Goal: Task Accomplishment & Management: Complete application form

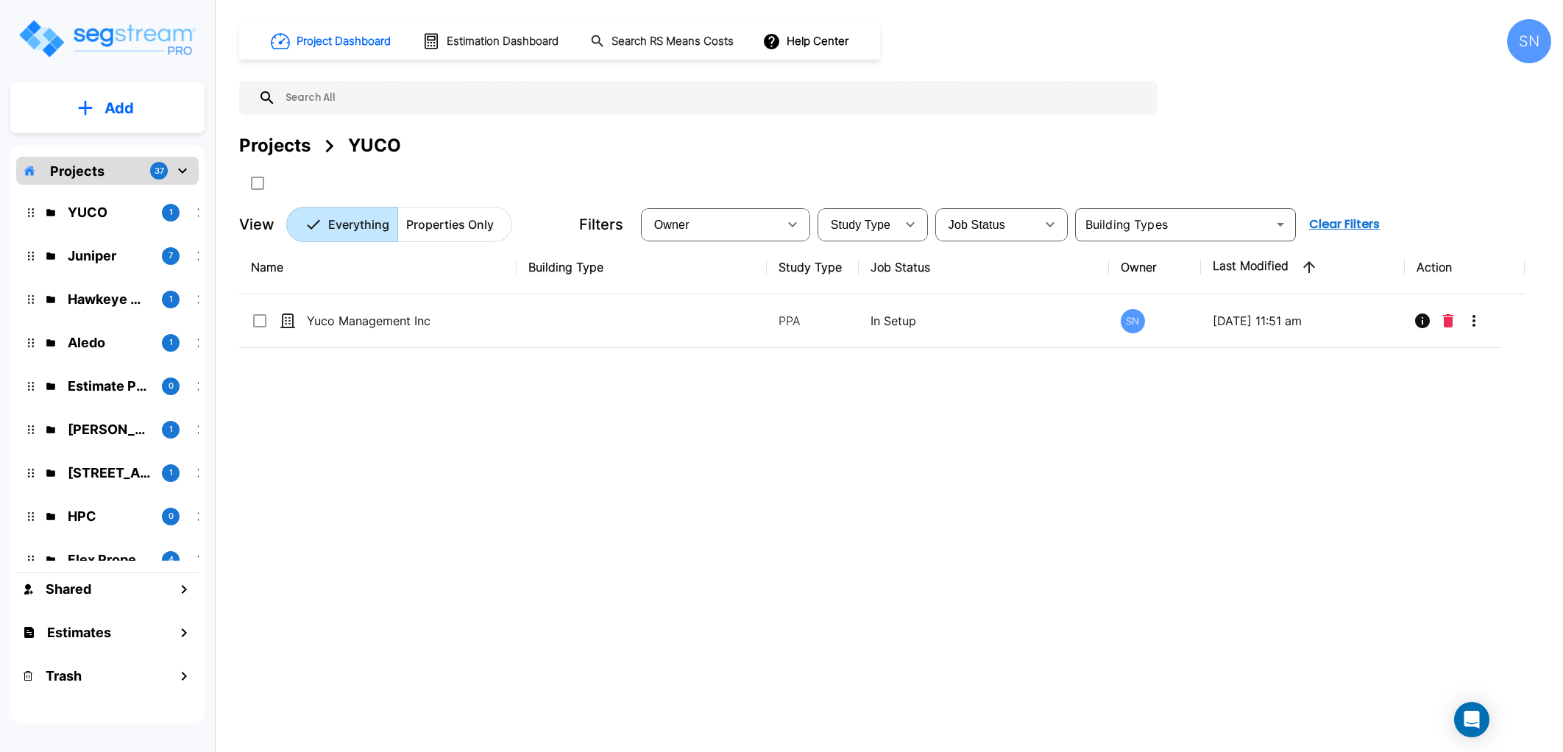
click at [371, 326] on div at bounding box center [781, 376] width 1563 height 752
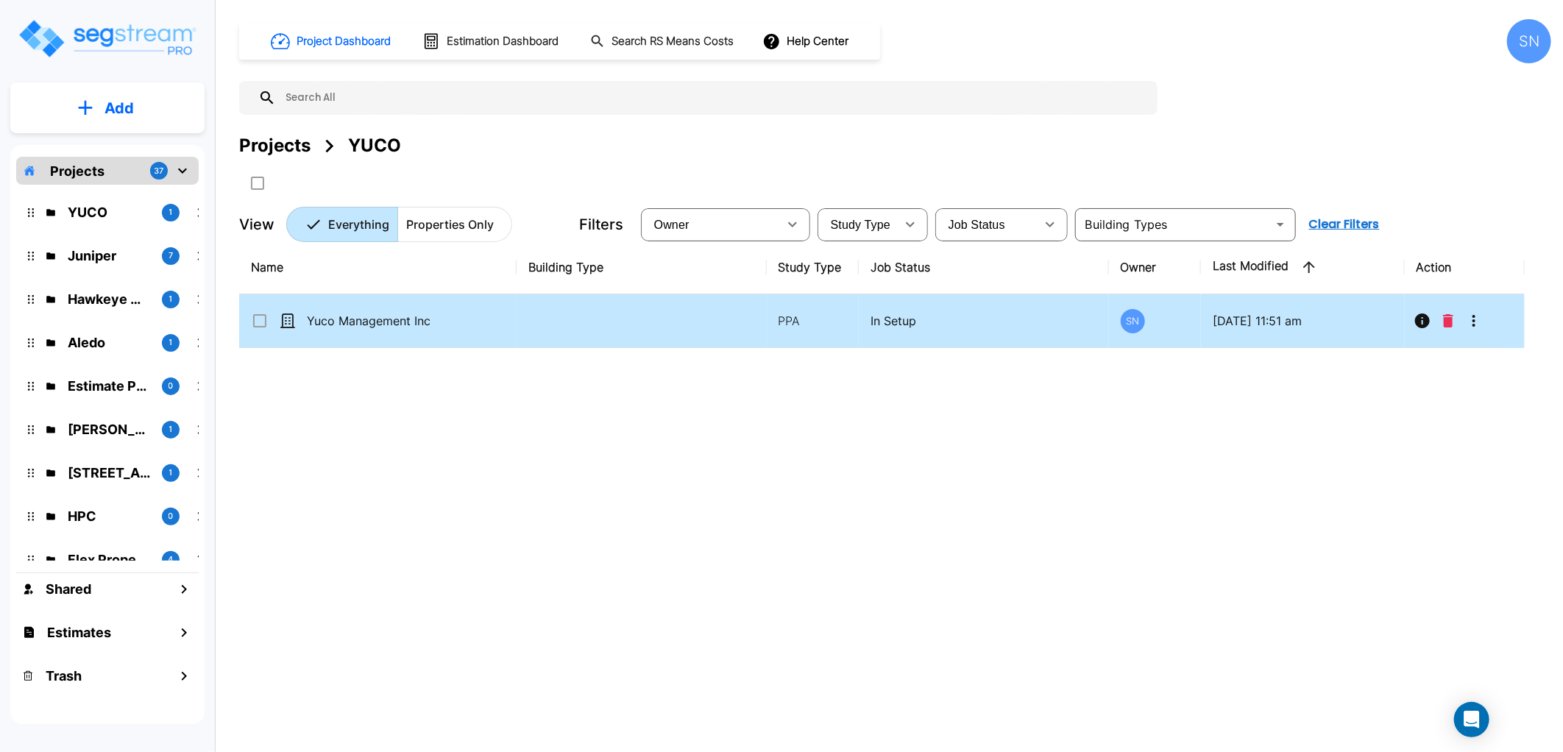
drag, startPoint x: 0, startPoint y: 0, endPoint x: 519, endPoint y: 325, distance: 612.2
click at [519, 325] on td at bounding box center [640, 321] width 249 height 54
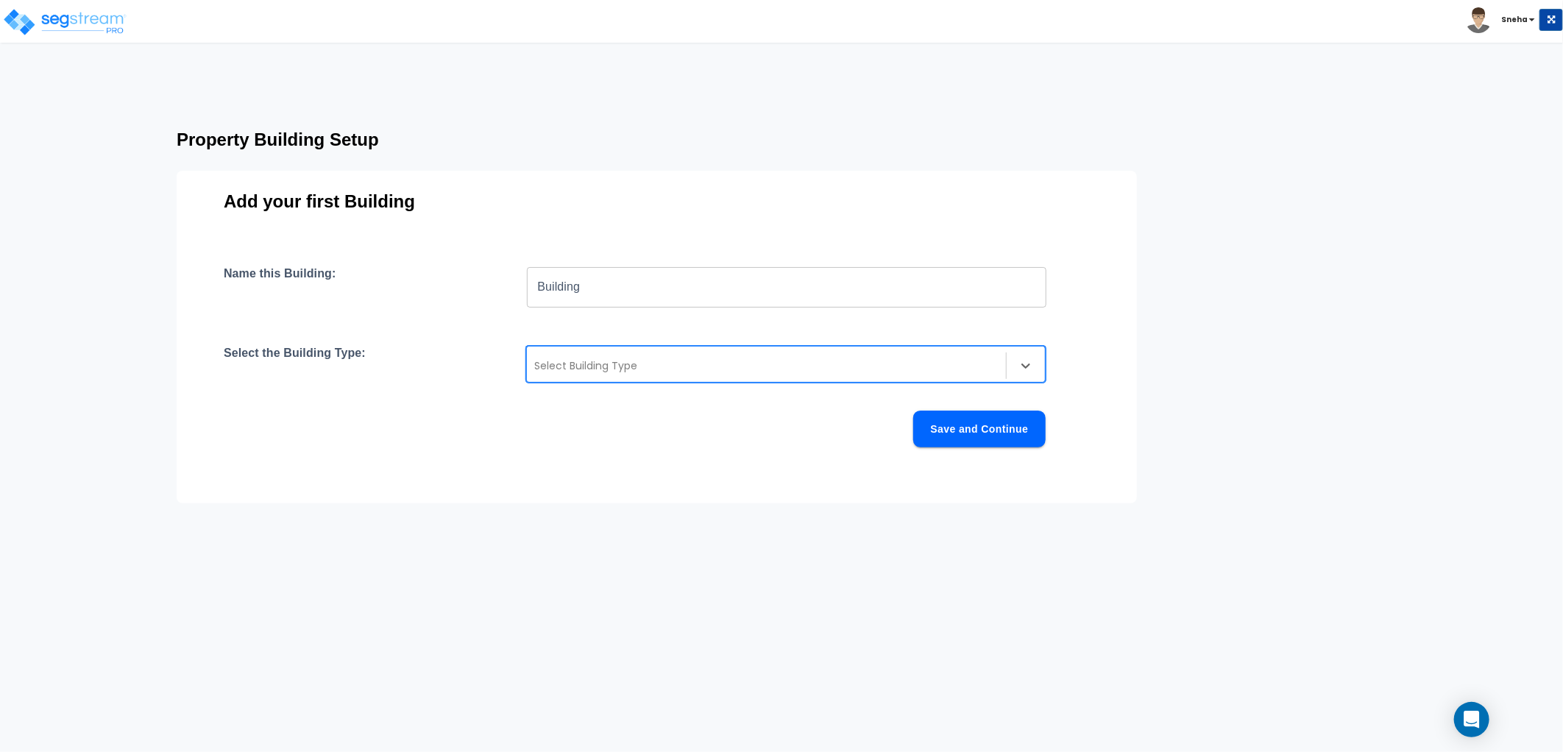
click at [601, 374] on div at bounding box center [766, 366] width 464 height 18
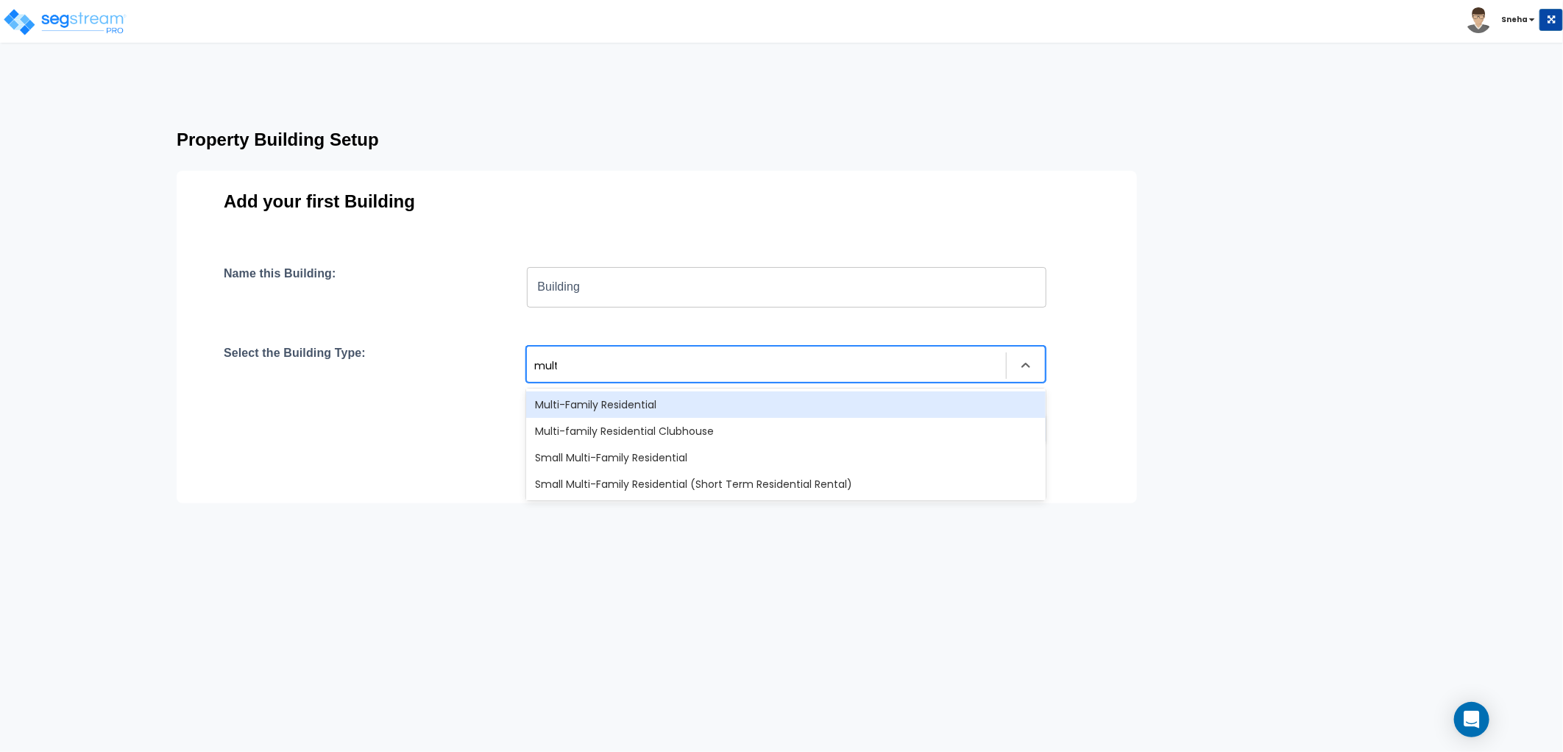
type input "multi"
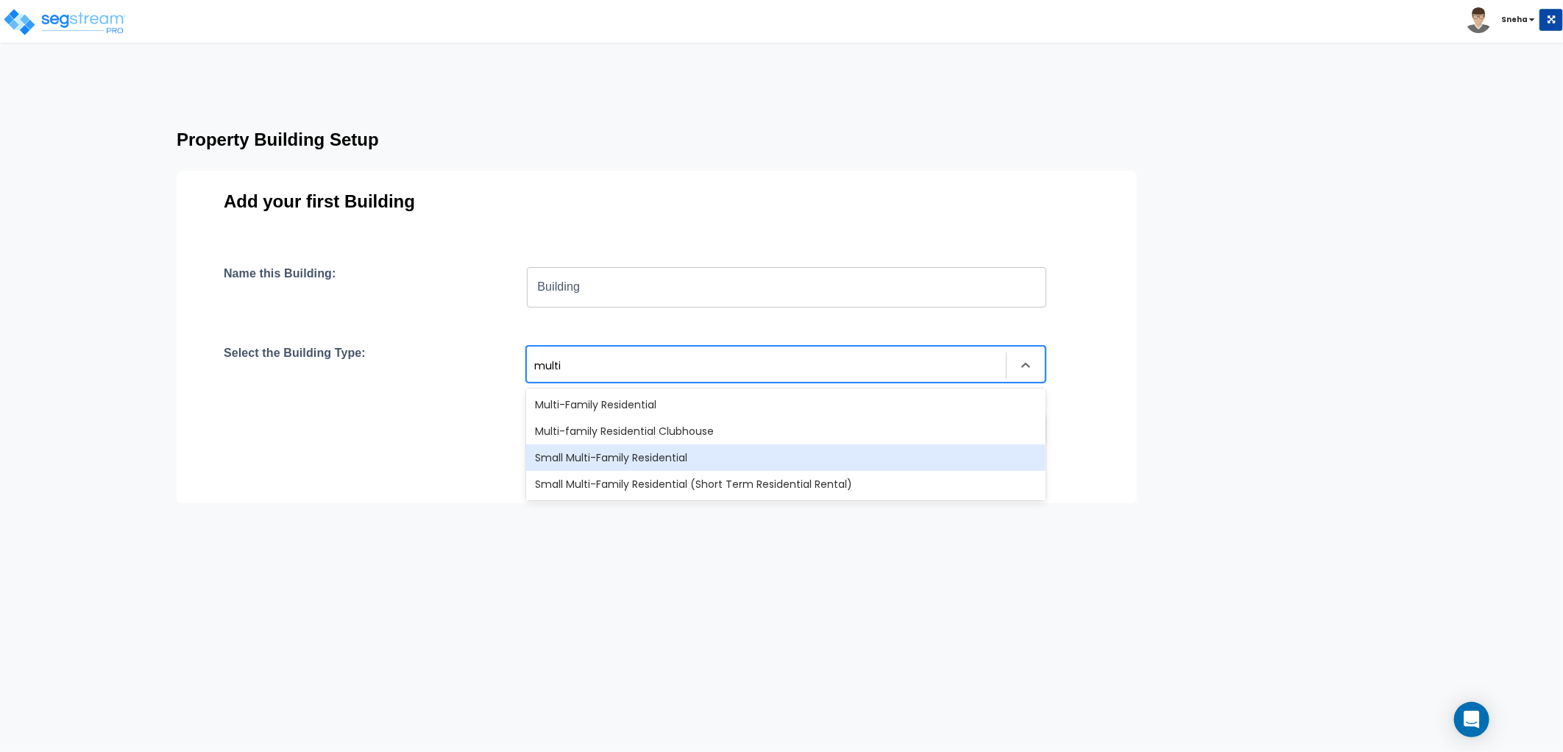
click at [629, 453] on div "Small Multi-Family Residential" at bounding box center [785, 457] width 519 height 26
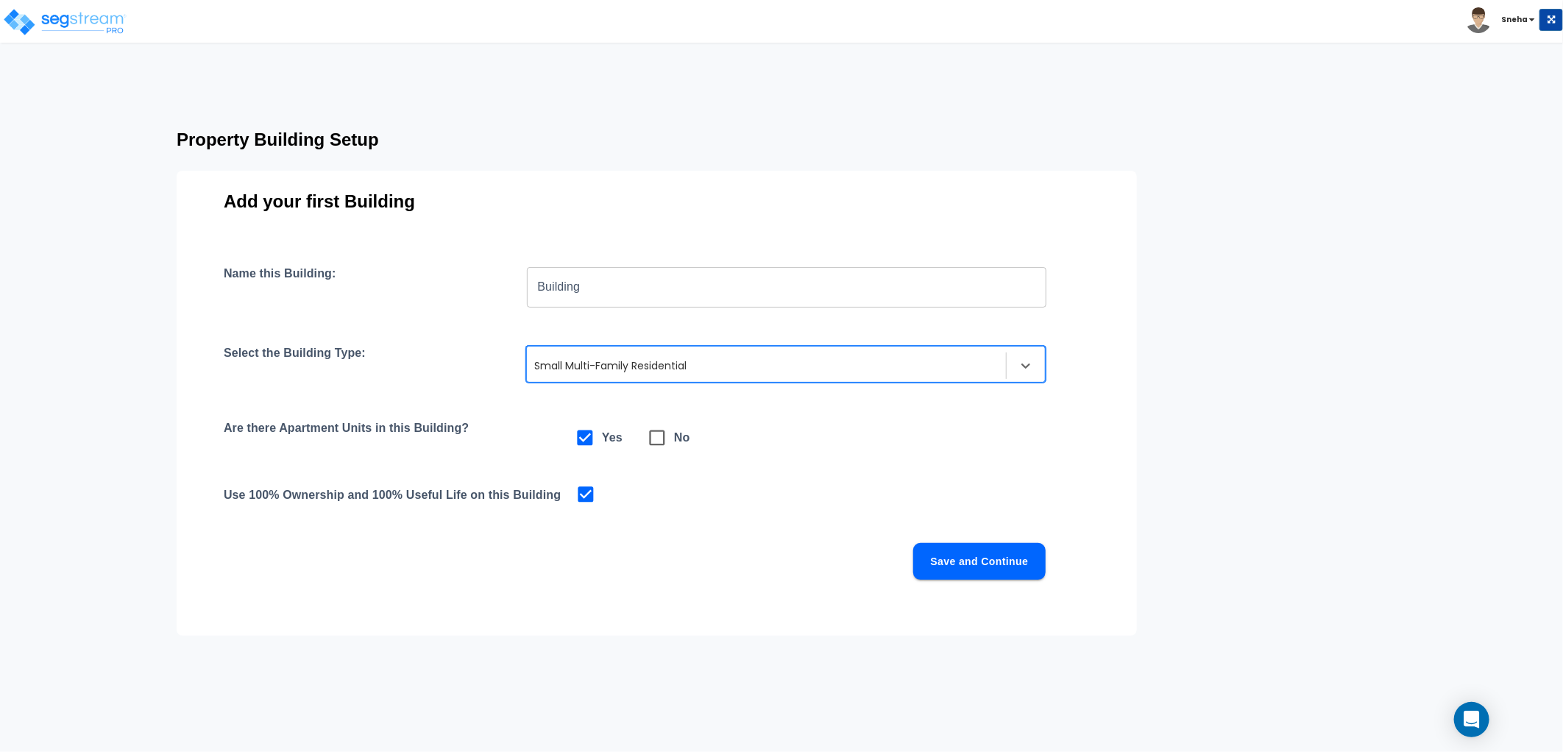
click at [966, 572] on button "Save and Continue" at bounding box center [979, 561] width 132 height 37
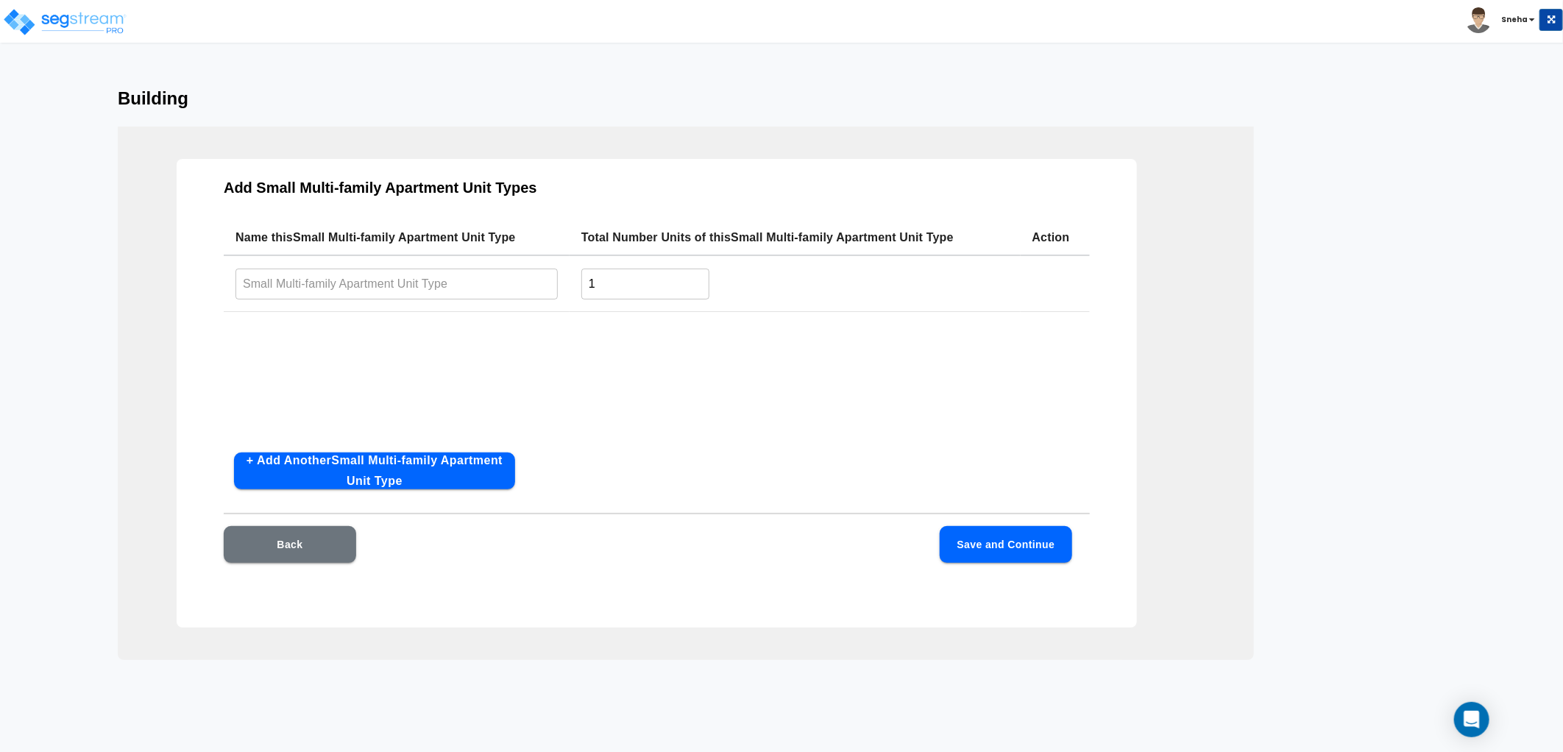
click at [413, 287] on input "text" at bounding box center [396, 284] width 322 height 32
type input "a"
type input "A"
click at [597, 398] on div "Name this Small Multi-family Apartment Unit Type Total Number Units of this Sma…" at bounding box center [657, 330] width 866 height 221
click at [350, 478] on button "+ Add Another Small Multi-family Apartment Unit Type" at bounding box center [374, 470] width 281 height 37
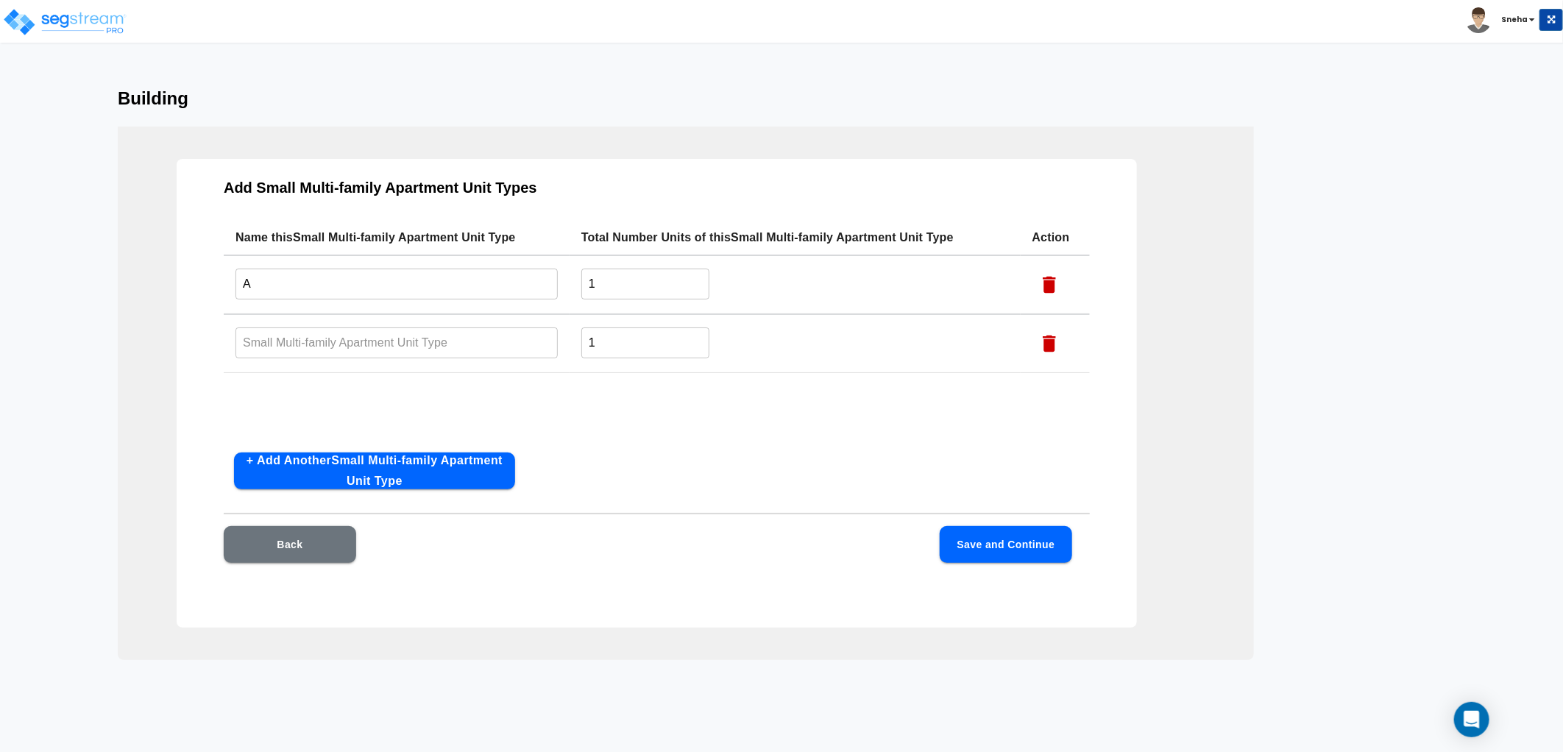
click at [322, 343] on input "text" at bounding box center [396, 343] width 322 height 32
type input "B"
click at [631, 425] on div "Name this Small Multi-family Apartment Unit Type Total Number Units of this Sma…" at bounding box center [657, 330] width 866 height 221
click at [355, 462] on button "+ Add Another Small Multi-family Apartment Unit Type" at bounding box center [374, 470] width 281 height 37
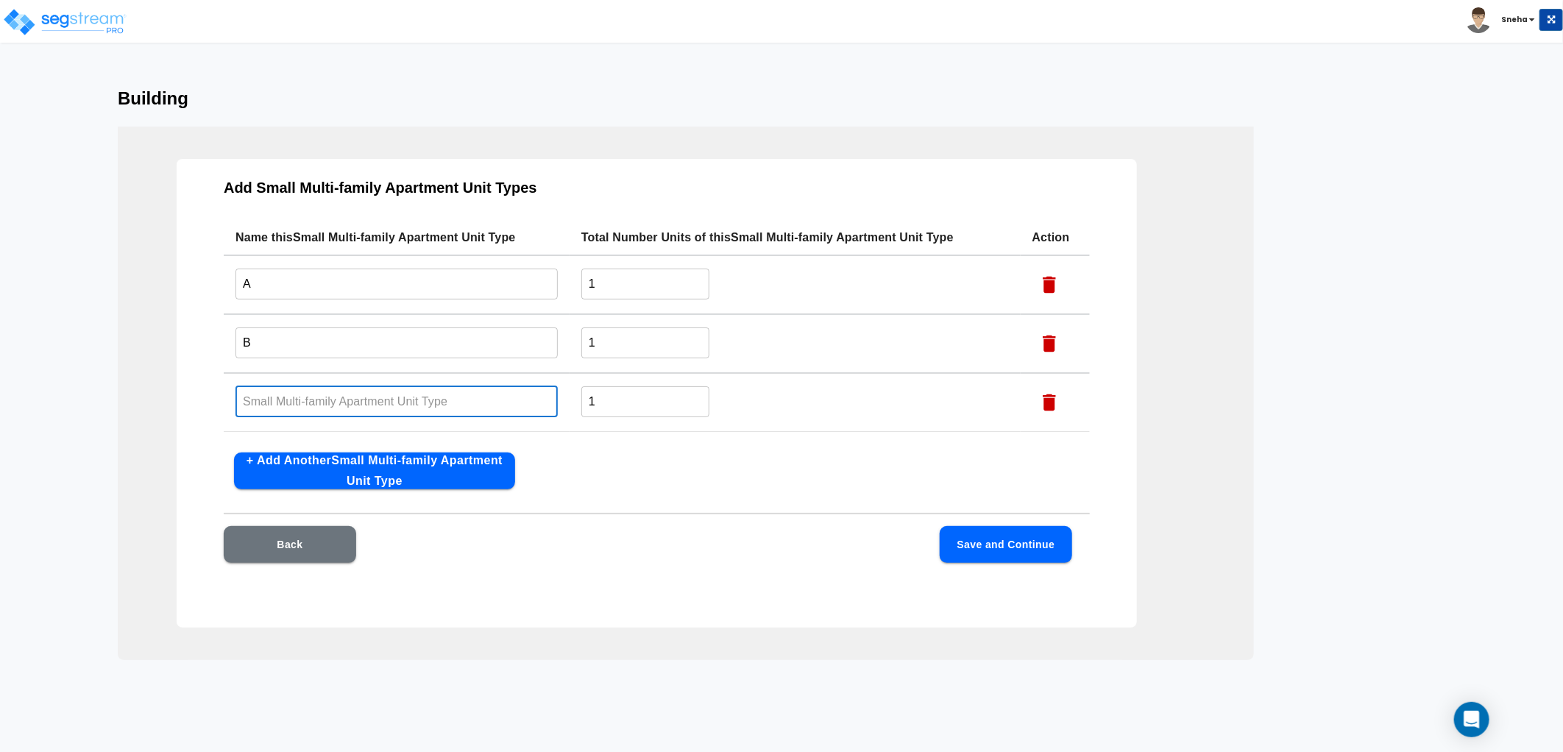
click at [309, 401] on input "text" at bounding box center [396, 402] width 322 height 32
type input "c"
click at [695, 464] on div "Add Small Multi-family Apartment Unit Types Name this Small Multi-family Apartm…" at bounding box center [657, 393] width 960 height 469
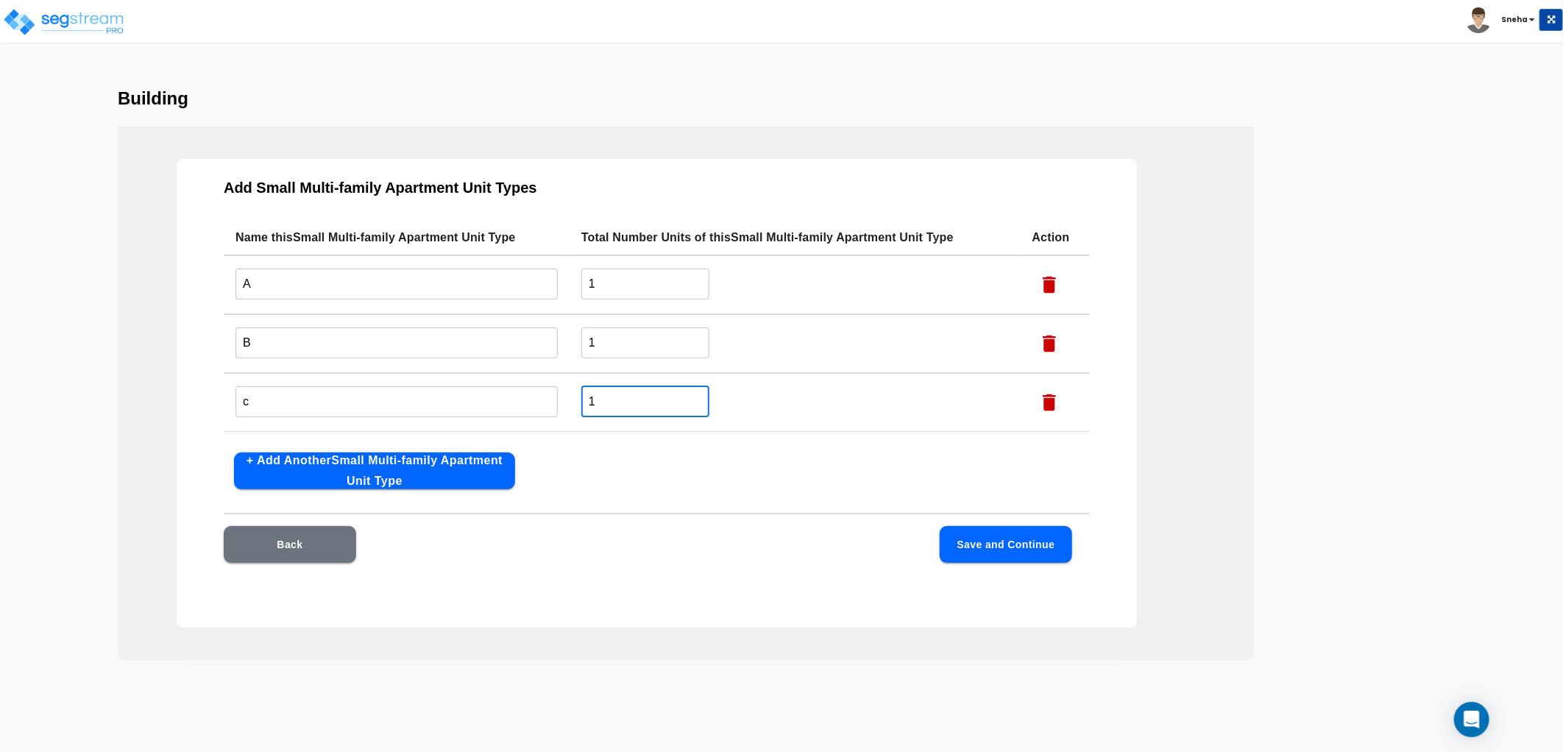
drag, startPoint x: 600, startPoint y: 398, endPoint x: 571, endPoint y: 410, distance: 31.7
click at [571, 410] on td "1 ​" at bounding box center [794, 402] width 451 height 59
type input "20"
click at [656, 521] on div "Add Small Multi-family Apartment Unit Types Name this Small Multi-family Apartm…" at bounding box center [657, 393] width 960 height 469
click at [343, 462] on button "+ Add Another Small Multi-family Apartment Unit Type" at bounding box center [374, 470] width 281 height 37
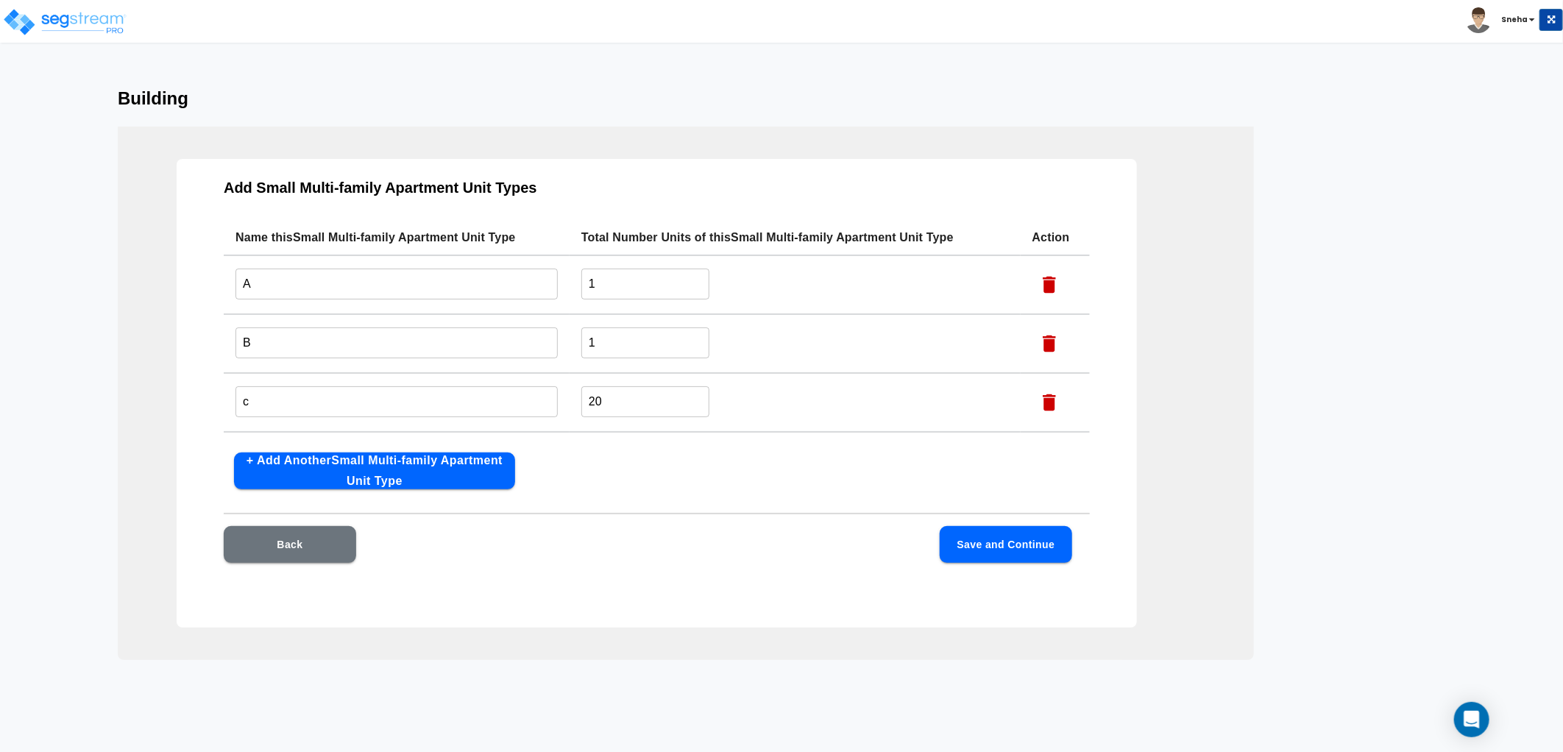
scroll to position [47, 0]
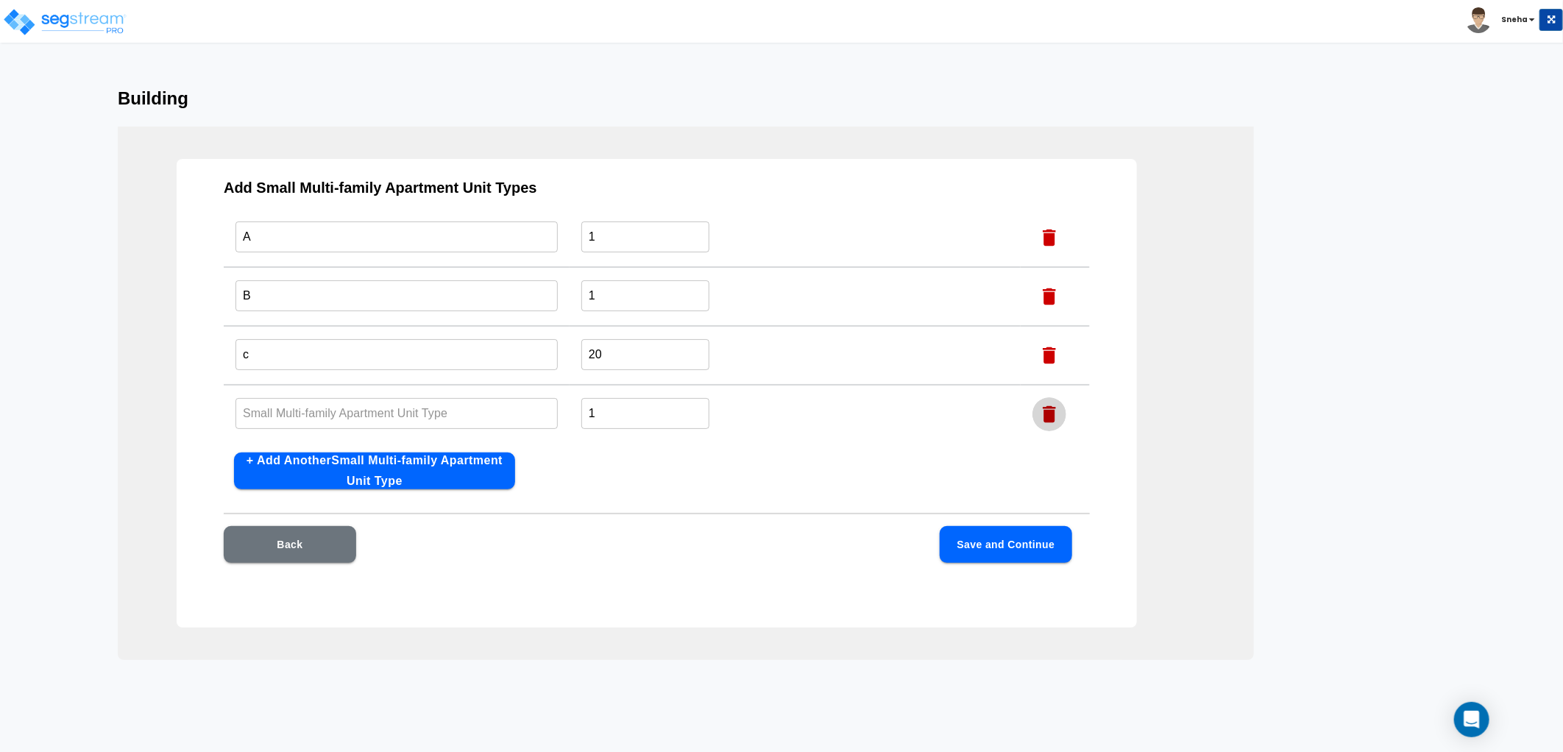
click at [1043, 411] on icon "button" at bounding box center [1049, 414] width 13 height 17
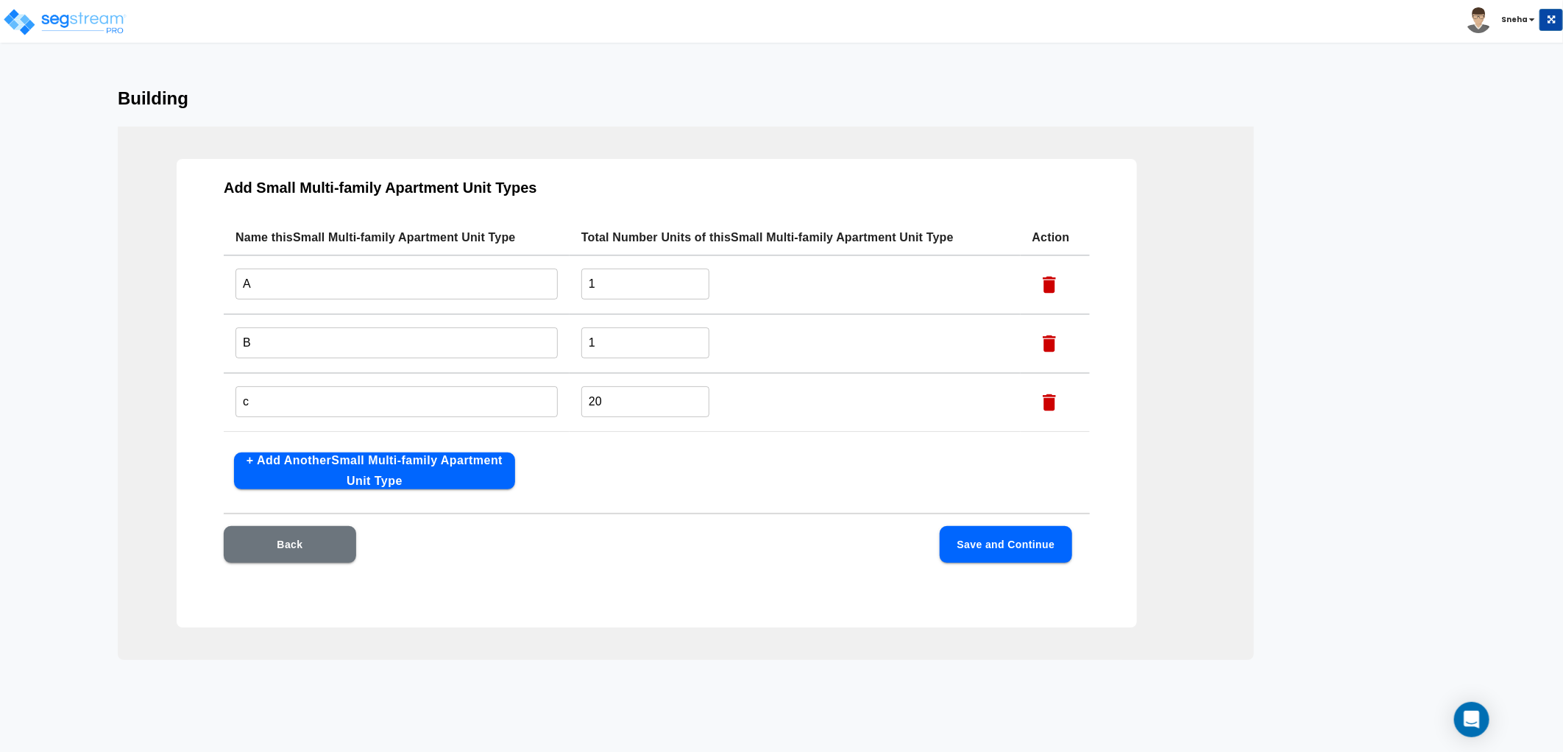
click at [1041, 550] on button "Save and Continue" at bounding box center [1006, 544] width 132 height 37
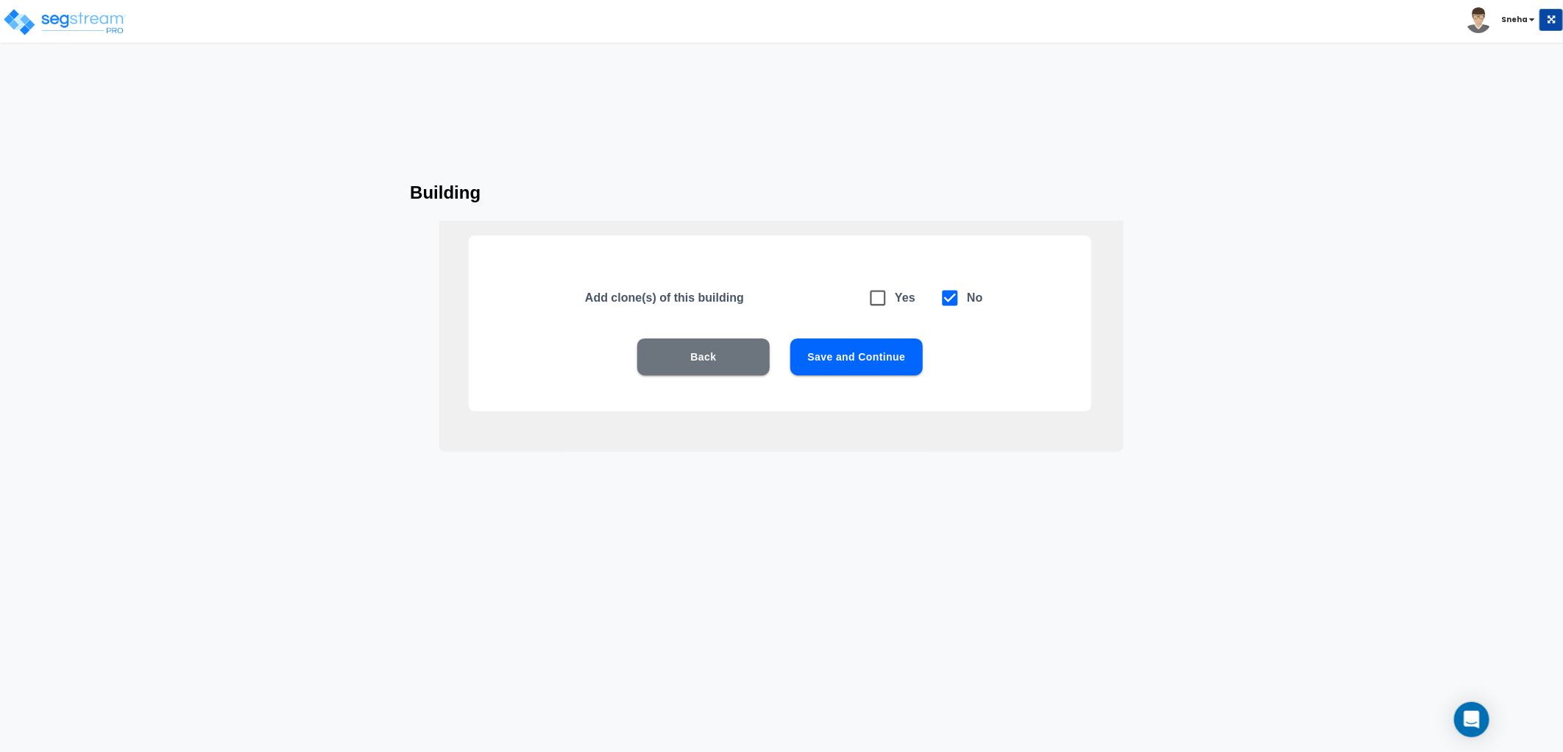
click at [870, 368] on button "Save and Continue" at bounding box center [856, 356] width 132 height 37
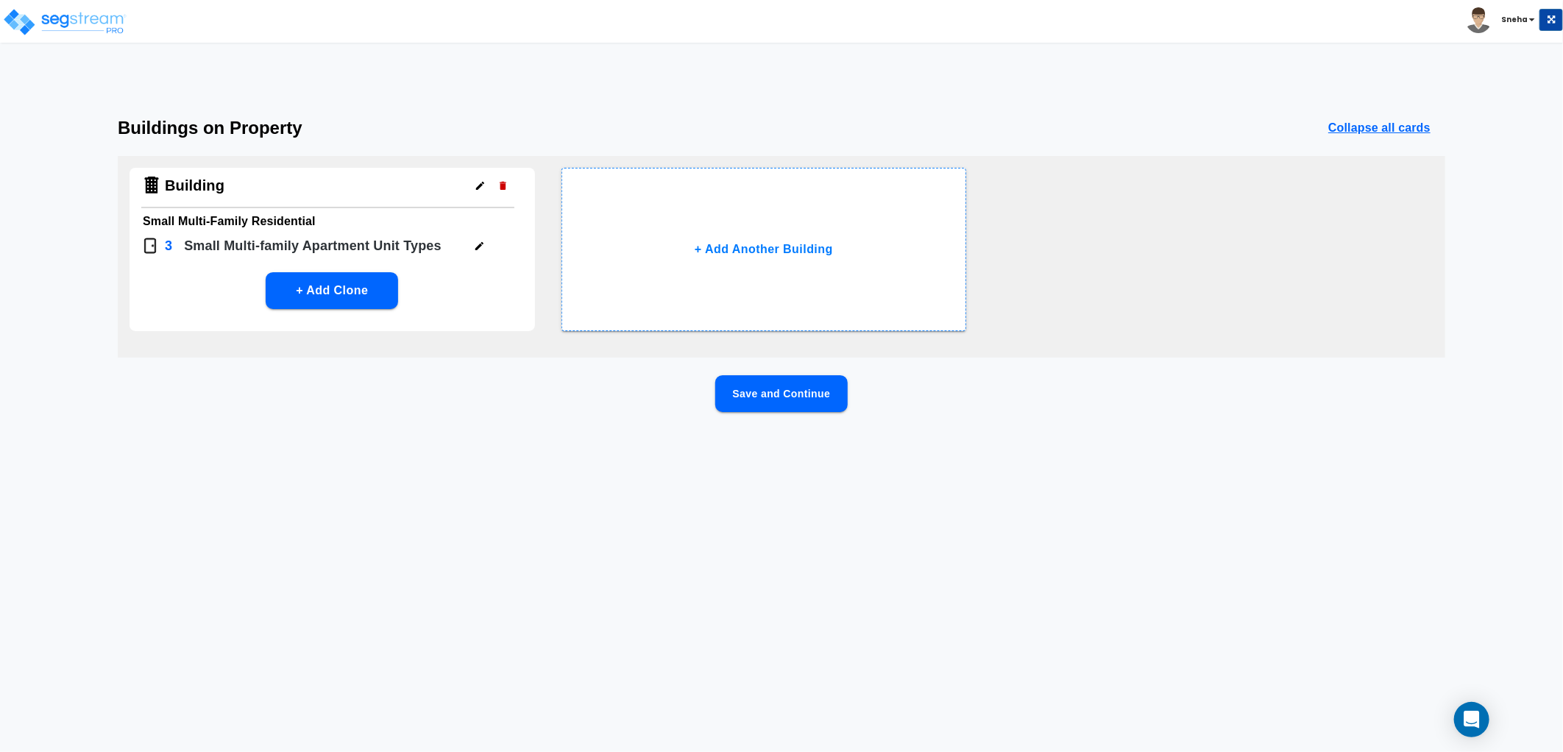
click at [476, 186] on icon "button" at bounding box center [480, 185] width 11 height 11
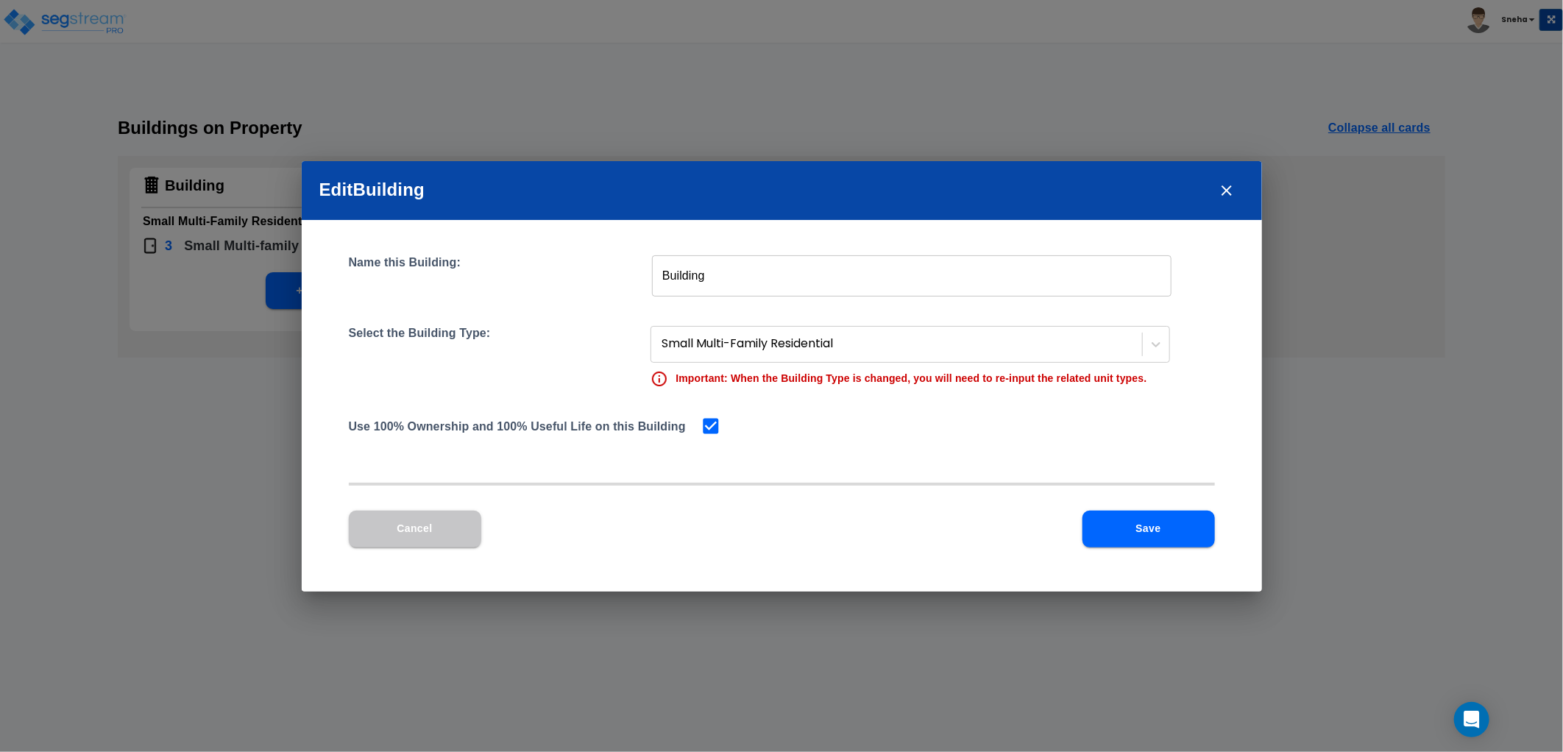
click at [895, 439] on div "Name this Building: Building ​ Select the Building Type: Small Multi-Family Res…" at bounding box center [782, 359] width 866 height 209
click at [1175, 520] on button "Save" at bounding box center [1148, 529] width 132 height 37
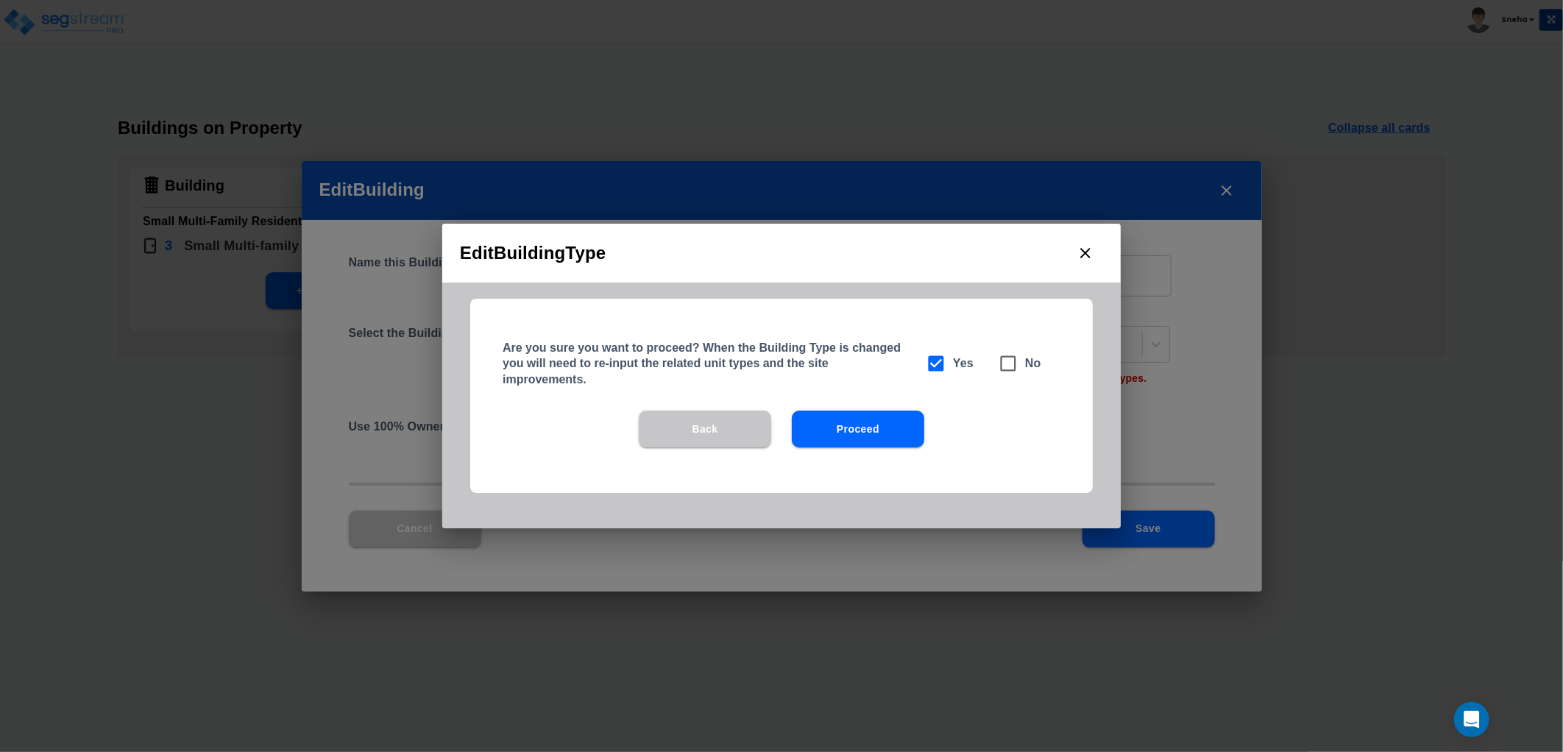
click at [1076, 252] on icon "close" at bounding box center [1085, 253] width 18 height 18
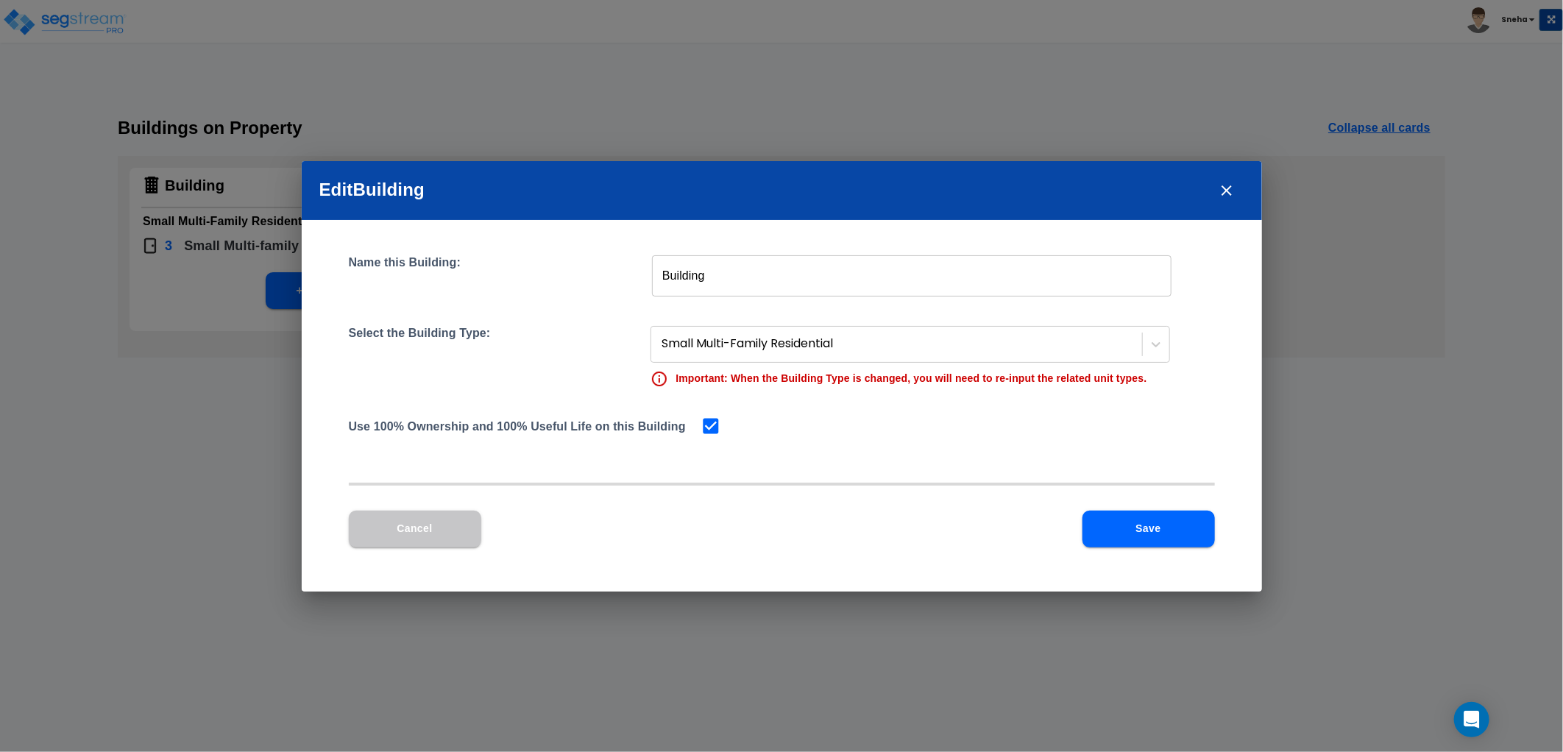
click at [1146, 539] on button "Save" at bounding box center [1148, 529] width 132 height 37
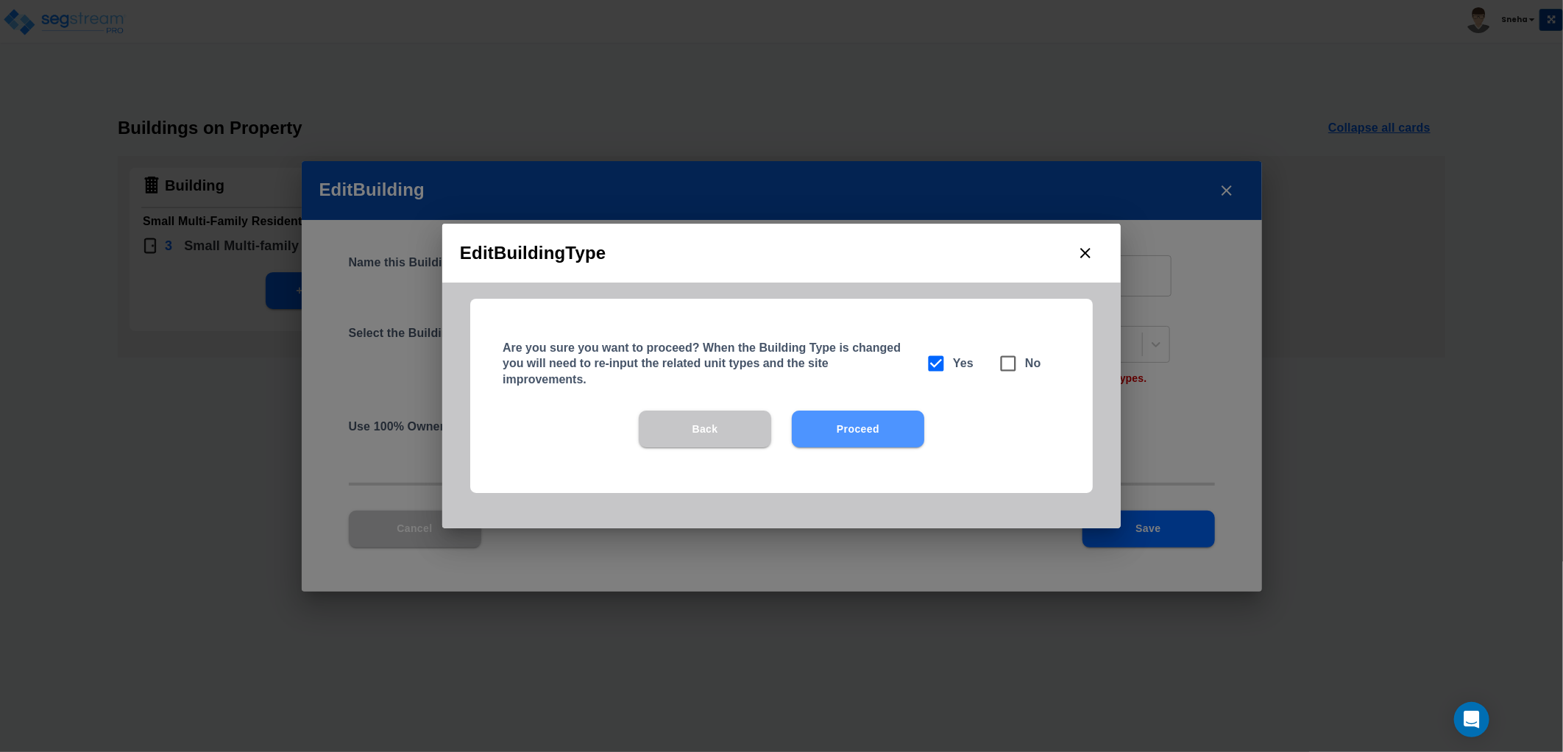
click at [870, 411] on button "Proceed" at bounding box center [858, 429] width 132 height 37
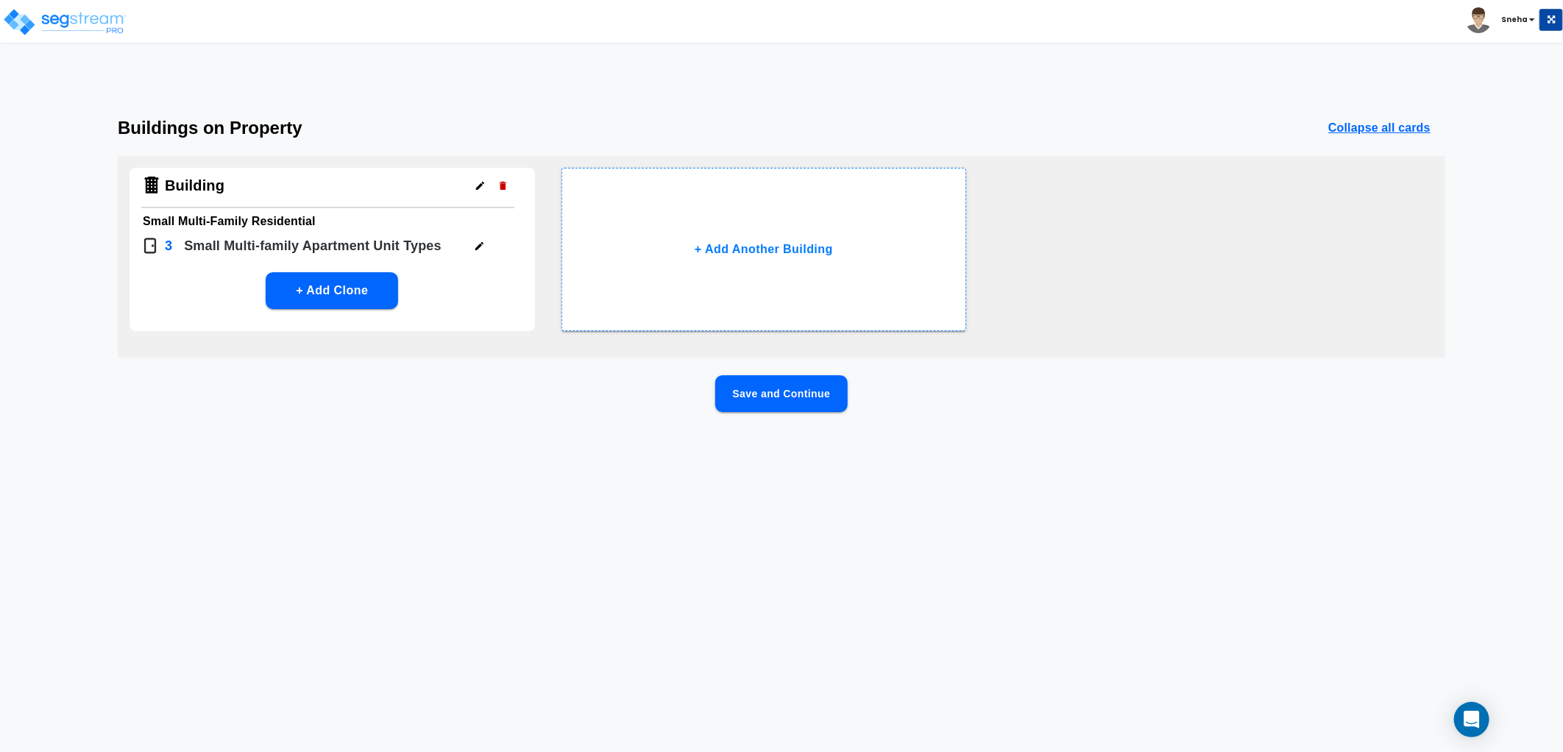
click at [475, 184] on icon "button" at bounding box center [480, 185] width 11 height 11
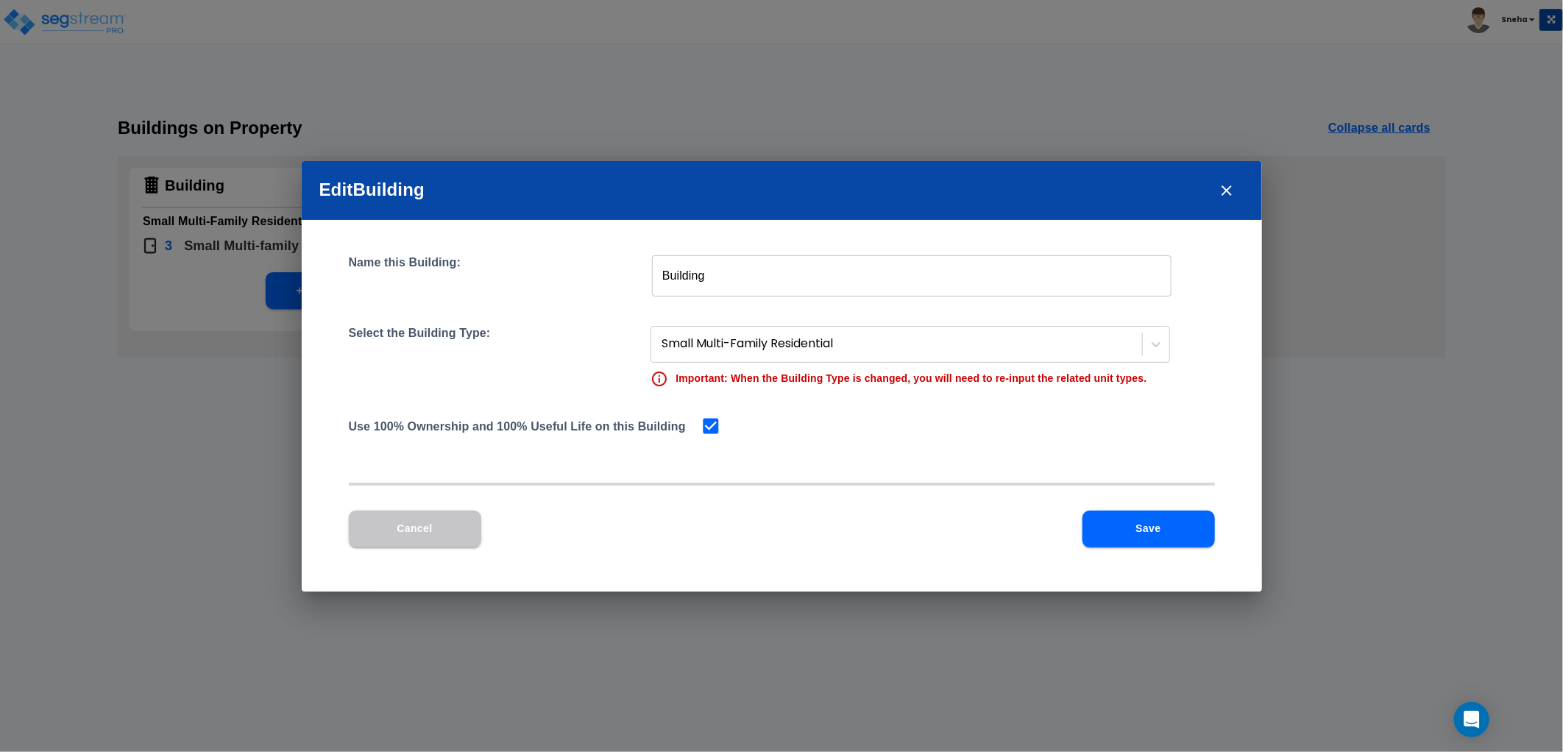
click at [1221, 190] on icon "close" at bounding box center [1227, 191] width 18 height 18
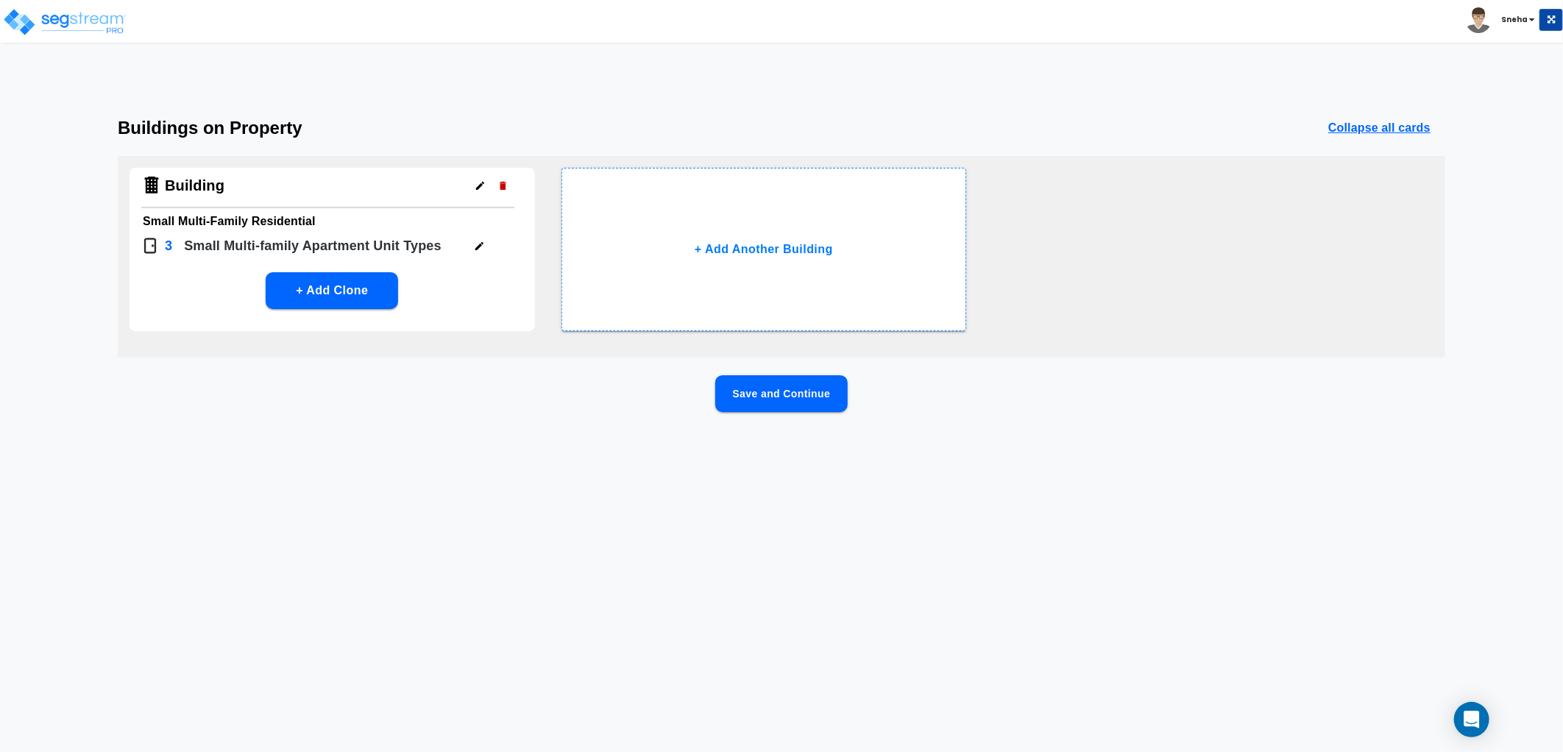
click at [499, 182] on icon "button" at bounding box center [502, 185] width 11 height 11
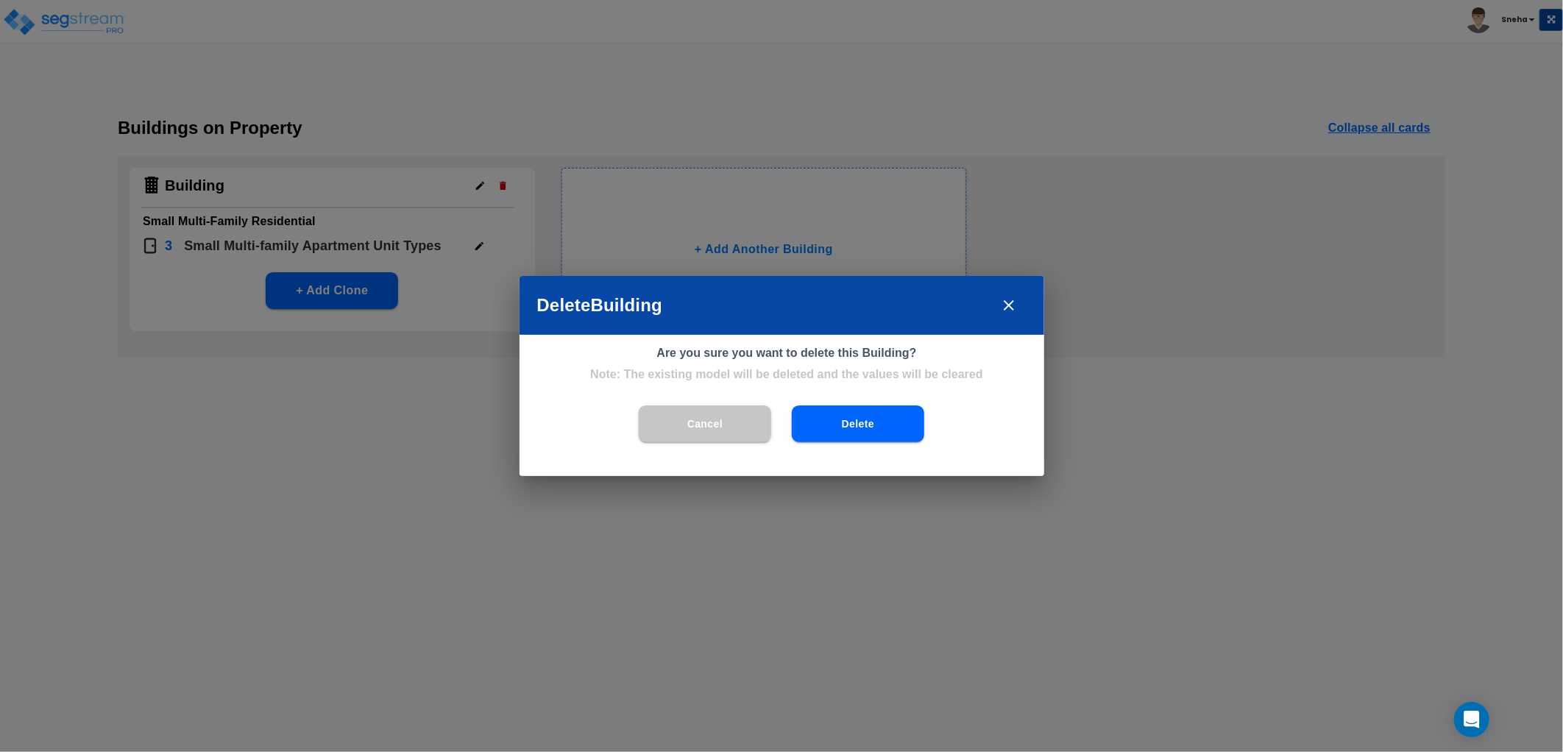
click at [856, 428] on button "Delete" at bounding box center [858, 423] width 132 height 37
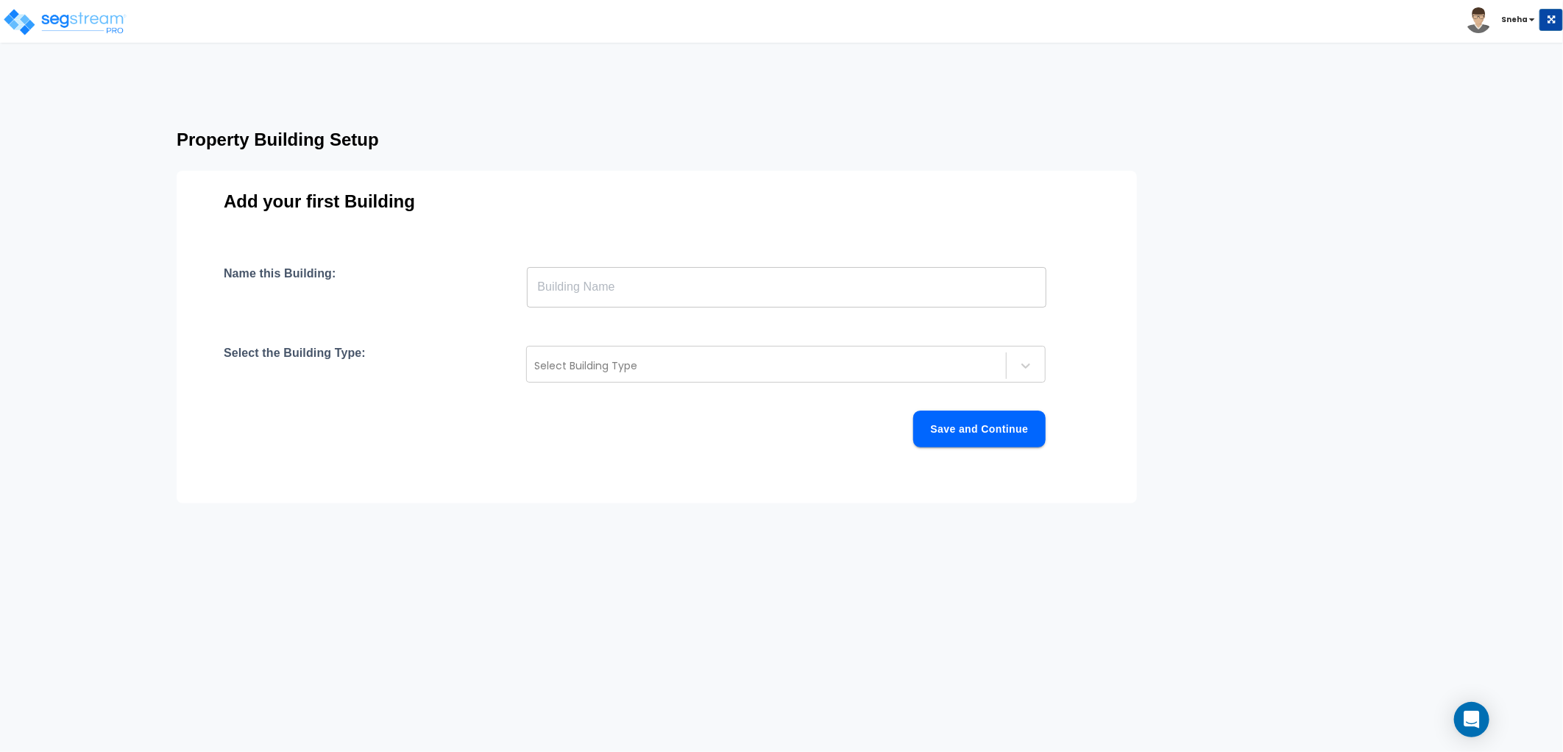
click at [625, 292] on input "text" at bounding box center [786, 286] width 519 height 41
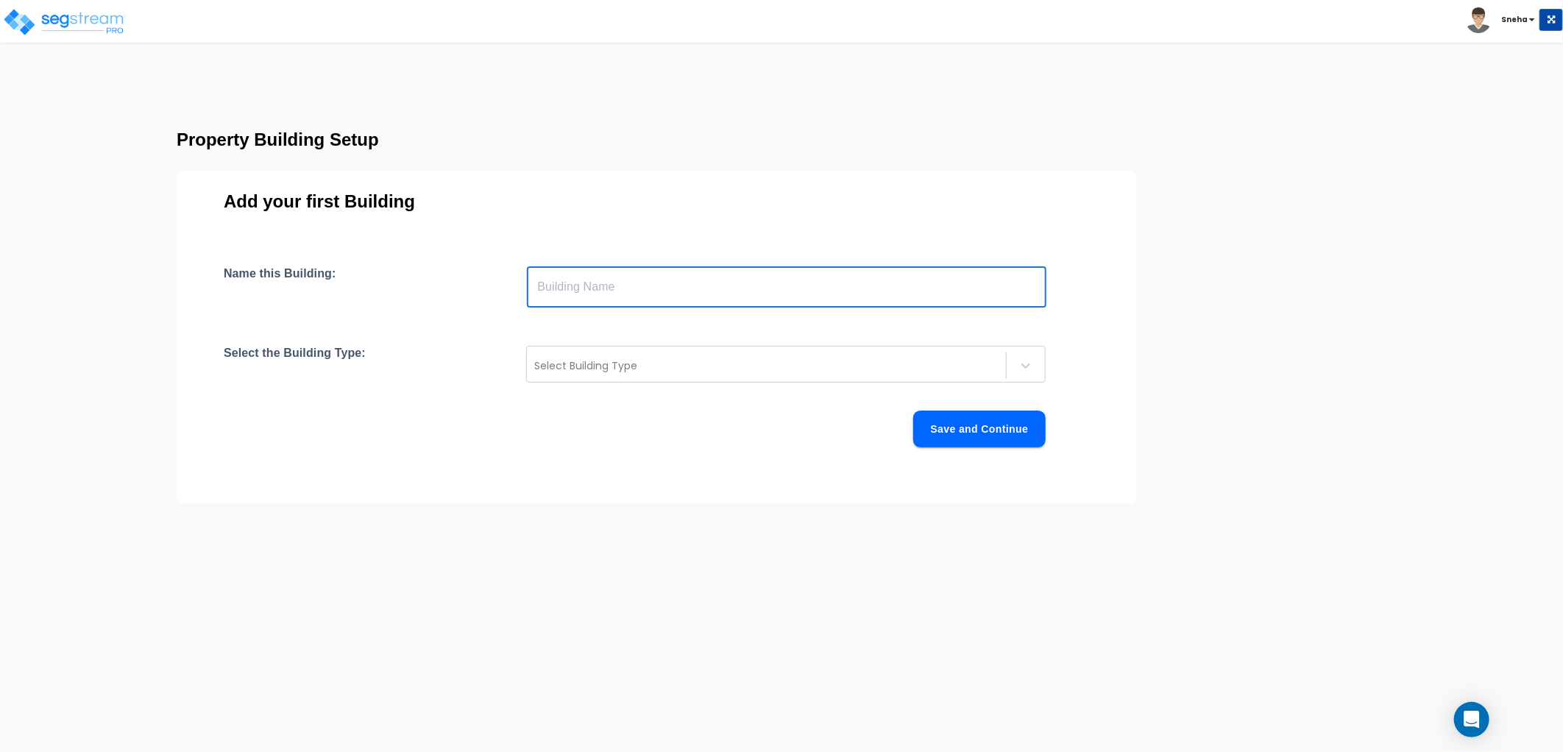
type input "Building"
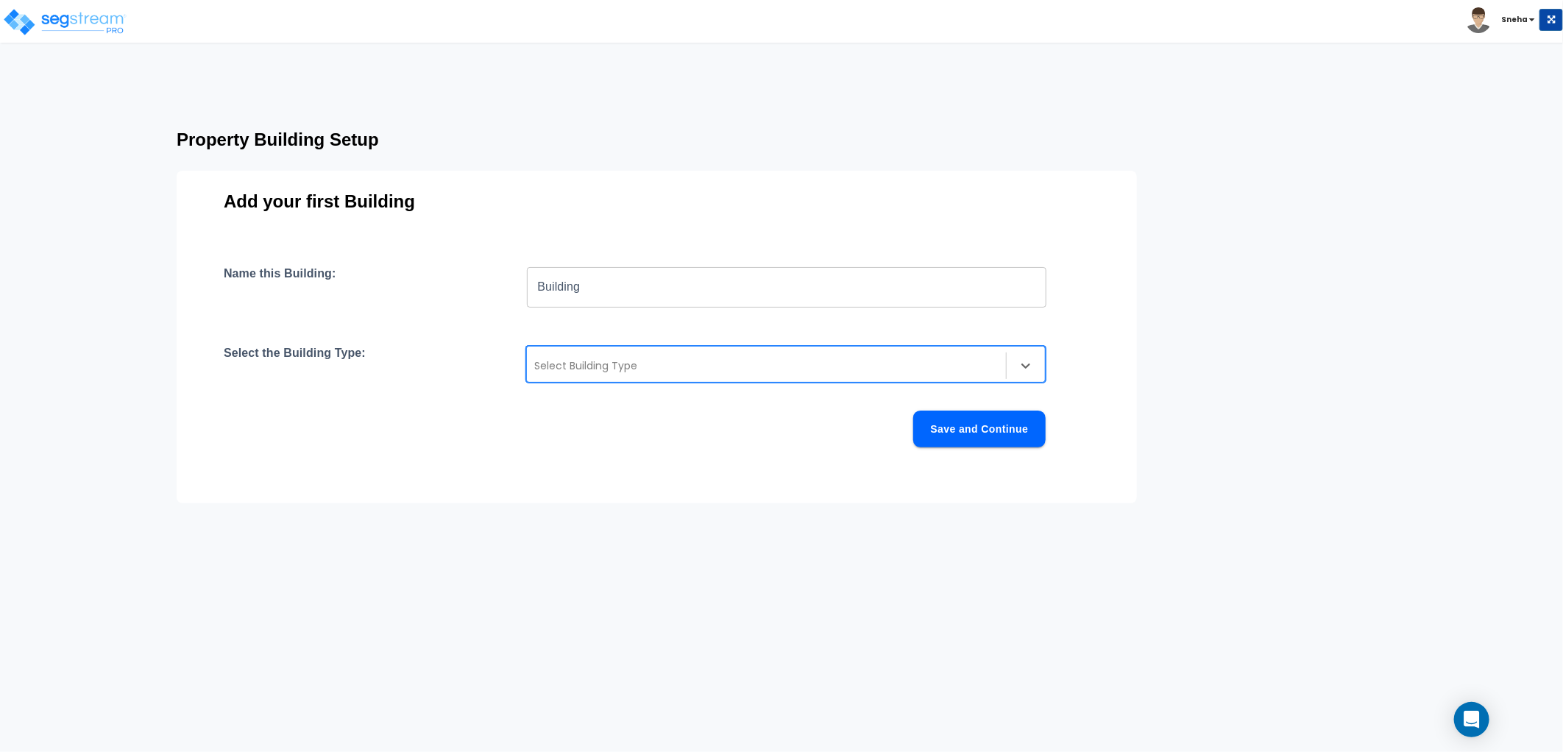
click at [612, 377] on div "Select Building Type" at bounding box center [766, 366] width 479 height 24
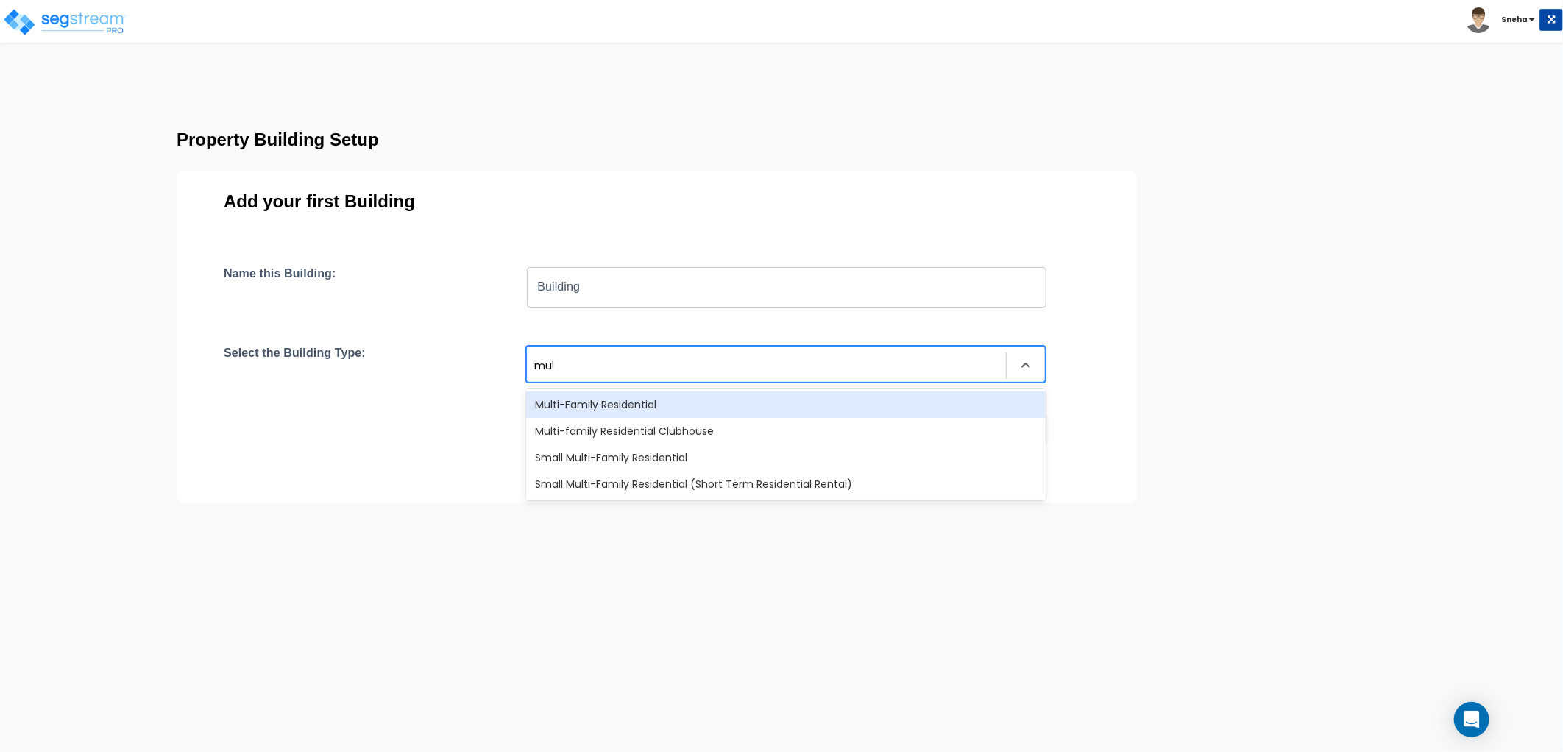
type input "mult"
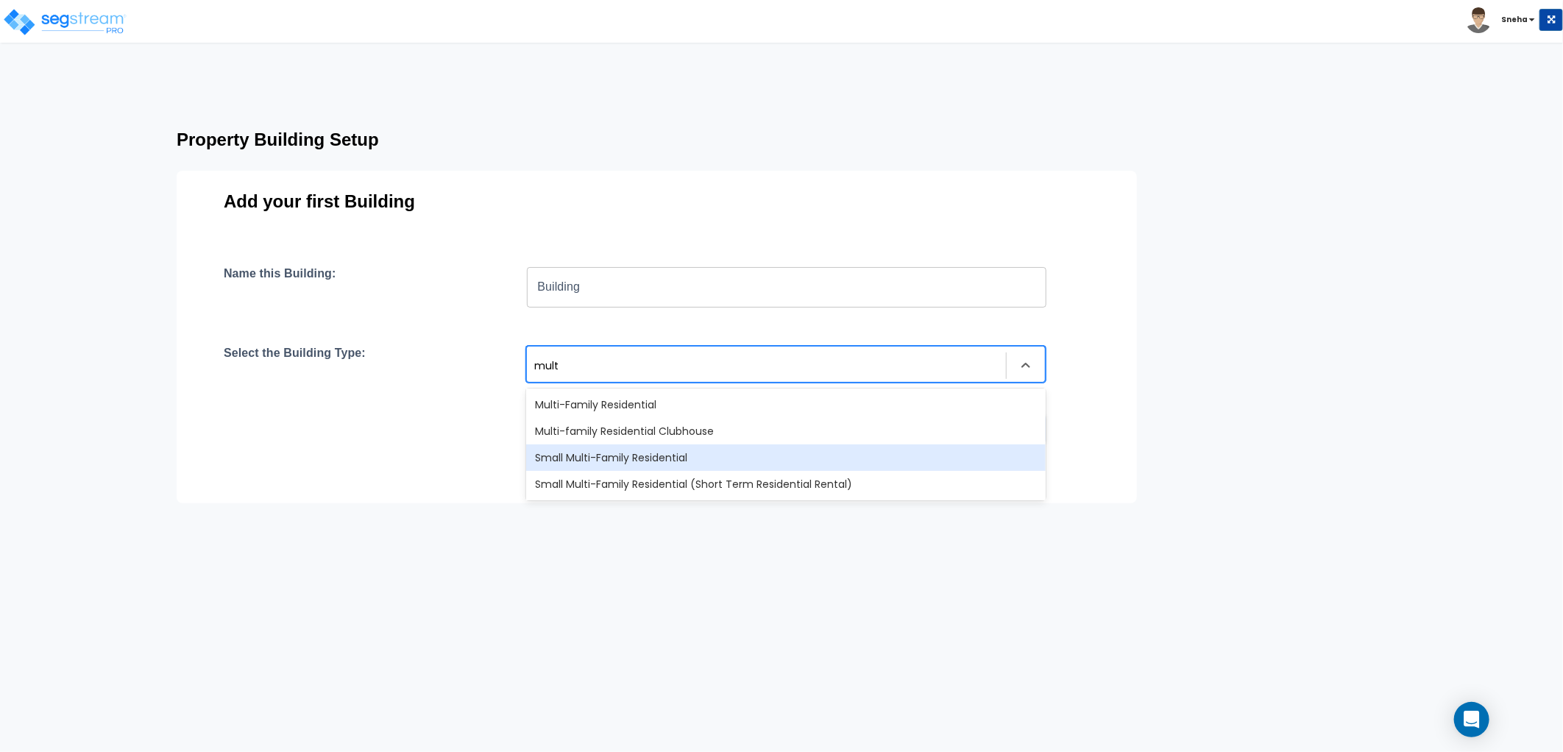
click at [688, 459] on div "Small Multi-Family Residential" at bounding box center [785, 457] width 519 height 26
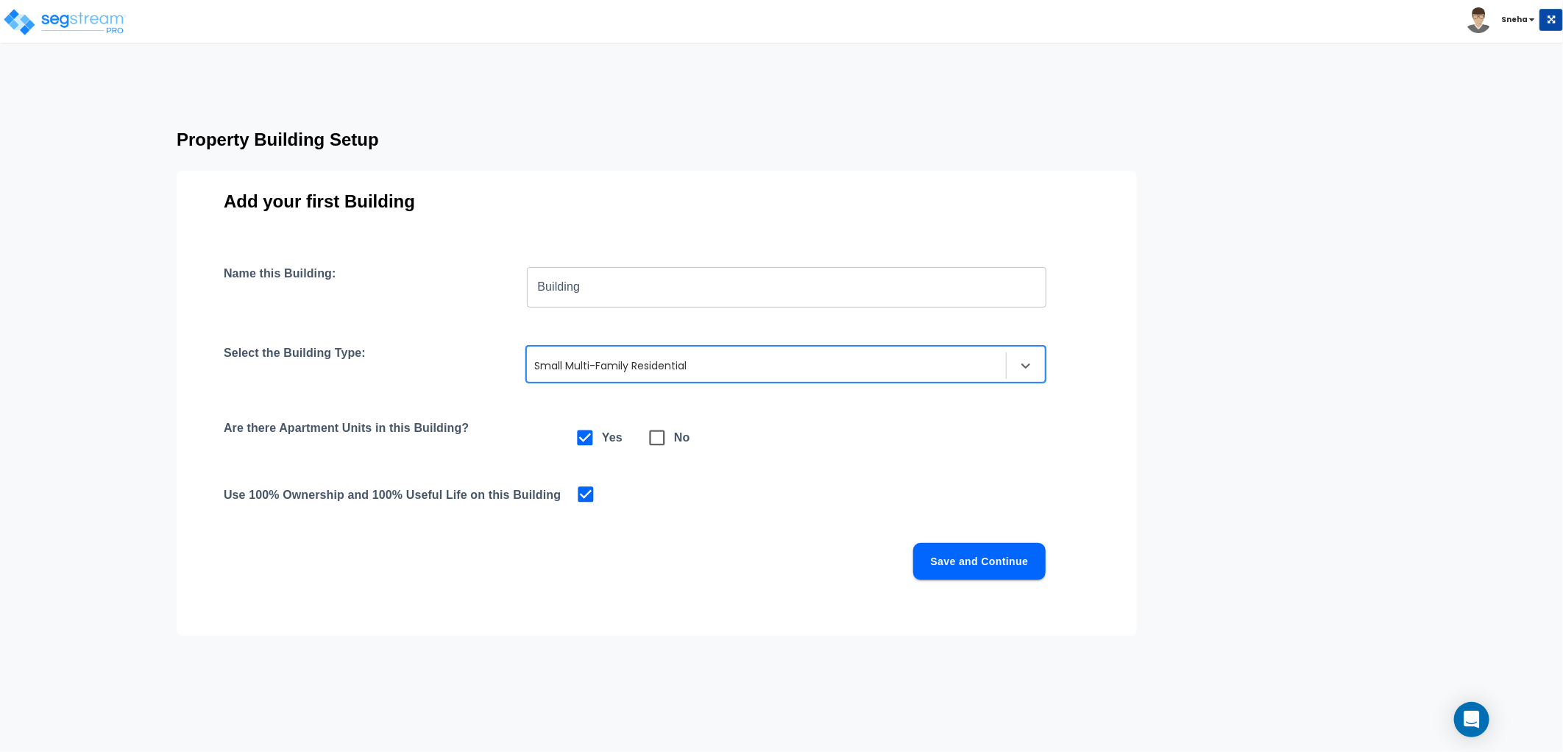
click at [962, 559] on button "Save and Continue" at bounding box center [979, 561] width 132 height 37
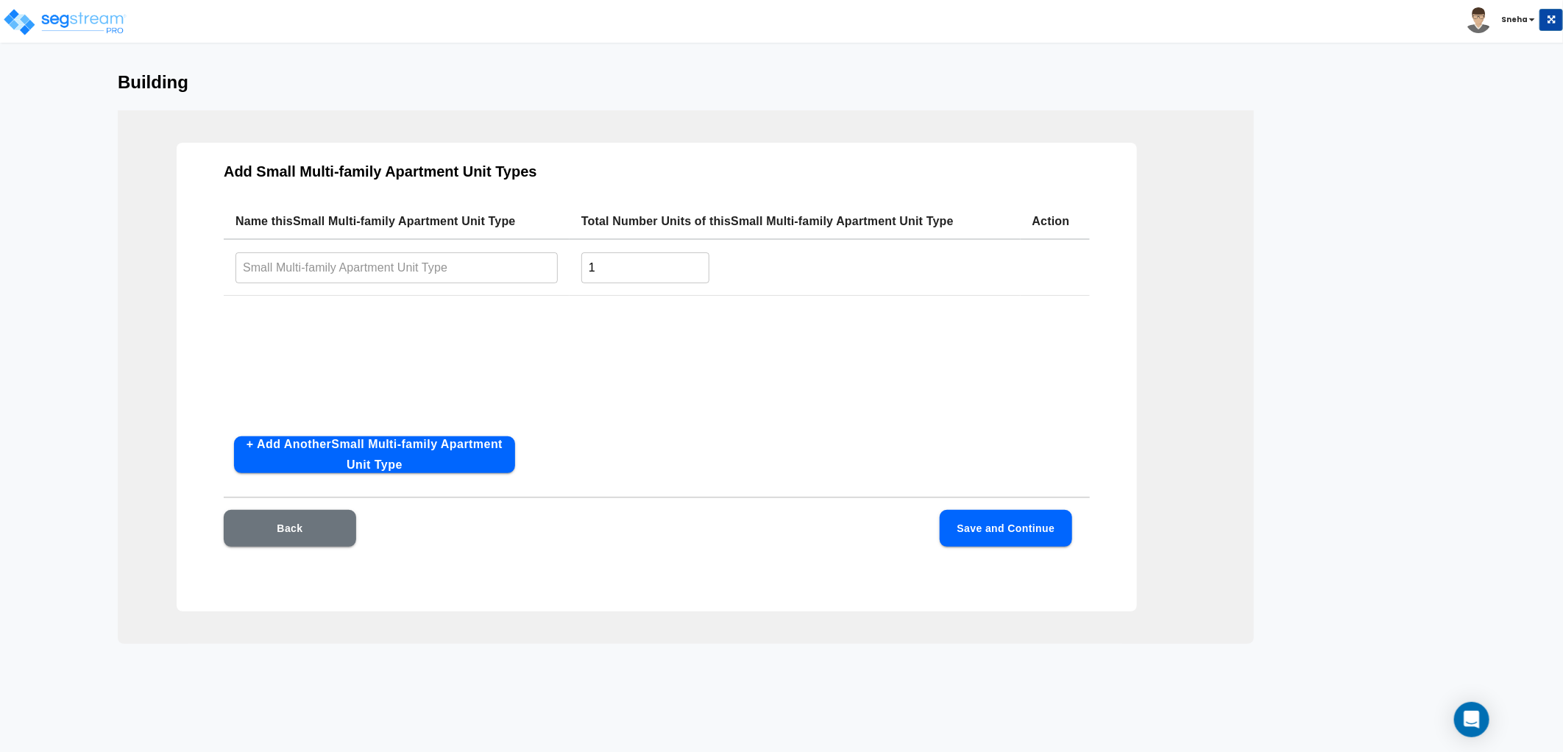
scroll to position [25, 0]
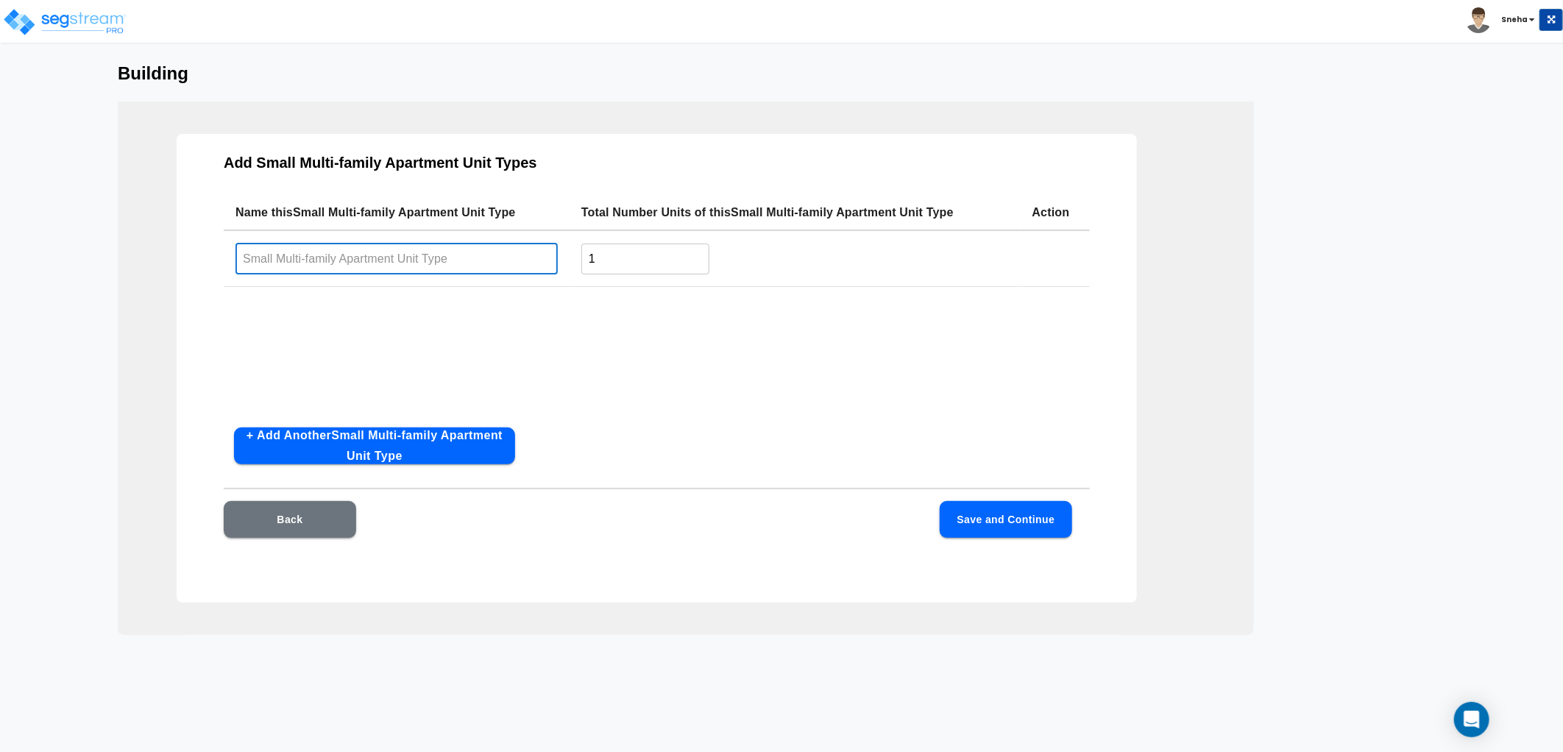
click at [436, 256] on input "text" at bounding box center [396, 259] width 322 height 32
type input "A"
click at [425, 427] on button "+ Add Another Small Multi-family Apartment Unit Type" at bounding box center [374, 445] width 281 height 37
click at [358, 311] on input "text" at bounding box center [396, 318] width 322 height 32
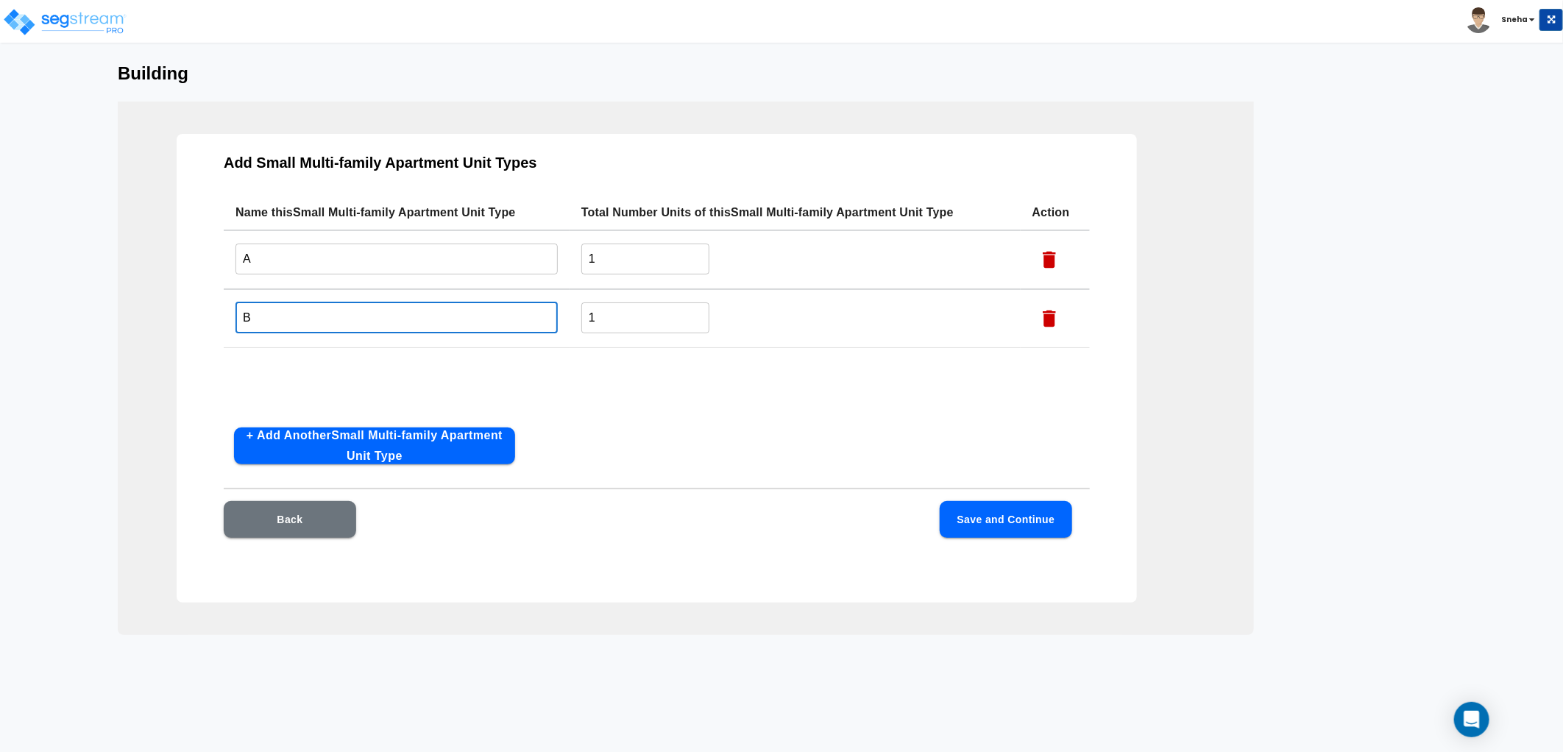
type input "B"
drag, startPoint x: 700, startPoint y: 412, endPoint x: 547, endPoint y: 431, distance: 154.2
click at [700, 412] on div "Name this Small Multi-family Apartment Unit Type Total Number Units of this Sma…" at bounding box center [657, 305] width 866 height 221
click at [373, 451] on button "+ Add Another Small Multi-family Apartment Unit Type" at bounding box center [374, 445] width 281 height 37
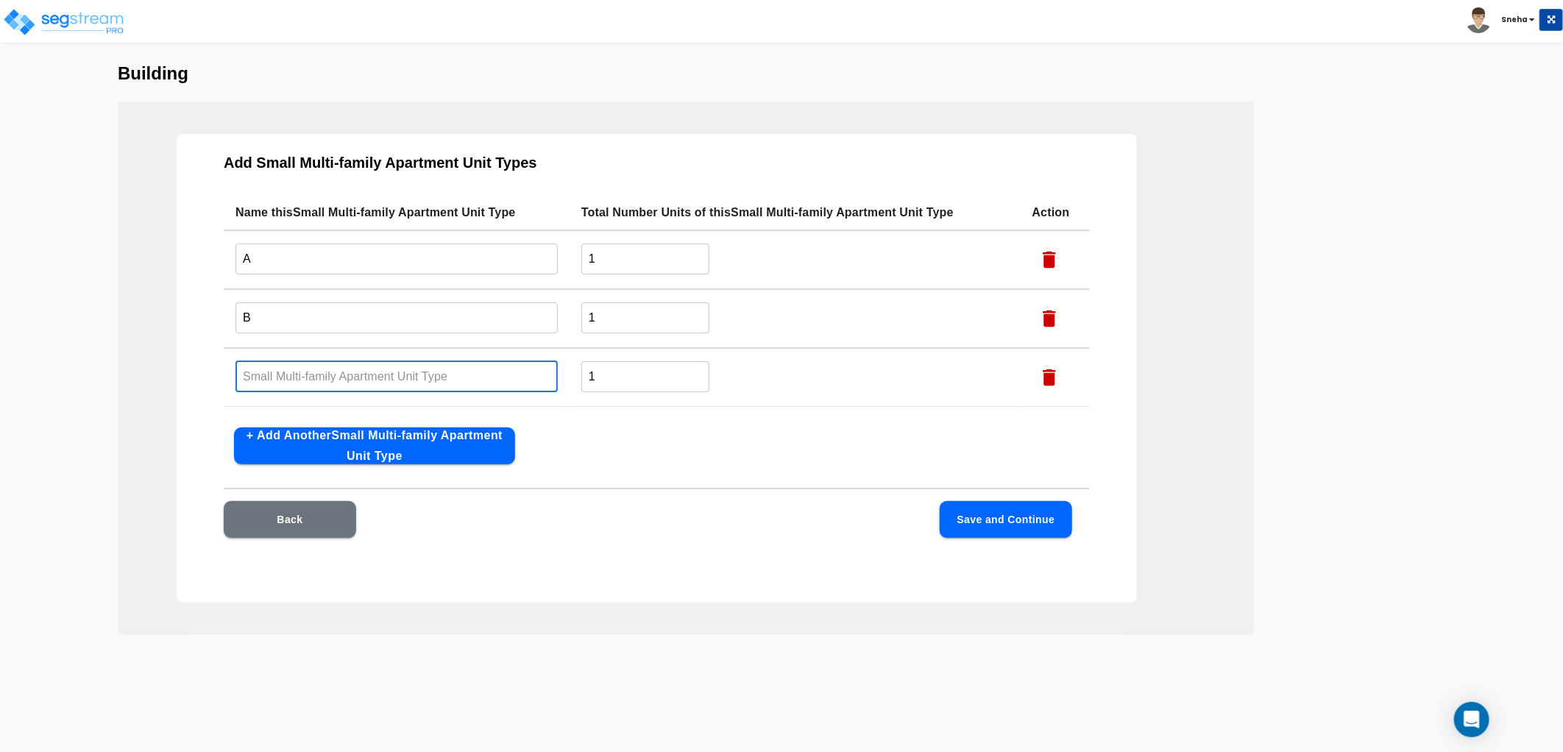
click at [400, 381] on input "text" at bounding box center [396, 377] width 322 height 32
type input "C"
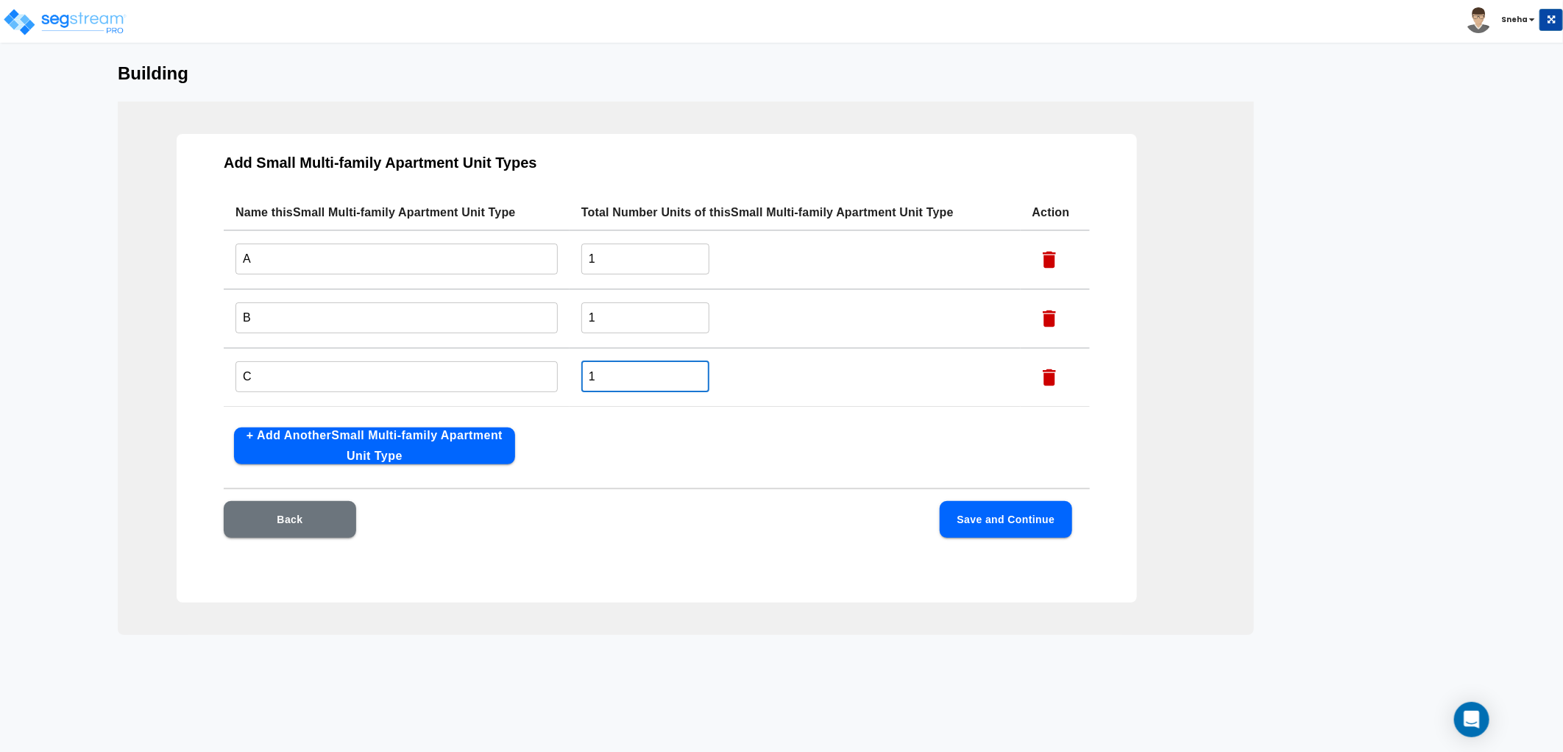
click at [614, 370] on input "1" at bounding box center [645, 377] width 128 height 32
drag, startPoint x: 614, startPoint y: 370, endPoint x: 577, endPoint y: 379, distance: 38.5
click at [577, 379] on td "1 ​" at bounding box center [794, 377] width 451 height 59
type input "20"
click at [1023, 513] on button "Save and Continue" at bounding box center [1006, 519] width 132 height 37
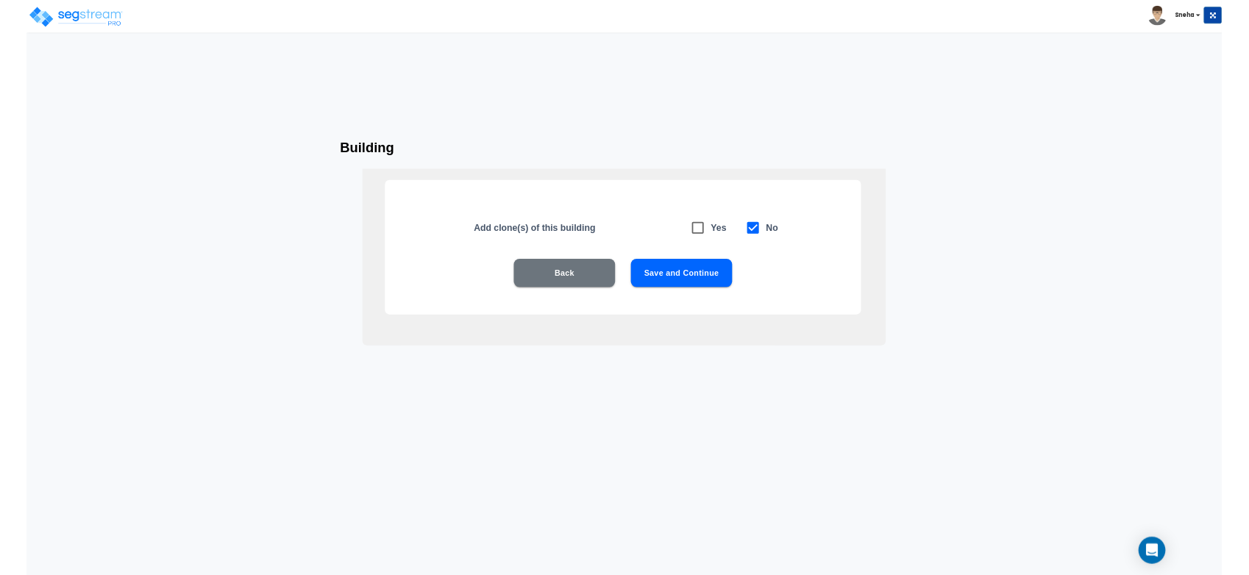
scroll to position [0, 0]
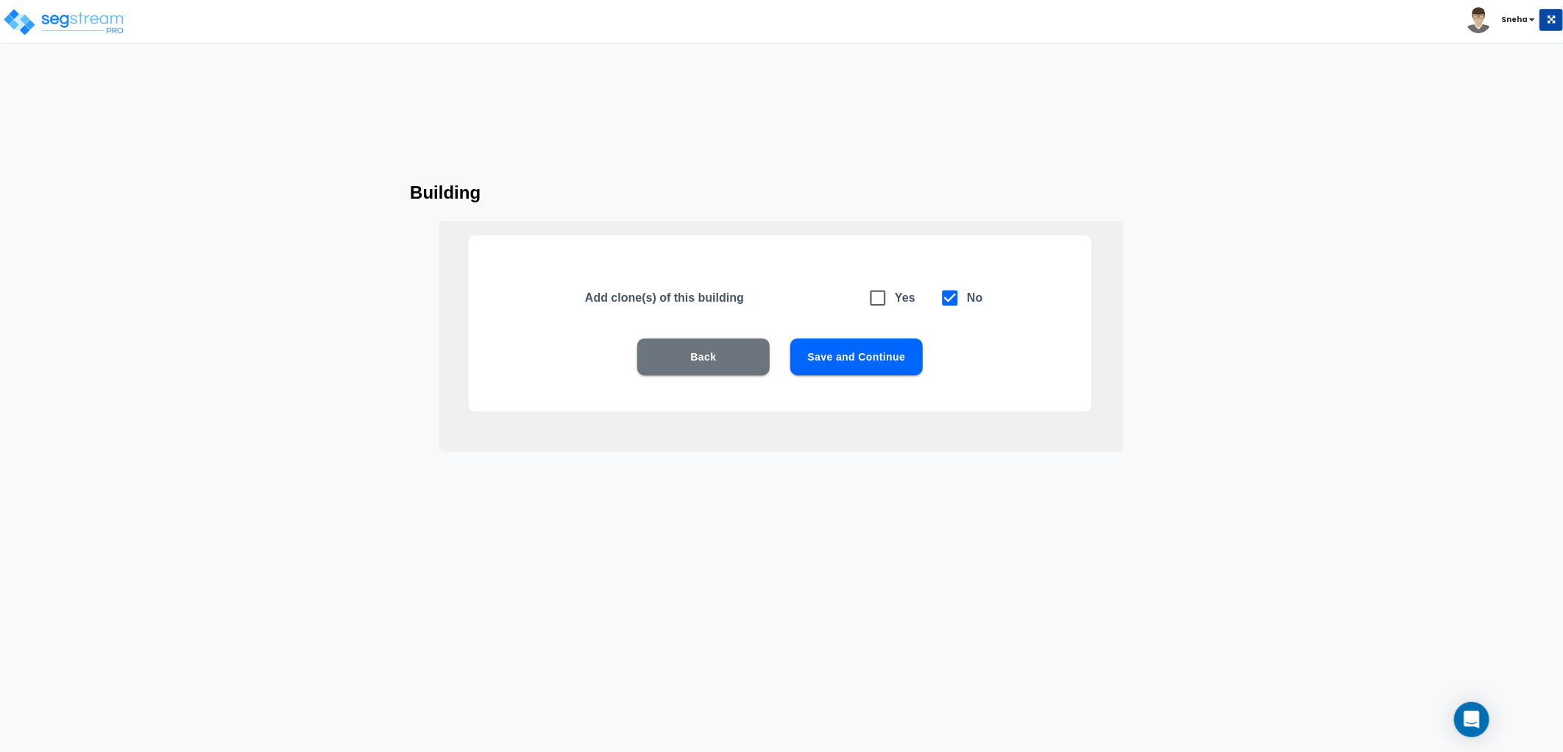
click at [864, 357] on button "Save and Continue" at bounding box center [856, 356] width 132 height 37
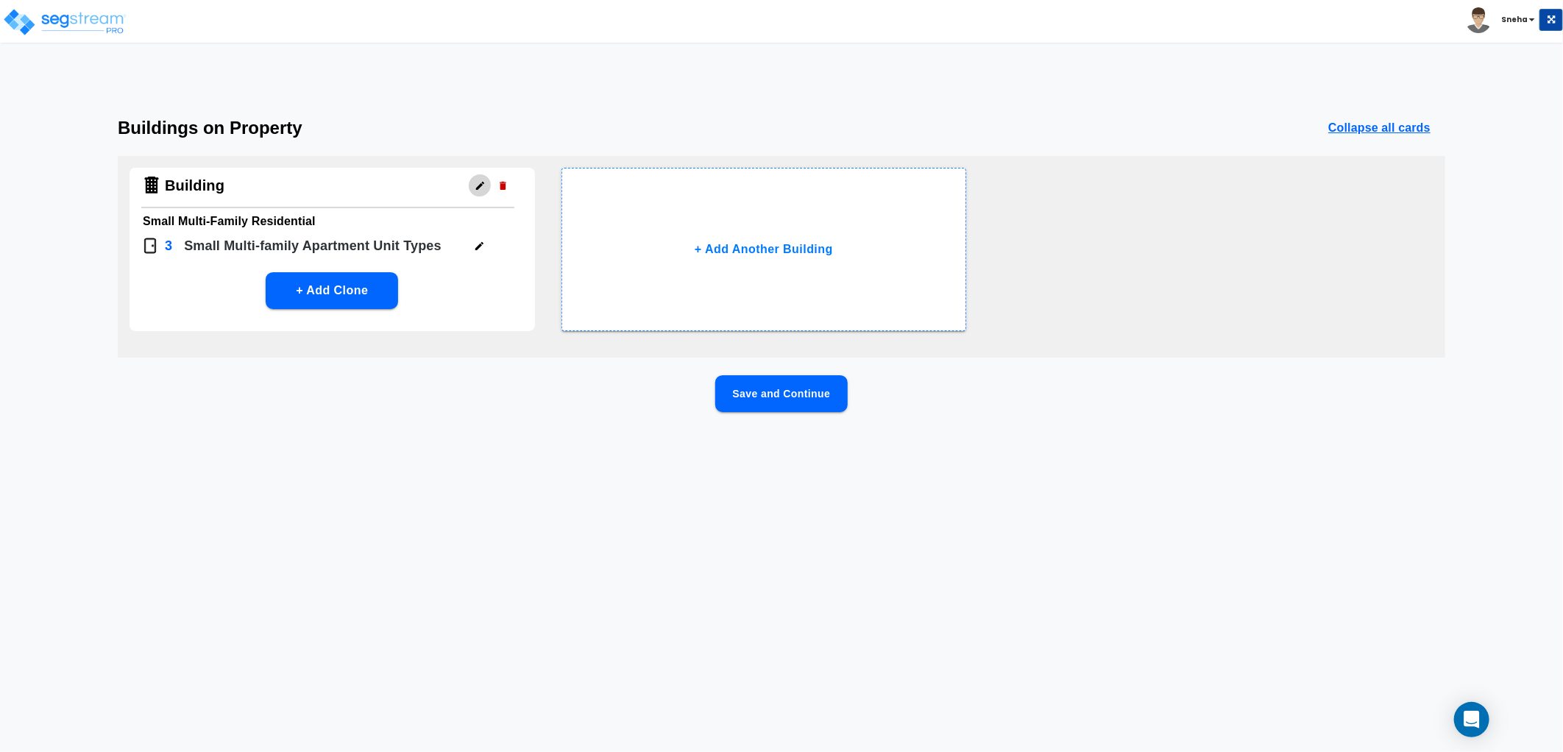
click at [475, 187] on icon "button" at bounding box center [480, 185] width 11 height 11
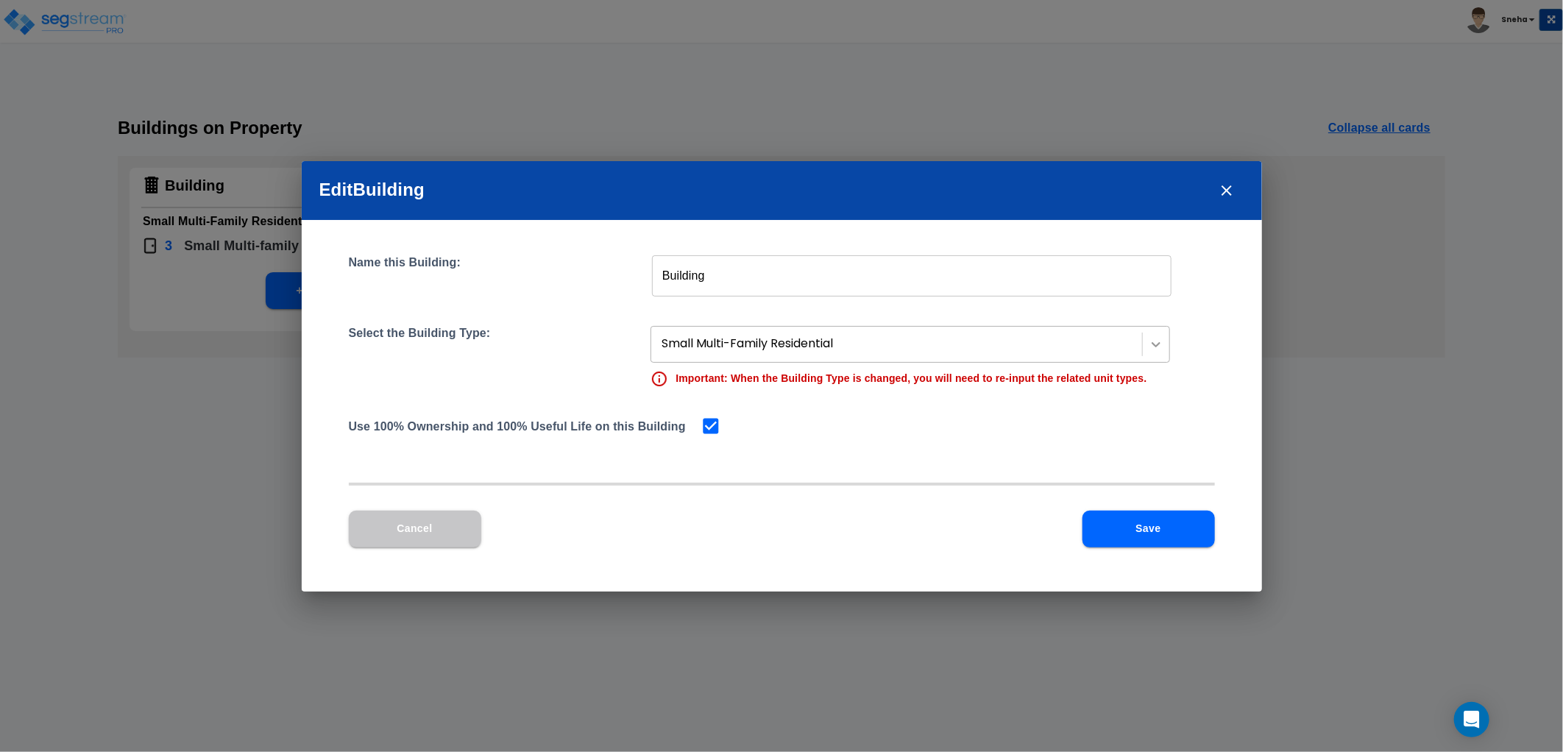
click at [1148, 341] on icon at bounding box center [1155, 344] width 15 height 15
drag, startPoint x: 917, startPoint y: 348, endPoint x: 656, endPoint y: 353, distance: 260.5
click at [661, 353] on div at bounding box center [897, 344] width 473 height 20
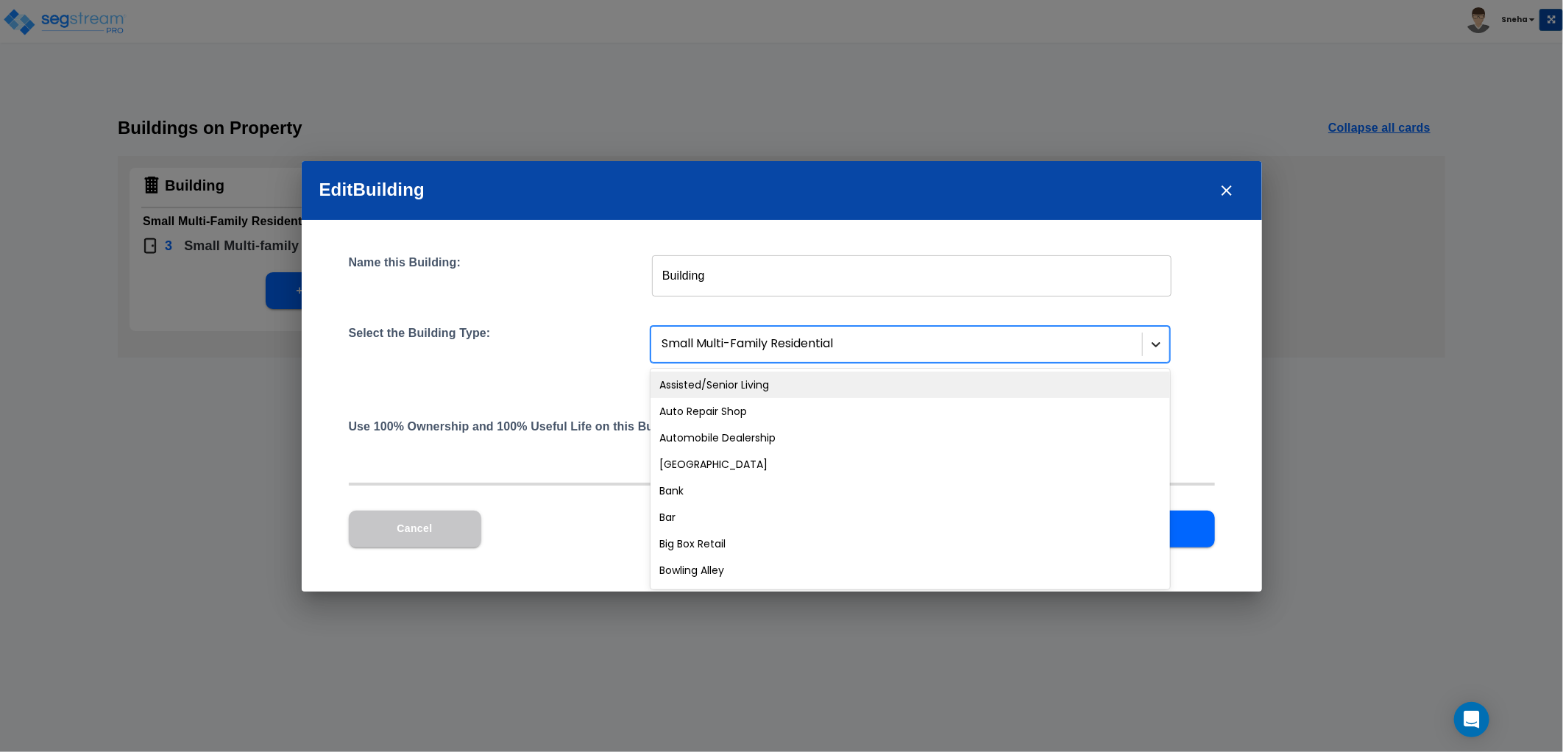
click at [1154, 347] on icon at bounding box center [1155, 344] width 15 height 15
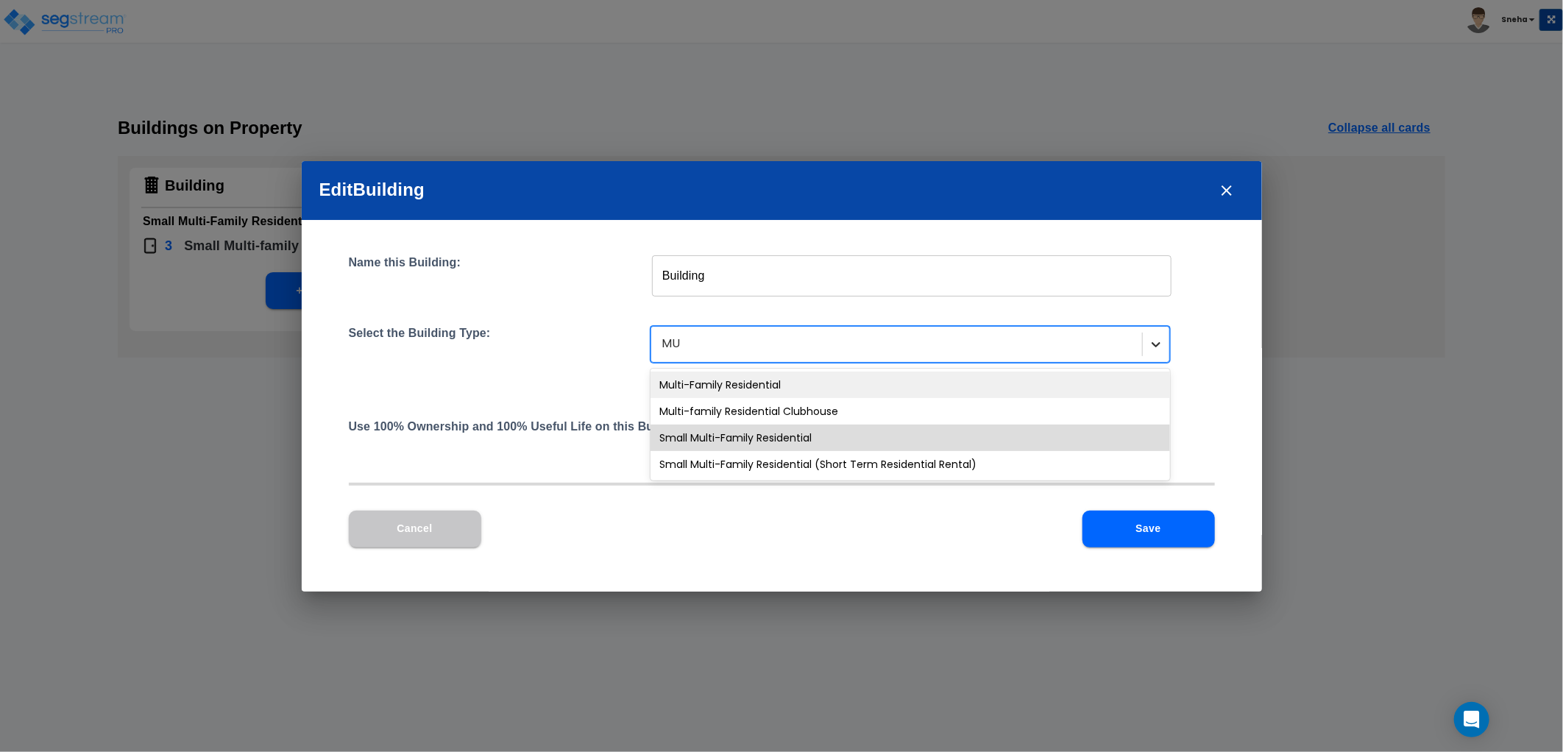
type input "MUL"
click at [850, 390] on div "Multi-Family Residential" at bounding box center [909, 385] width 519 height 26
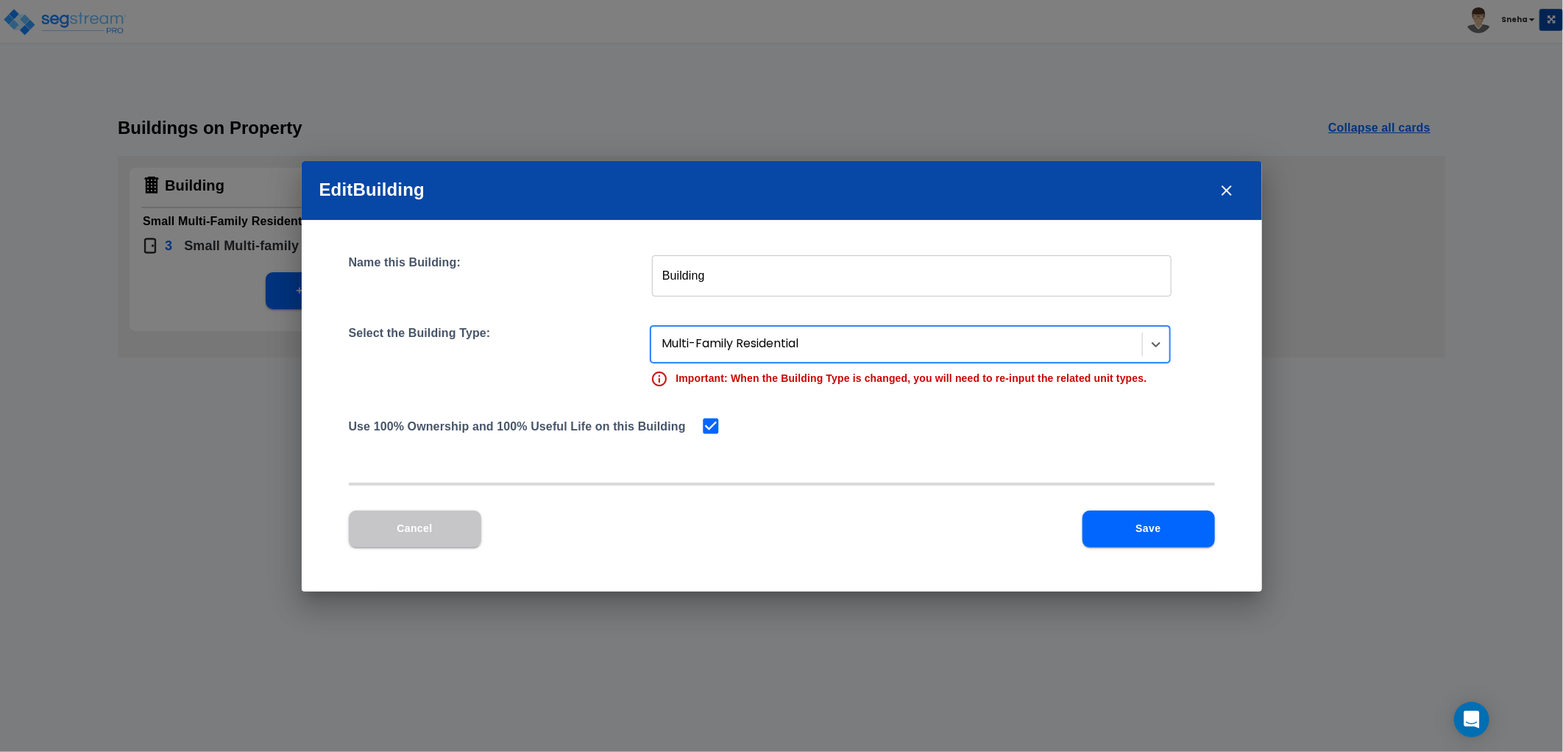
click at [1180, 533] on button "Save" at bounding box center [1148, 529] width 132 height 37
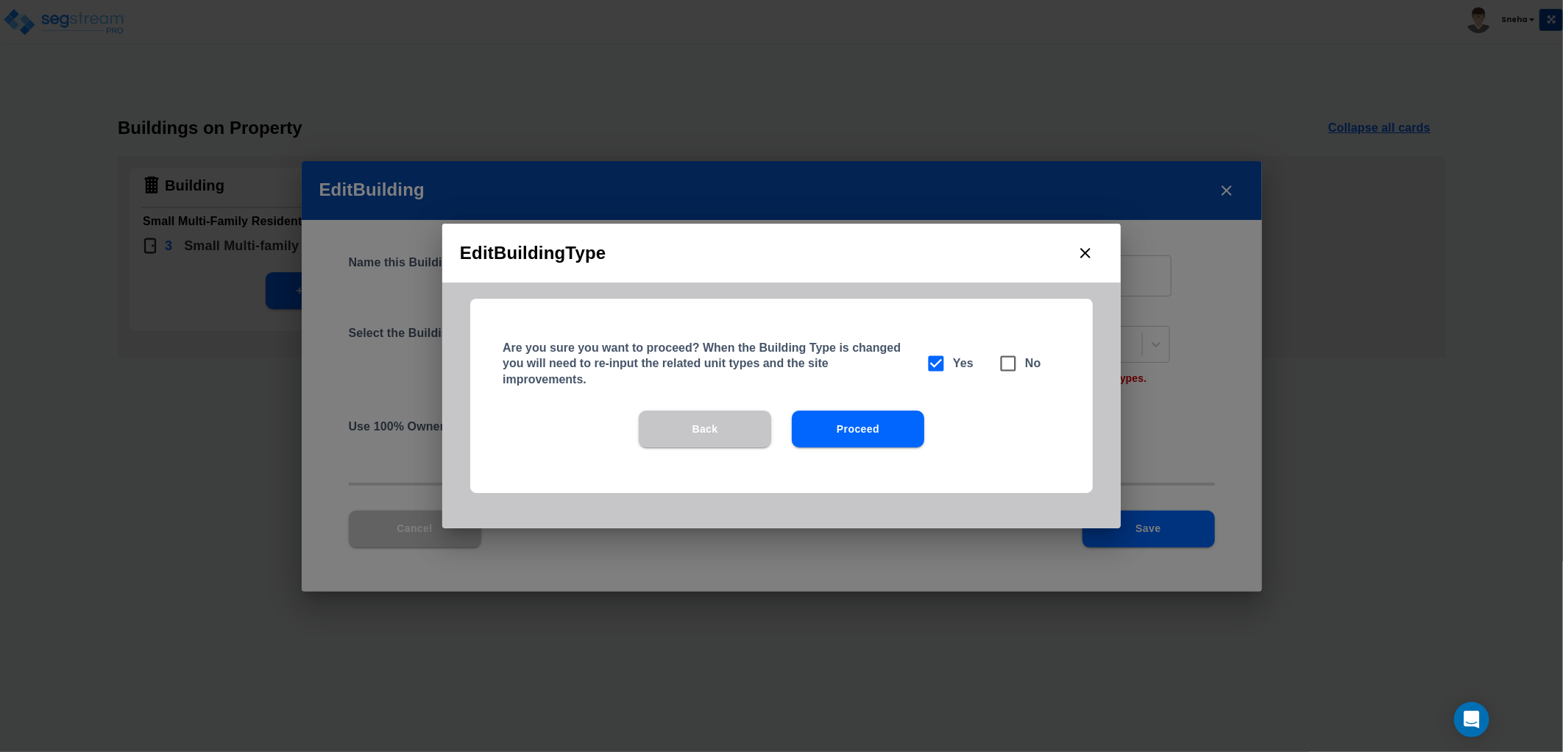
click at [854, 414] on button "Proceed" at bounding box center [858, 429] width 132 height 37
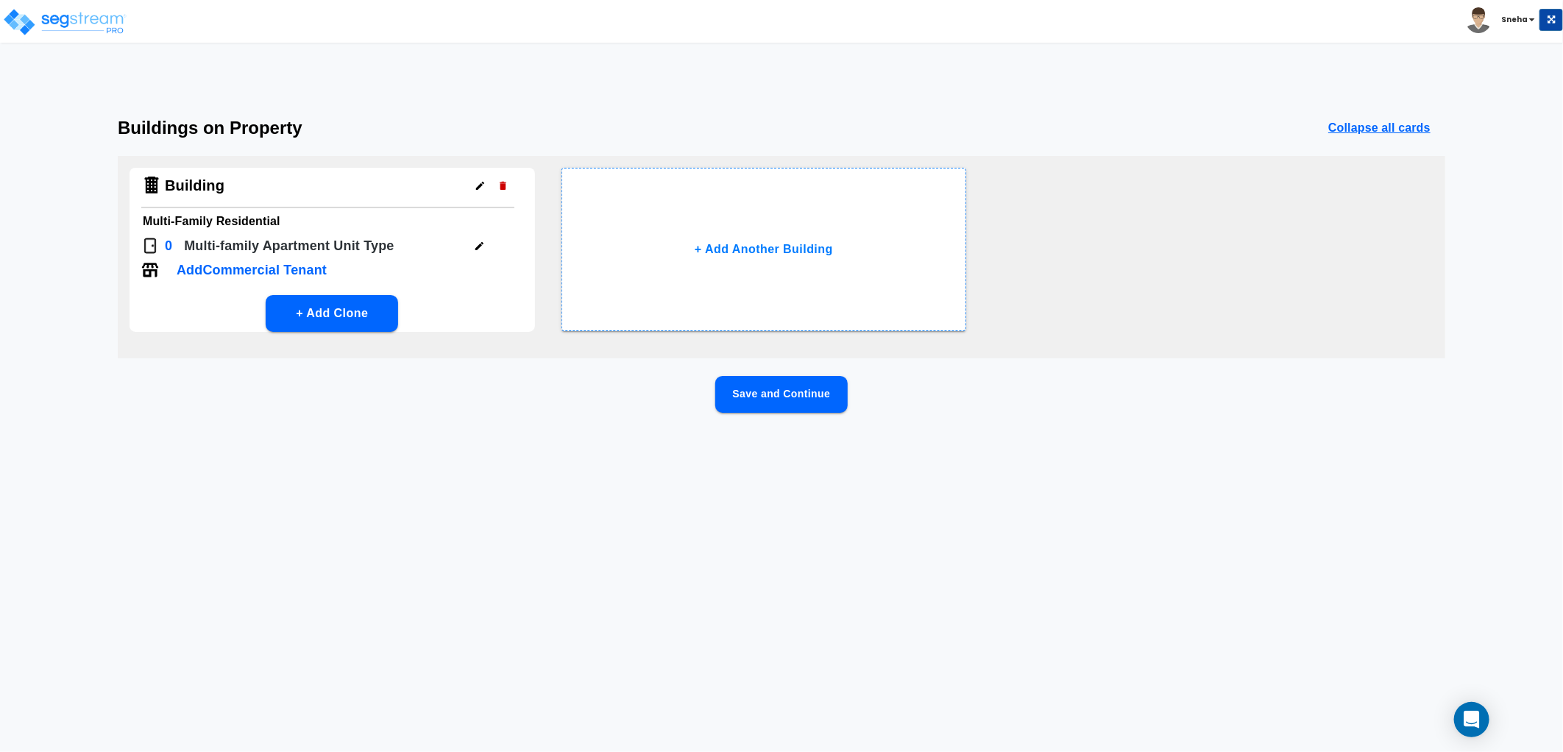
click at [480, 185] on icon "button" at bounding box center [479, 186] width 8 height 8
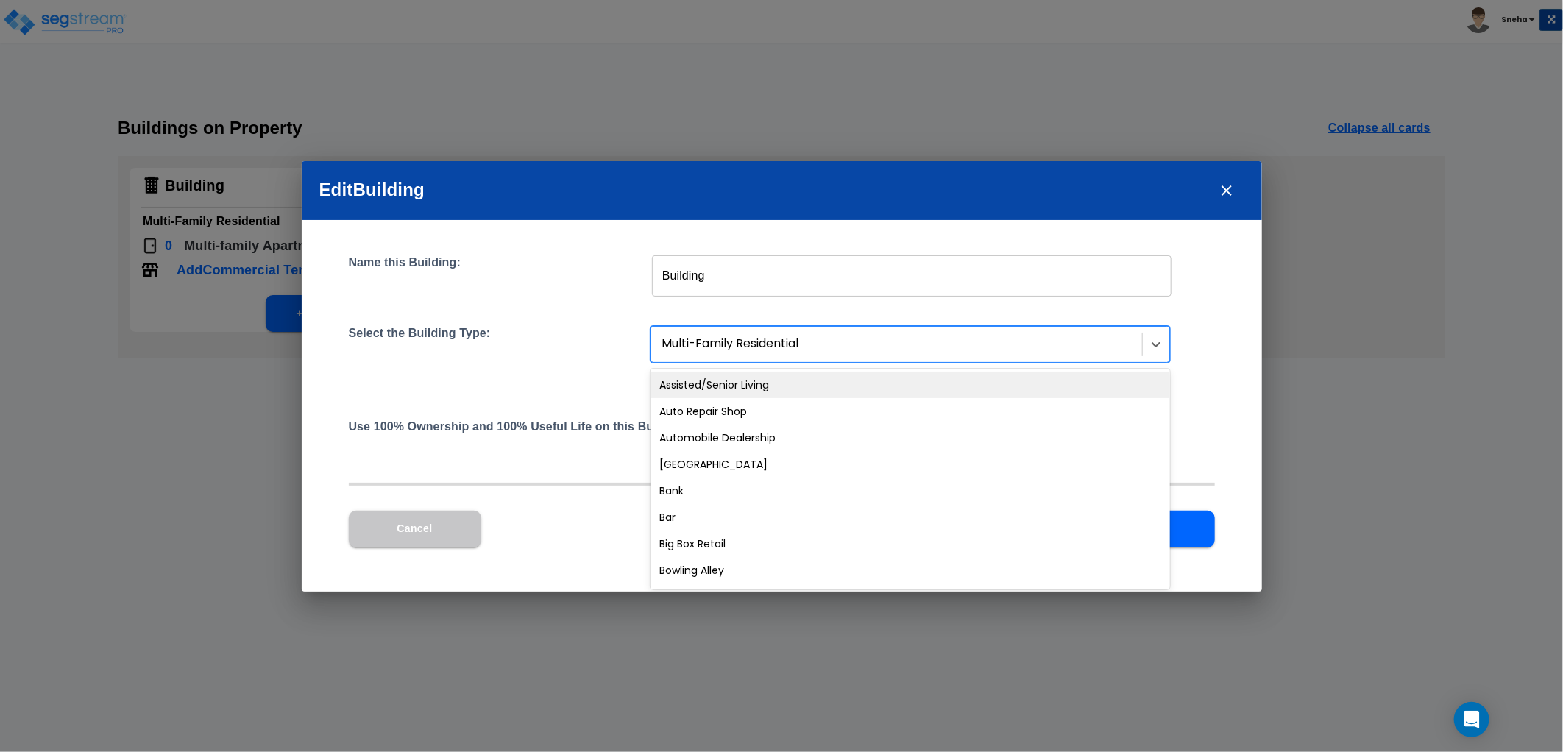
click at [715, 348] on div at bounding box center [897, 344] width 473 height 20
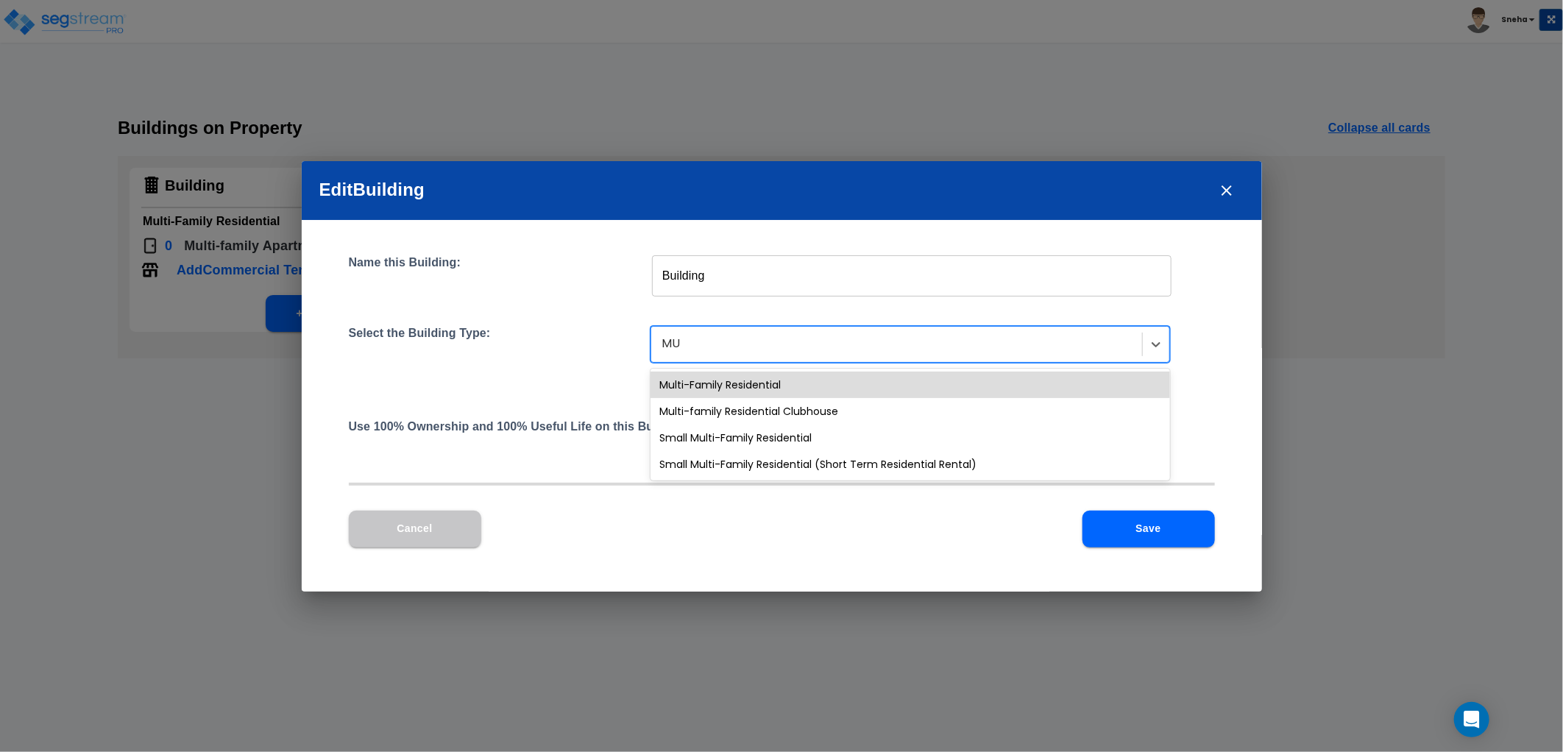
type input "MUL"
click at [773, 436] on div "Small Multi-Family Residential" at bounding box center [909, 438] width 519 height 26
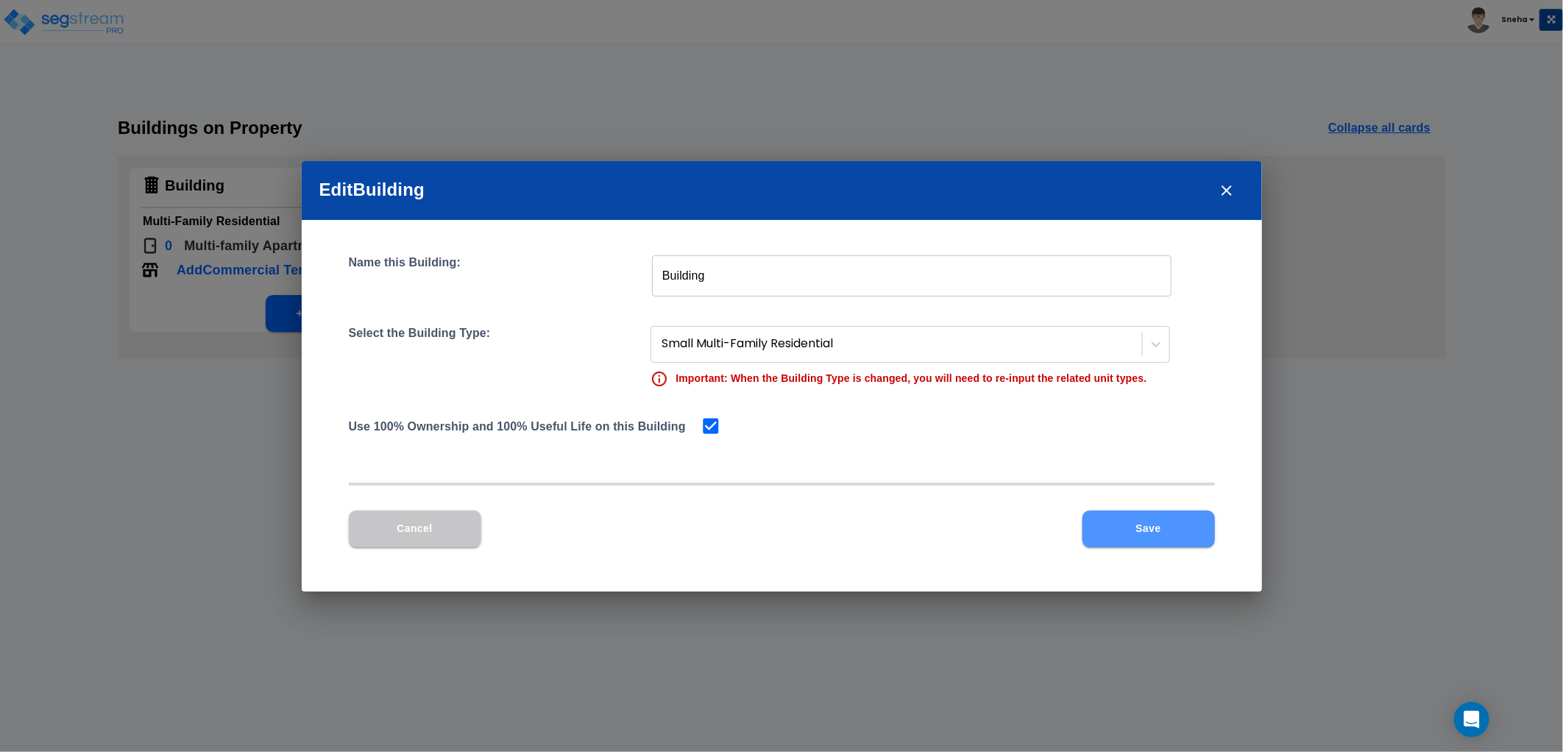
click at [1156, 535] on button "Save" at bounding box center [1148, 529] width 132 height 37
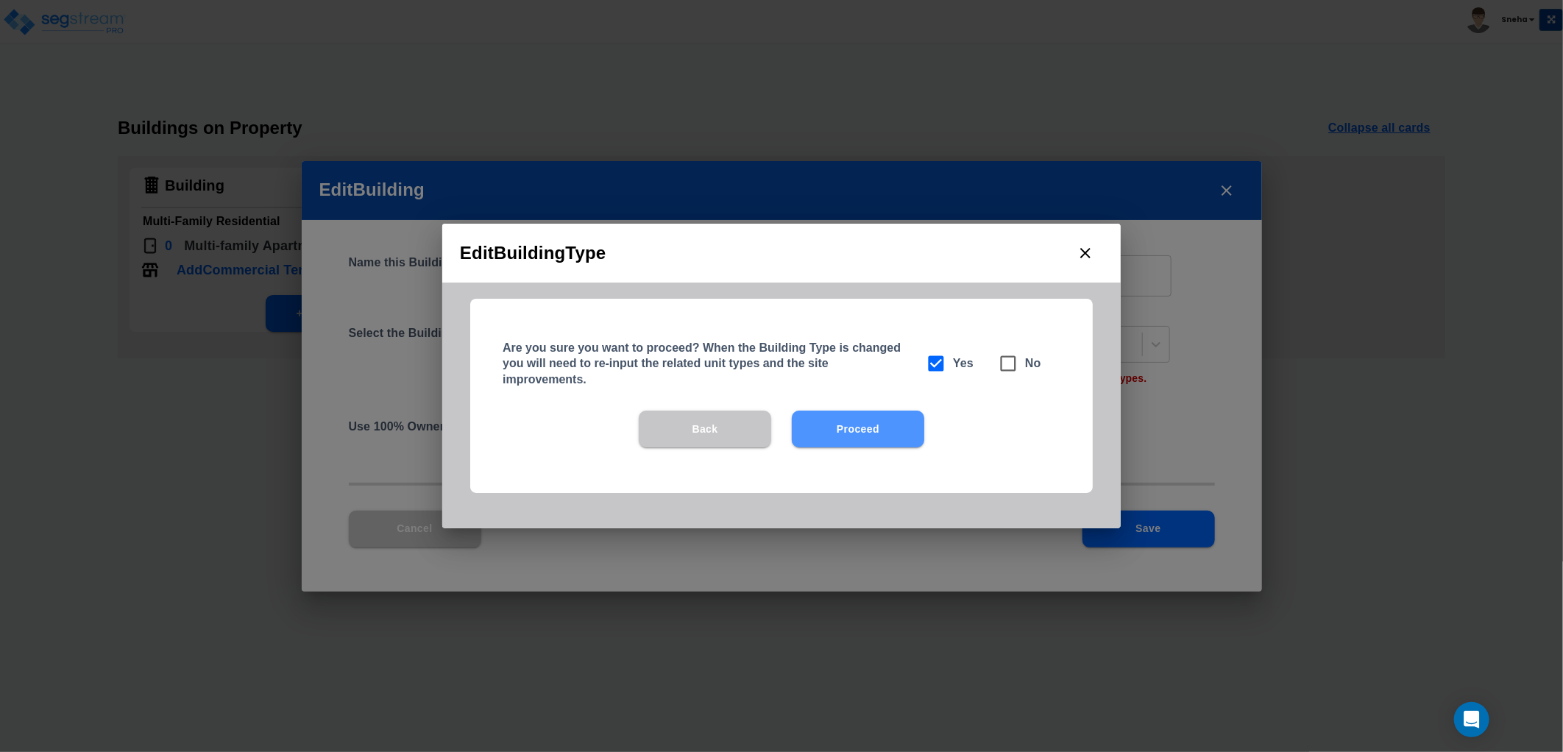
click at [884, 427] on button "Proceed" at bounding box center [858, 429] width 132 height 37
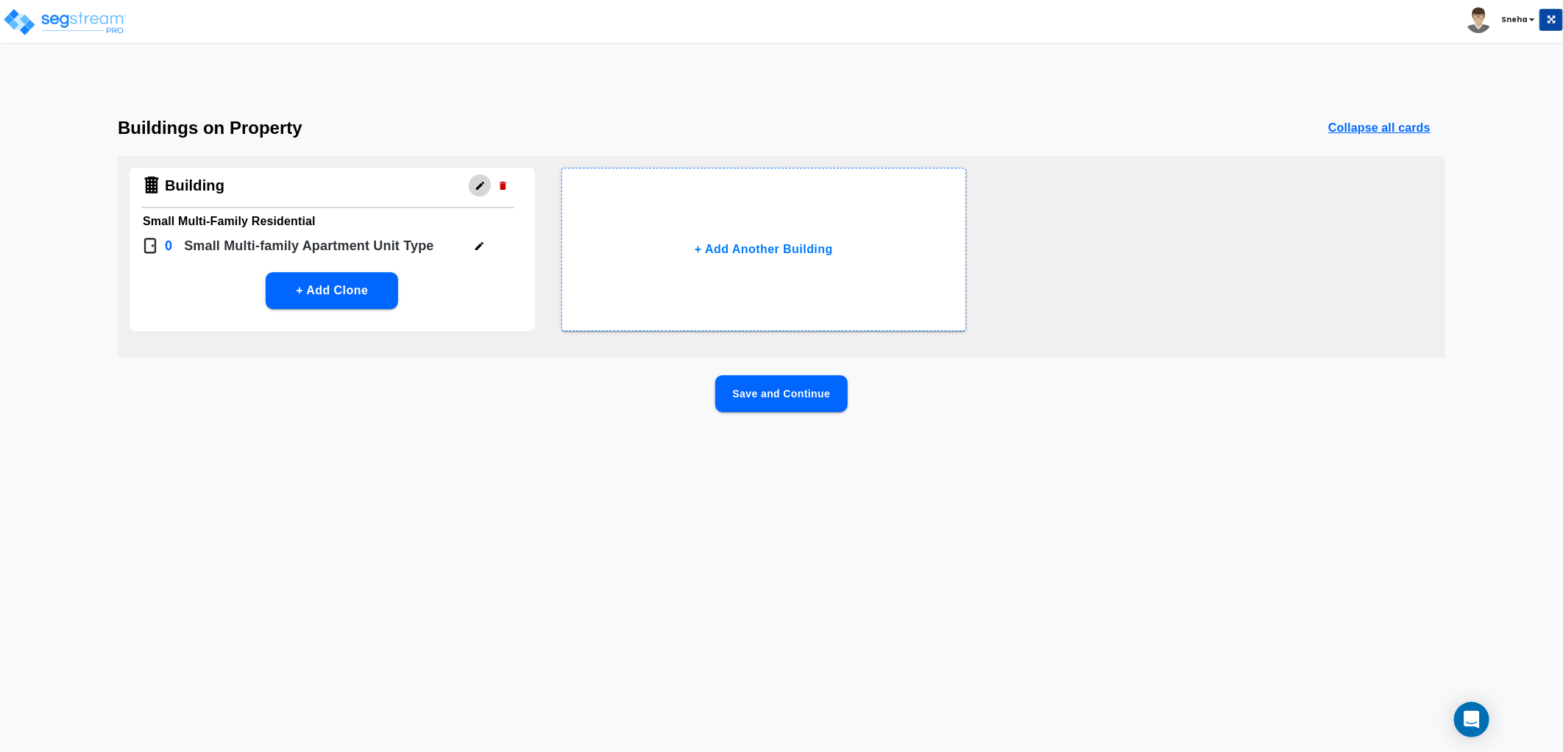
click at [486, 186] on button "button" at bounding box center [480, 185] width 23 height 23
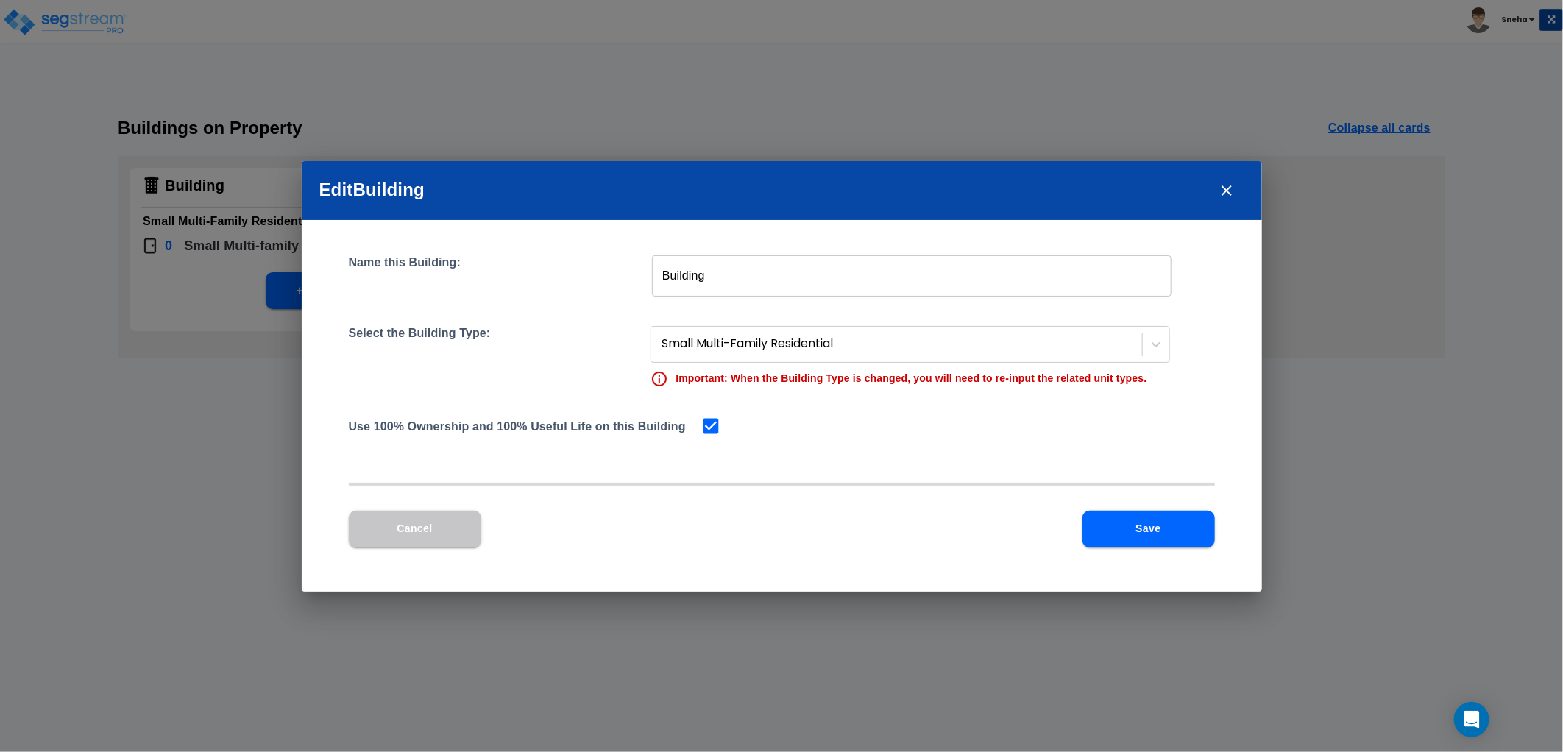
click at [219, 349] on div "Edit Building Name this Building: Building ​ Select the Building Type: Small Mu…" at bounding box center [781, 376] width 1563 height 752
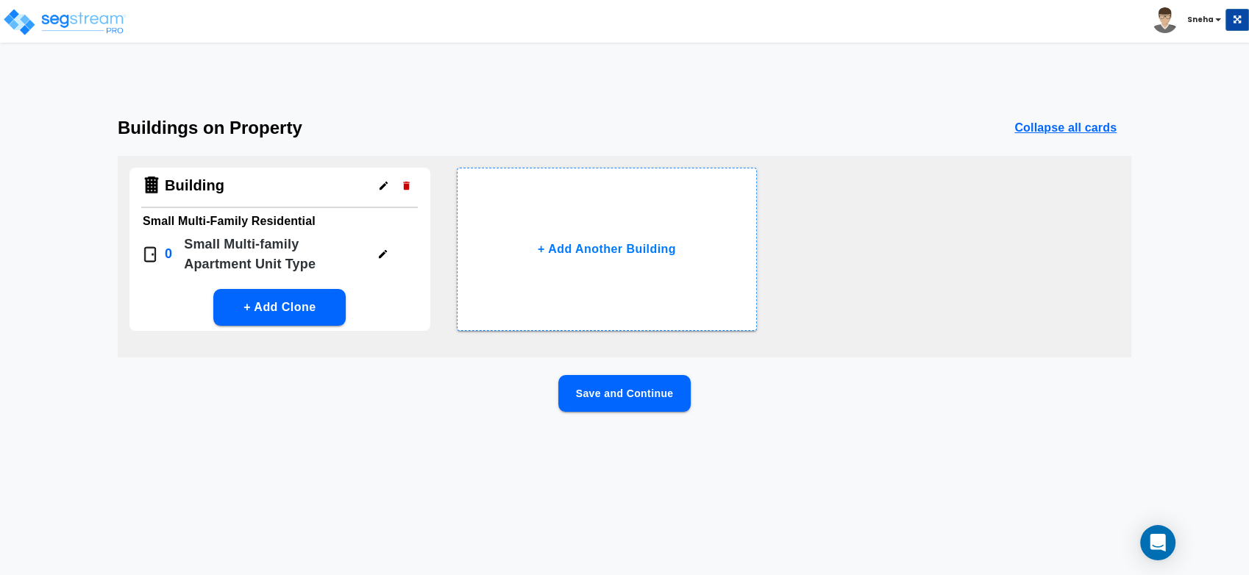
click at [378, 189] on icon "button" at bounding box center [383, 185] width 11 height 11
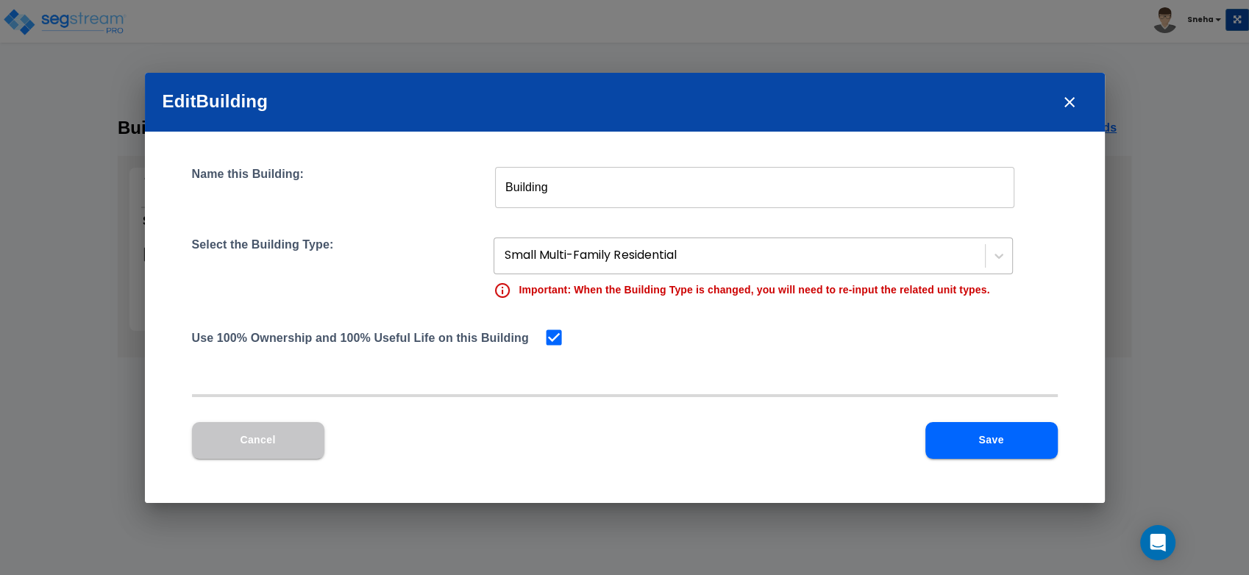
click at [607, 249] on div at bounding box center [741, 256] width 473 height 20
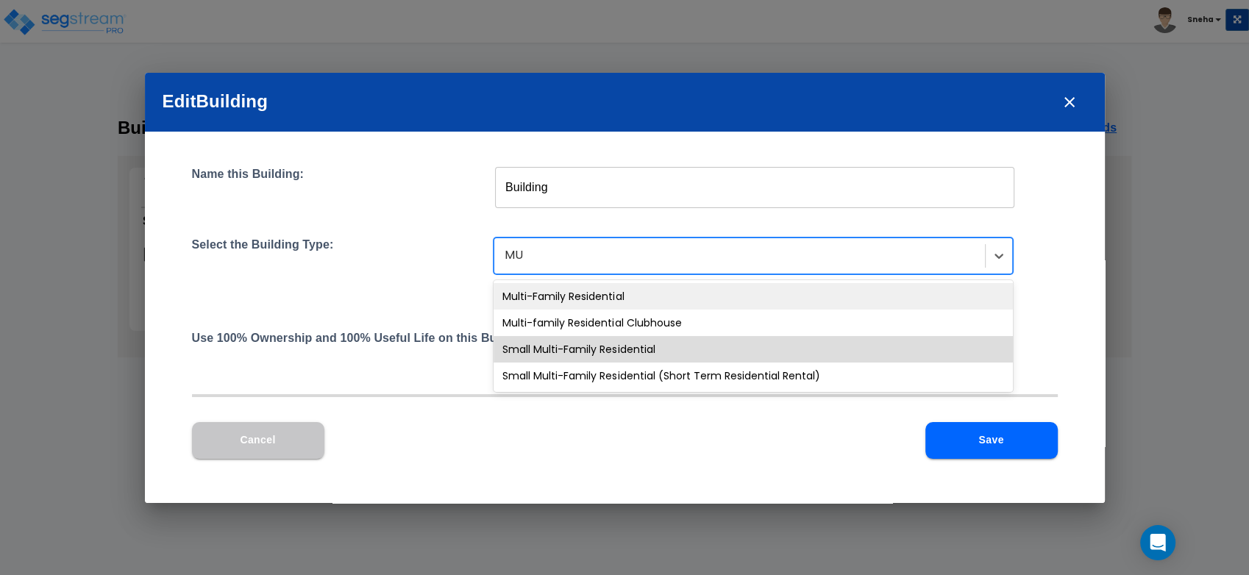
type input "MUL"
click at [602, 296] on div "Multi-Family Residential" at bounding box center [753, 296] width 519 height 26
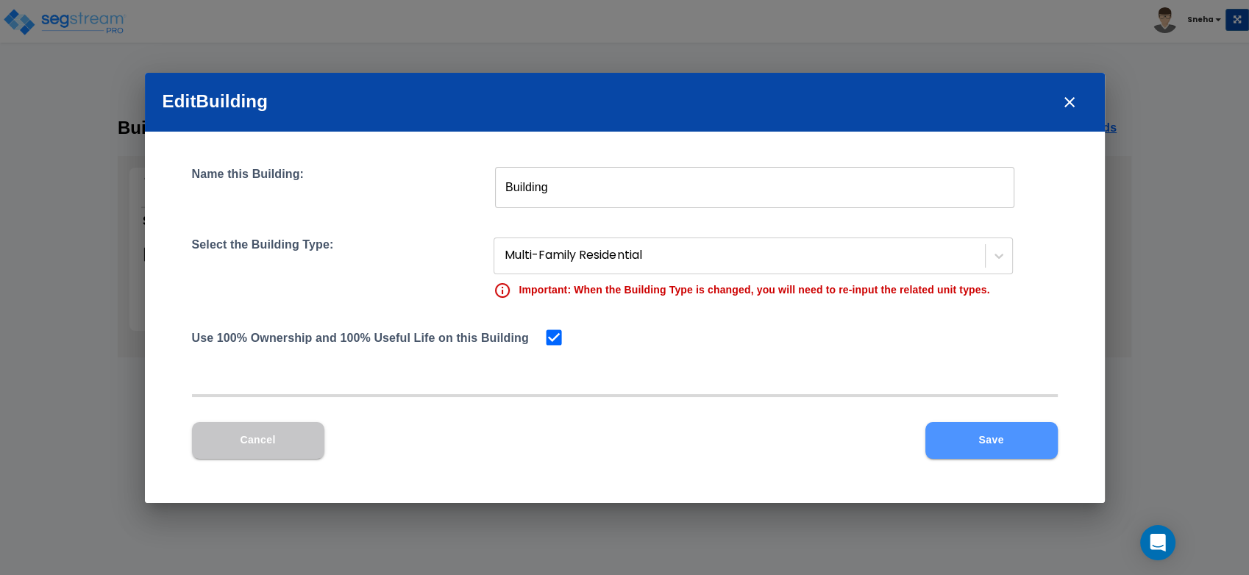
click at [983, 449] on button "Save" at bounding box center [992, 440] width 132 height 37
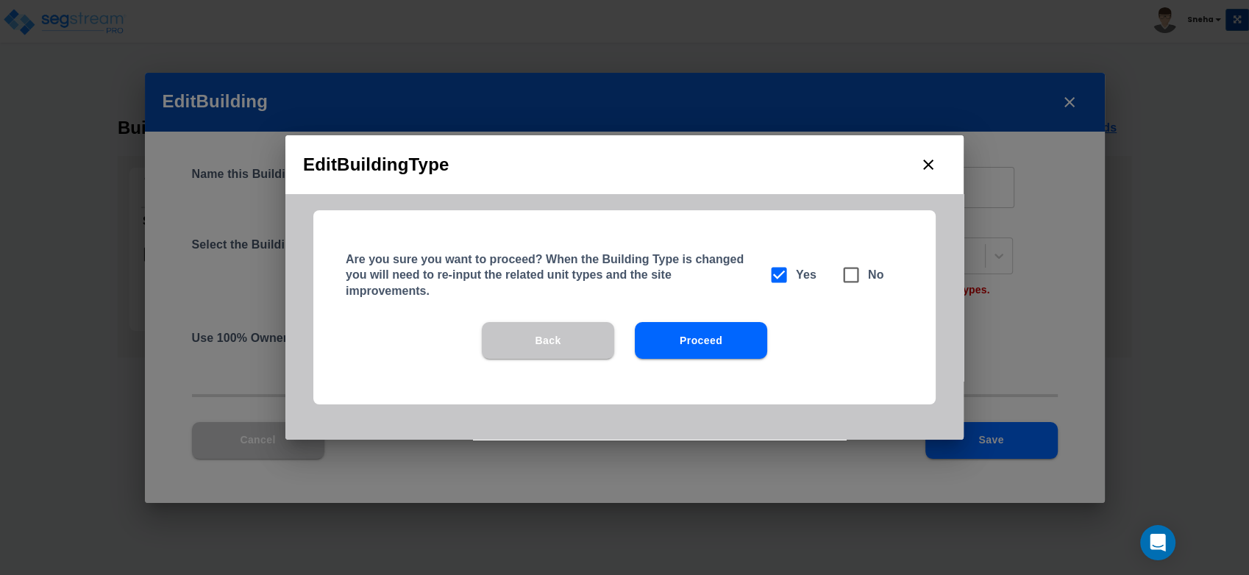
click at [736, 330] on button "Proceed" at bounding box center [701, 340] width 132 height 37
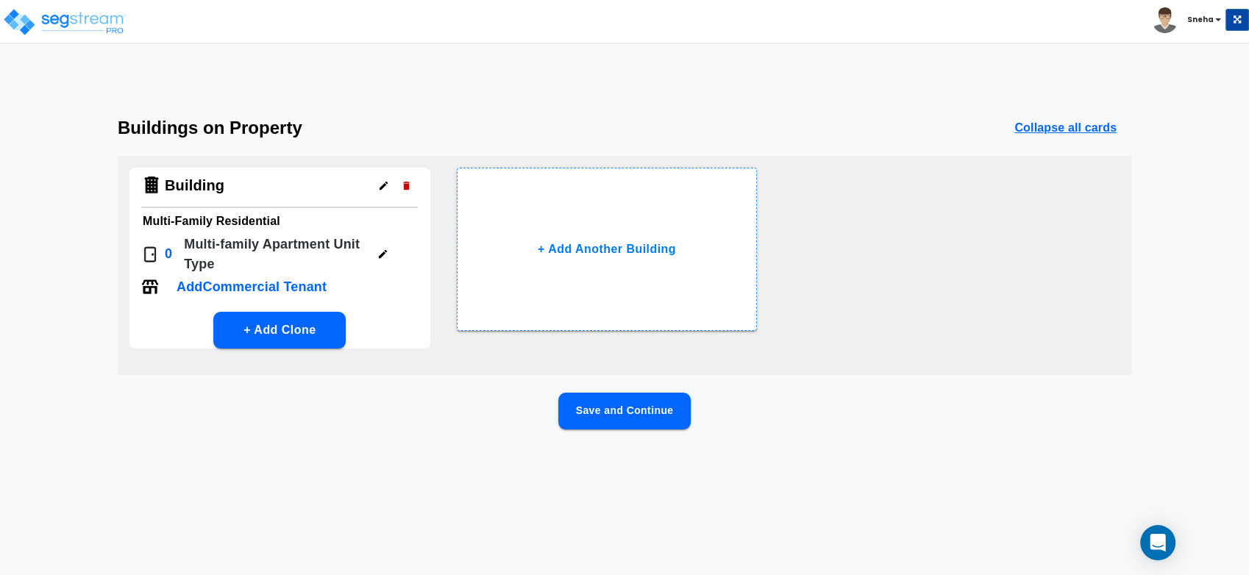
click at [386, 253] on icon "button" at bounding box center [382, 254] width 11 height 11
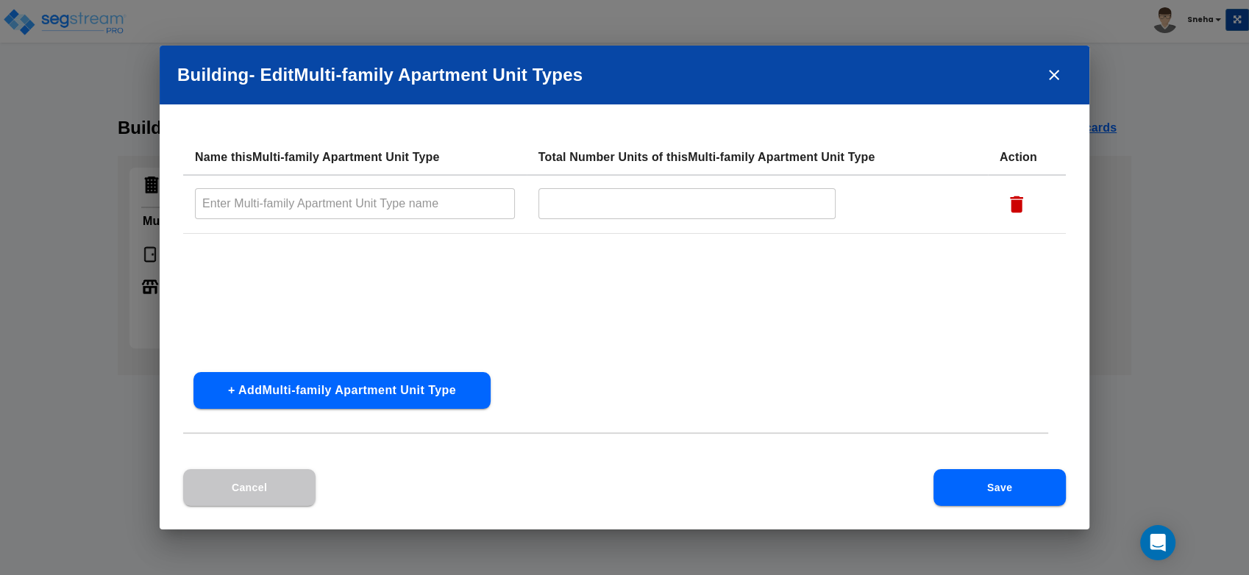
click at [322, 202] on input "text" at bounding box center [355, 204] width 320 height 32
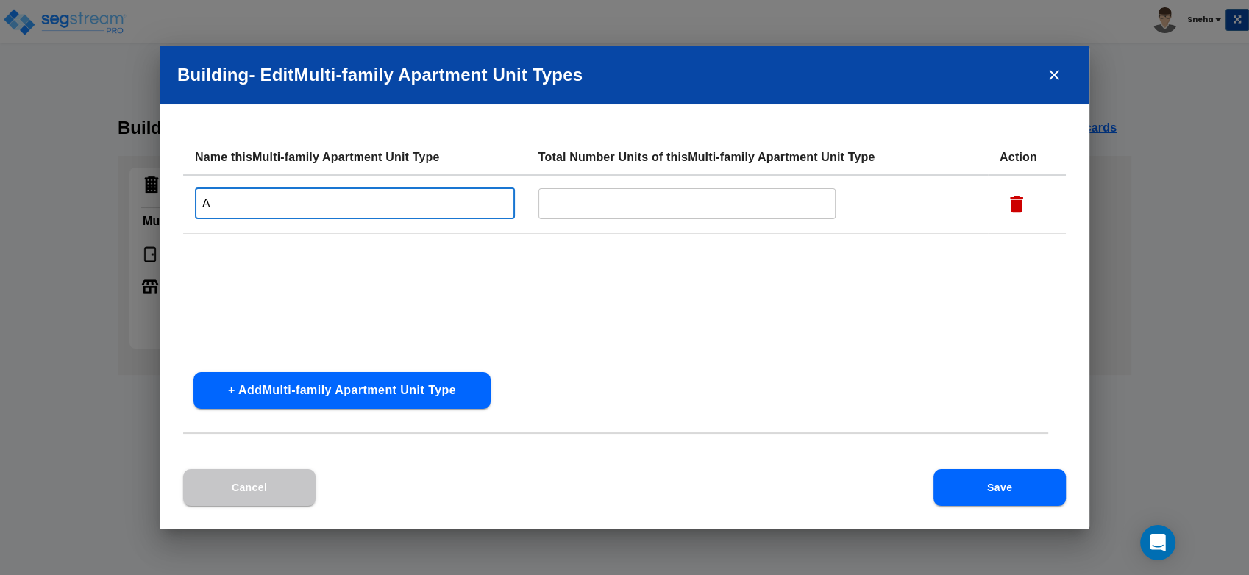
type input "A"
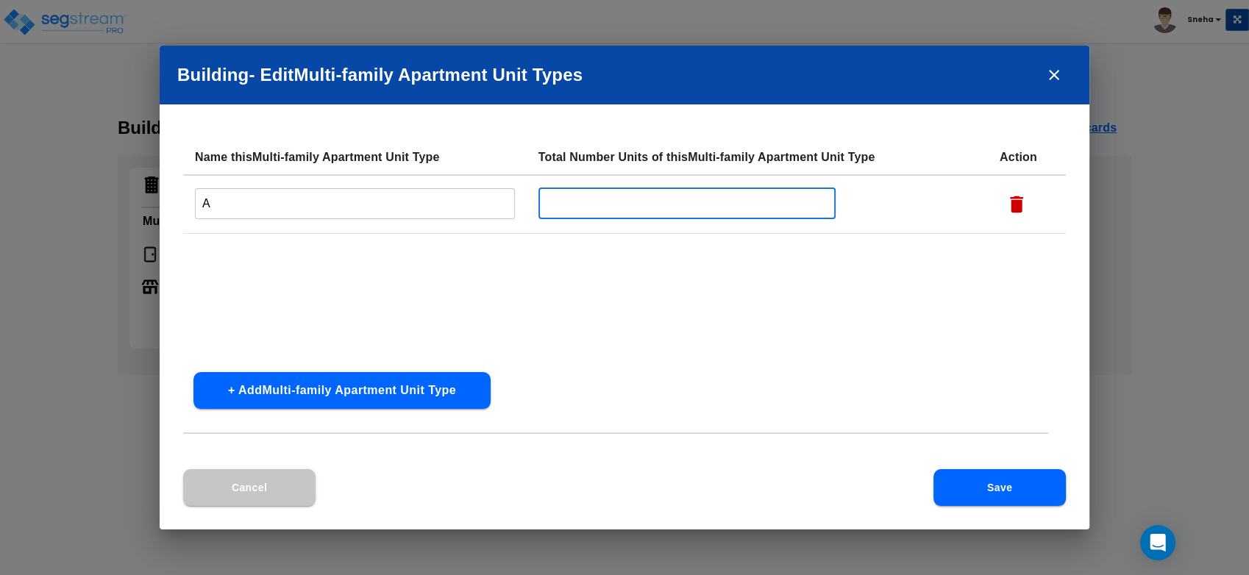
click at [614, 202] on input "text" at bounding box center [688, 204] width 298 height 32
type input "1"
click at [329, 387] on button "+ Add Multi-family Apartment Unit Type" at bounding box center [341, 390] width 297 height 37
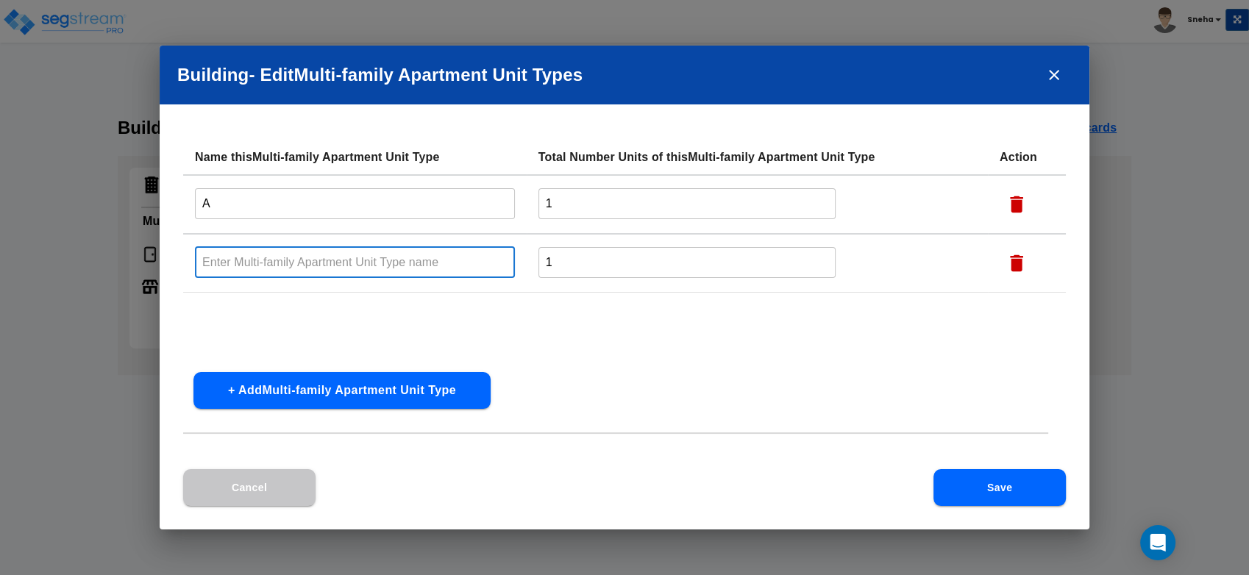
click at [313, 266] on input "text" at bounding box center [355, 262] width 320 height 32
type input "B"
click at [335, 394] on button "+ Add Multi-family Apartment Unit Type" at bounding box center [341, 390] width 297 height 37
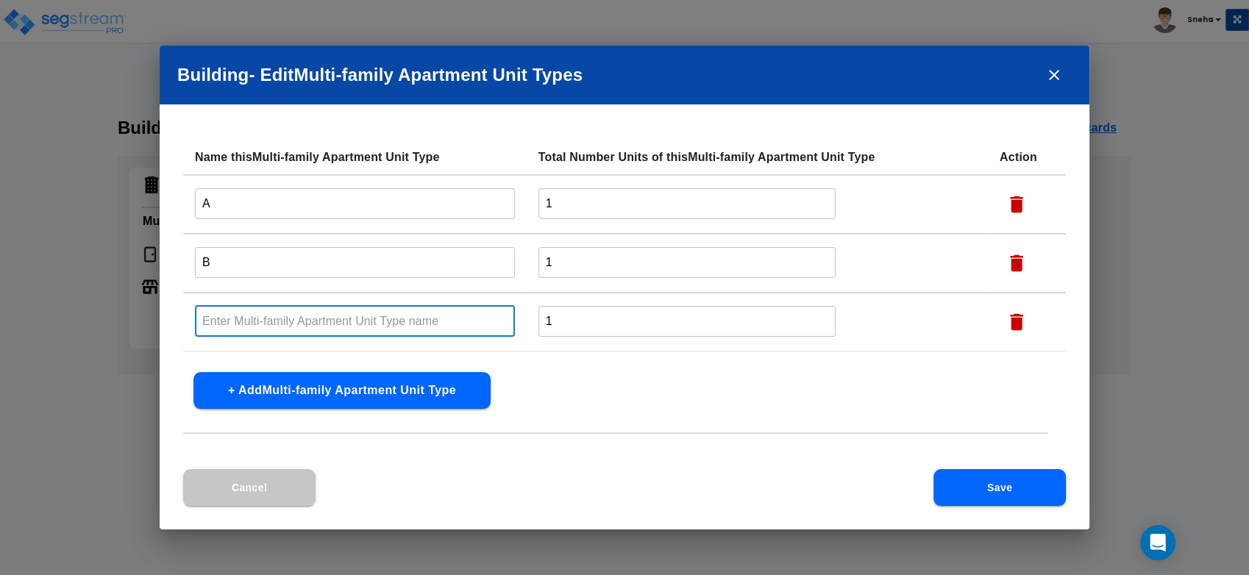
click at [297, 319] on input "text" at bounding box center [355, 321] width 320 height 32
type input "C"
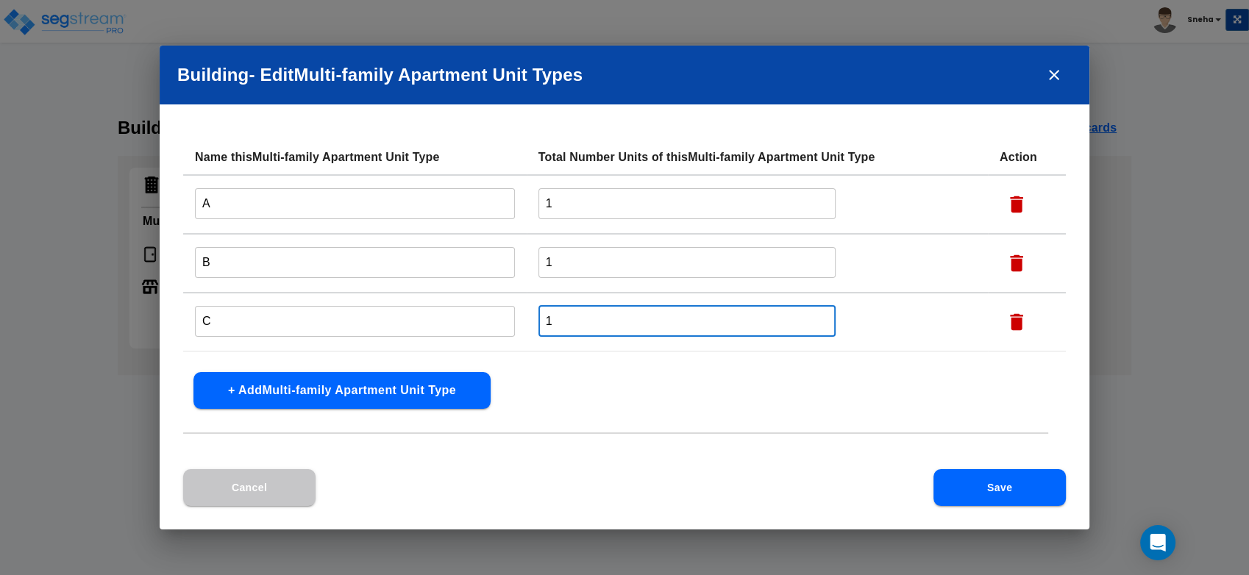
drag, startPoint x: 559, startPoint y: 321, endPoint x: 516, endPoint y: 324, distance: 43.6
click at [516, 324] on tr "C ​ 1 ​" at bounding box center [624, 322] width 883 height 59
type input "20"
click at [571, 408] on div "Name this Multi-family Apartment Unit Type Total Number Units of this Multi-fam…" at bounding box center [625, 305] width 930 height 330
click at [1011, 490] on button "Save" at bounding box center [1000, 487] width 132 height 37
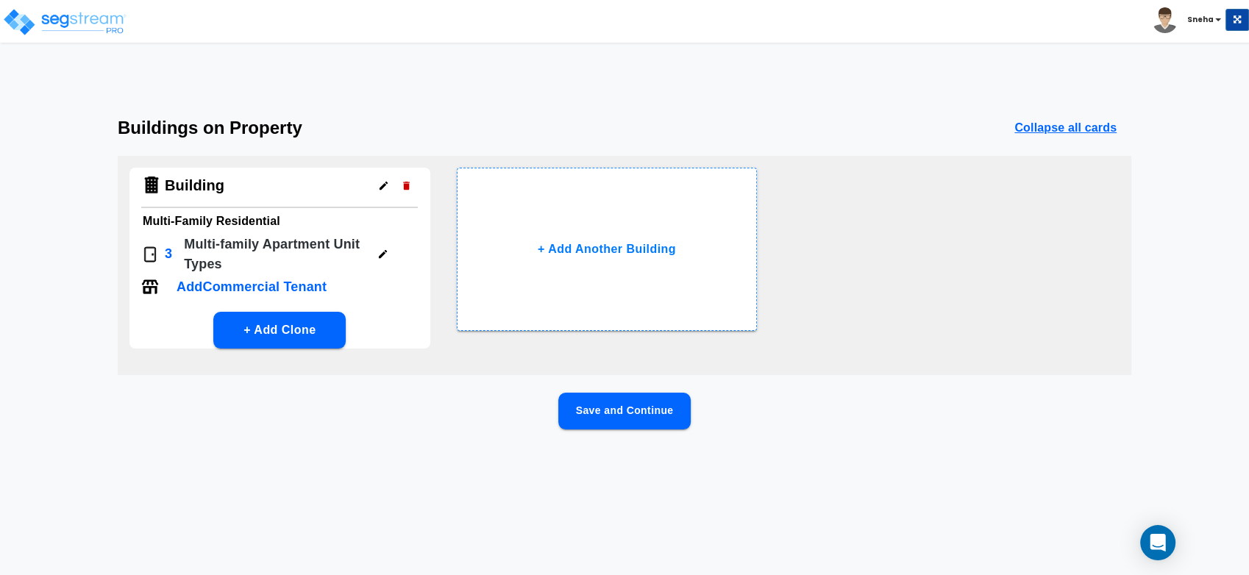
click at [280, 288] on p "Add Commercial Tenant" at bounding box center [252, 287] width 150 height 20
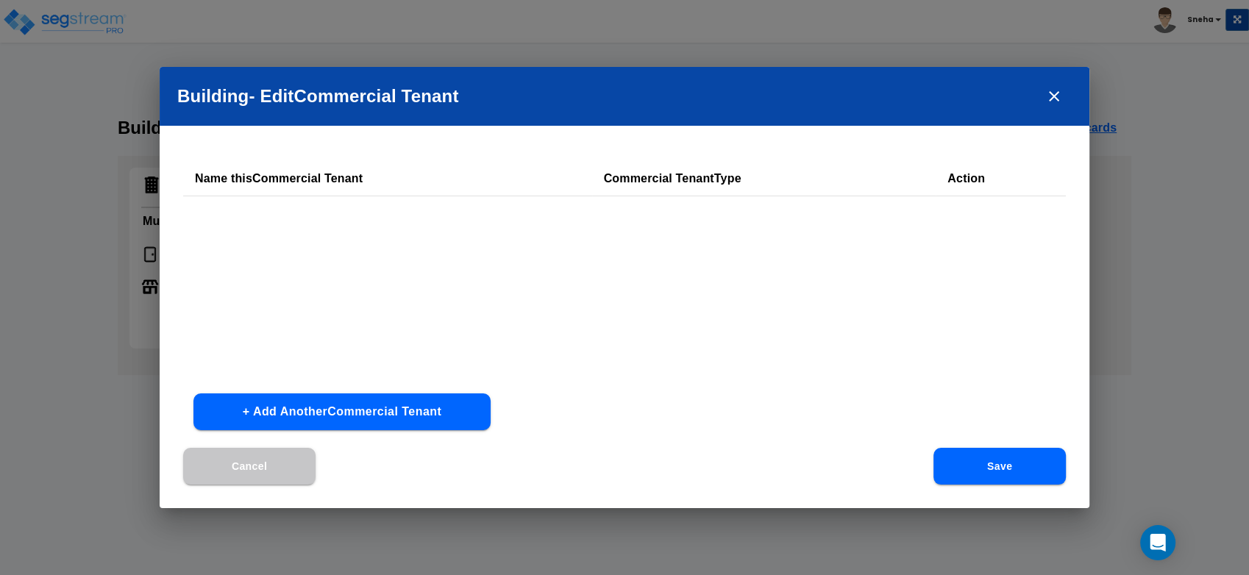
click at [324, 418] on button "+ Add Another Commercial Tenant" at bounding box center [341, 412] width 297 height 37
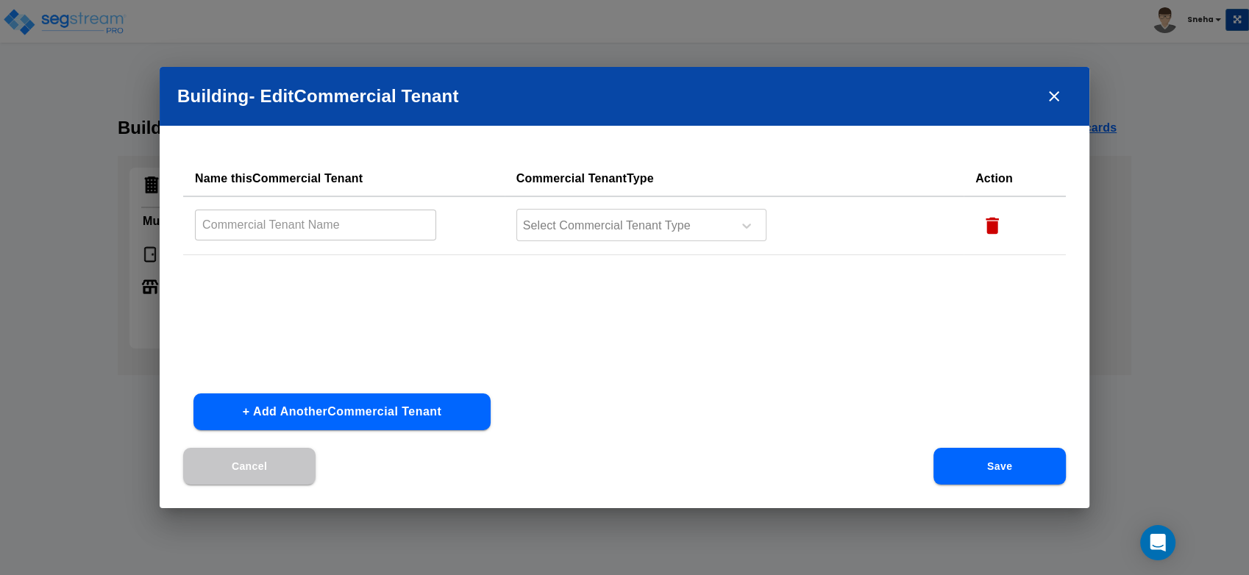
click at [234, 221] on input "text" at bounding box center [315, 225] width 241 height 32
click at [249, 230] on input "text" at bounding box center [315, 225] width 241 height 32
type input "ST1"
click at [681, 220] on div at bounding box center [623, 226] width 202 height 20
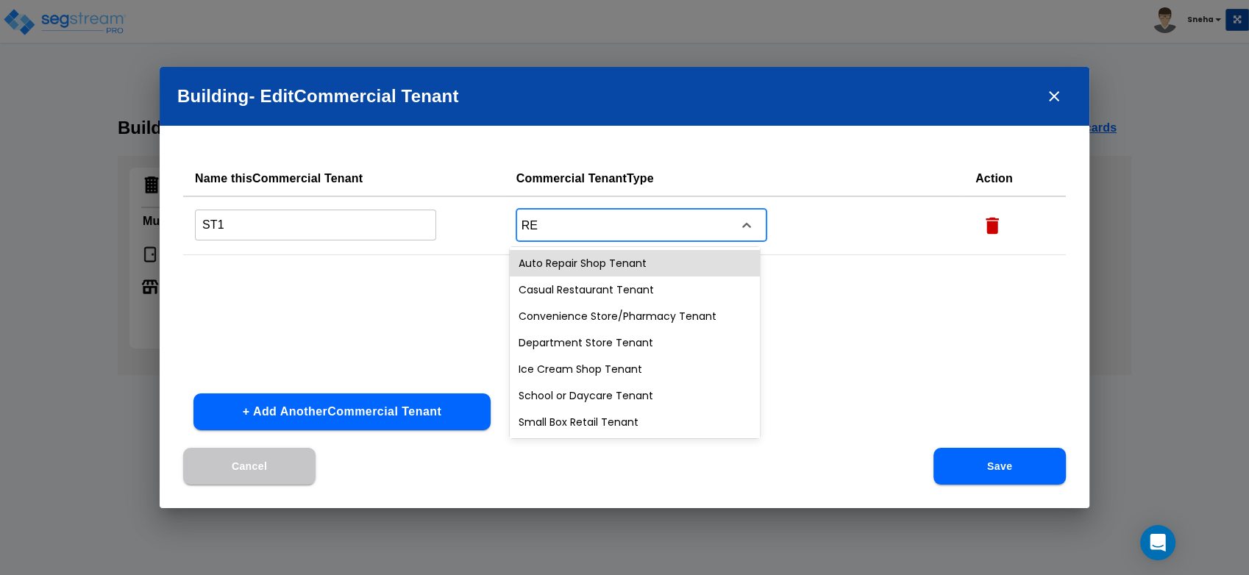
type input "RET"
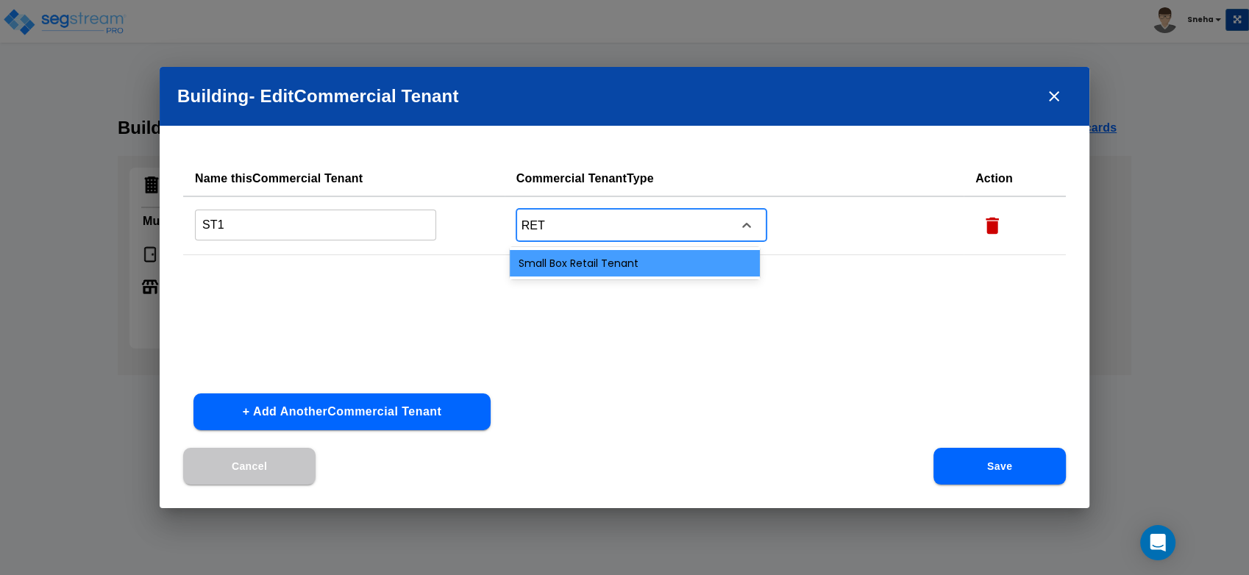
click at [645, 263] on div "Small Box Retail Tenant" at bounding box center [635, 263] width 250 height 26
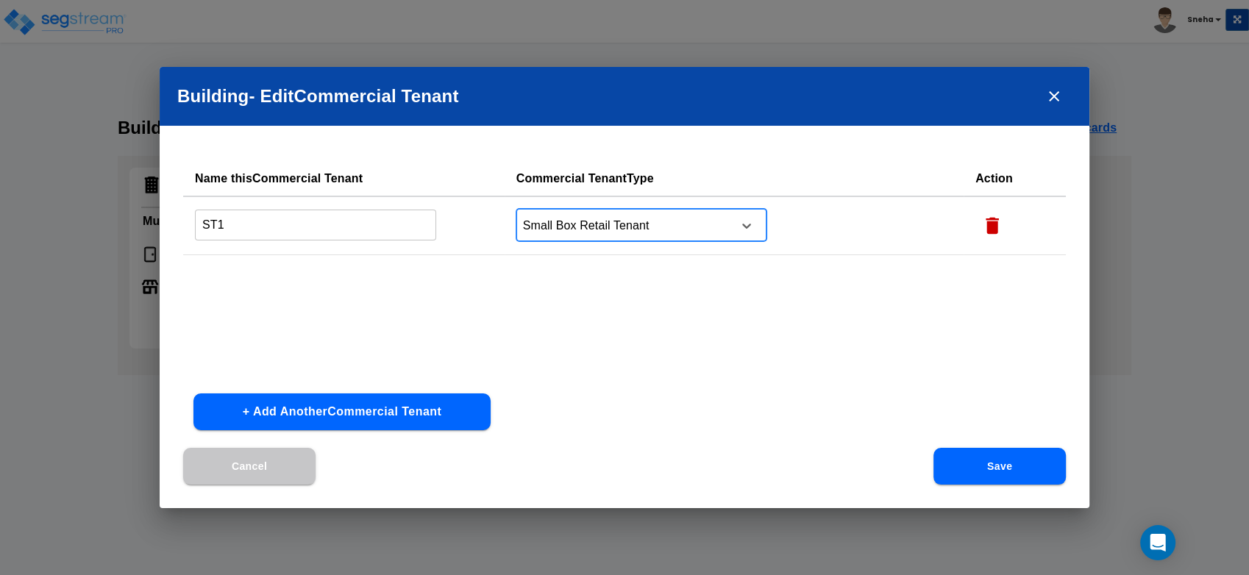
click at [672, 235] on div at bounding box center [623, 226] width 202 height 20
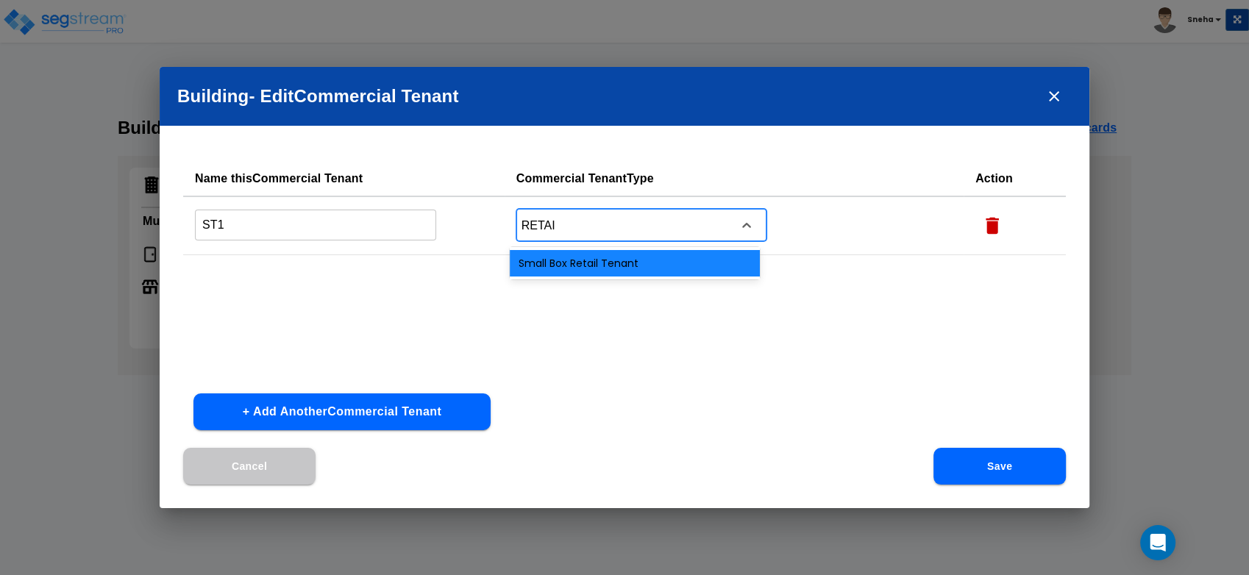
type input "RETAIL"
click at [637, 260] on div "Small Box Retail Tenant" at bounding box center [635, 263] width 250 height 26
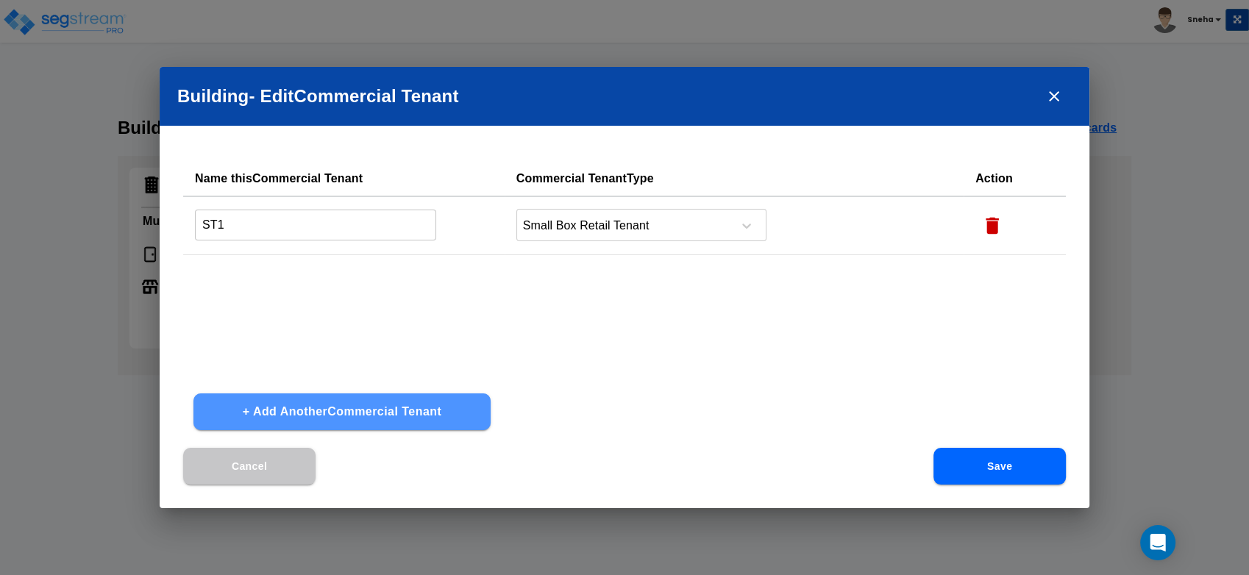
click at [302, 406] on button "+ Add Another Commercial Tenant" at bounding box center [341, 412] width 297 height 37
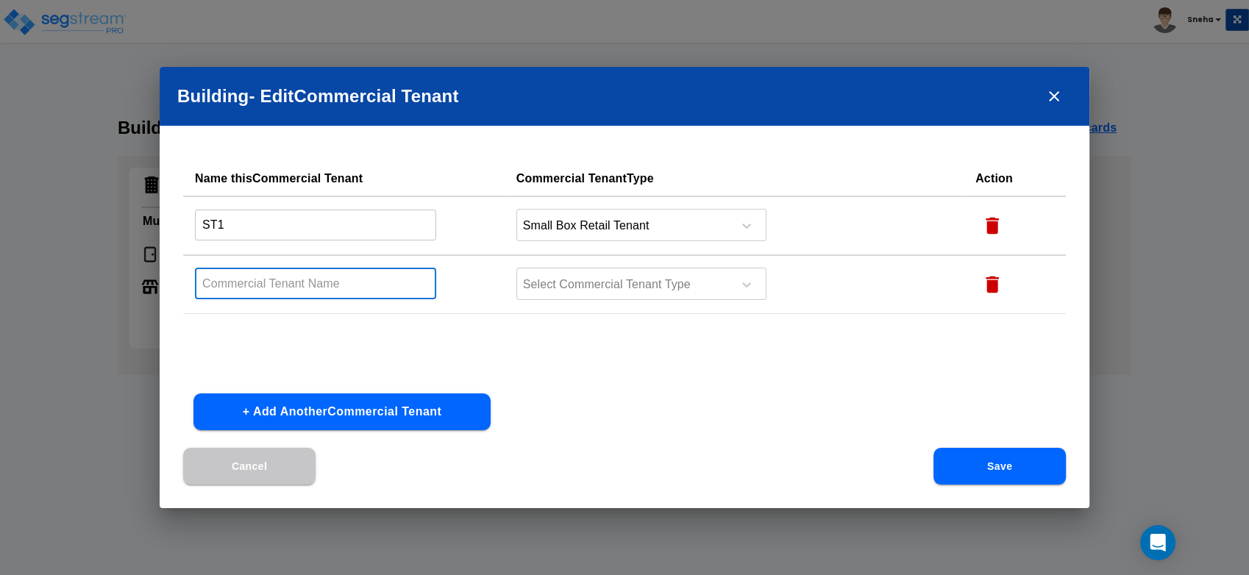
click at [288, 280] on input "text" at bounding box center [315, 284] width 241 height 32
type input "ST2"
click at [596, 283] on div at bounding box center [623, 285] width 202 height 20
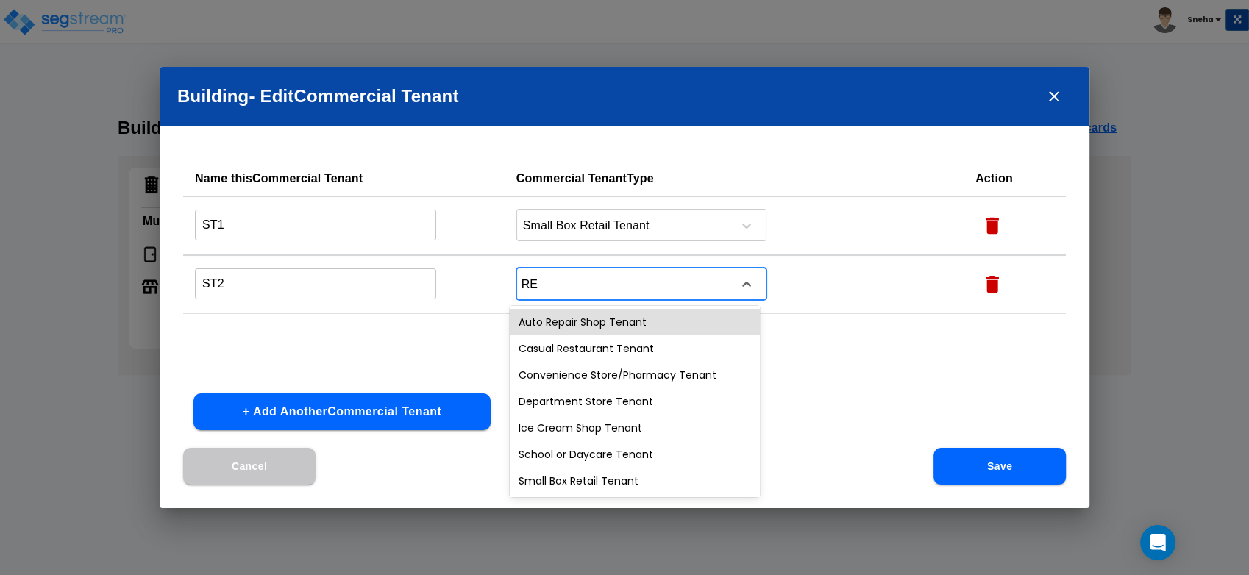
type input "RET"
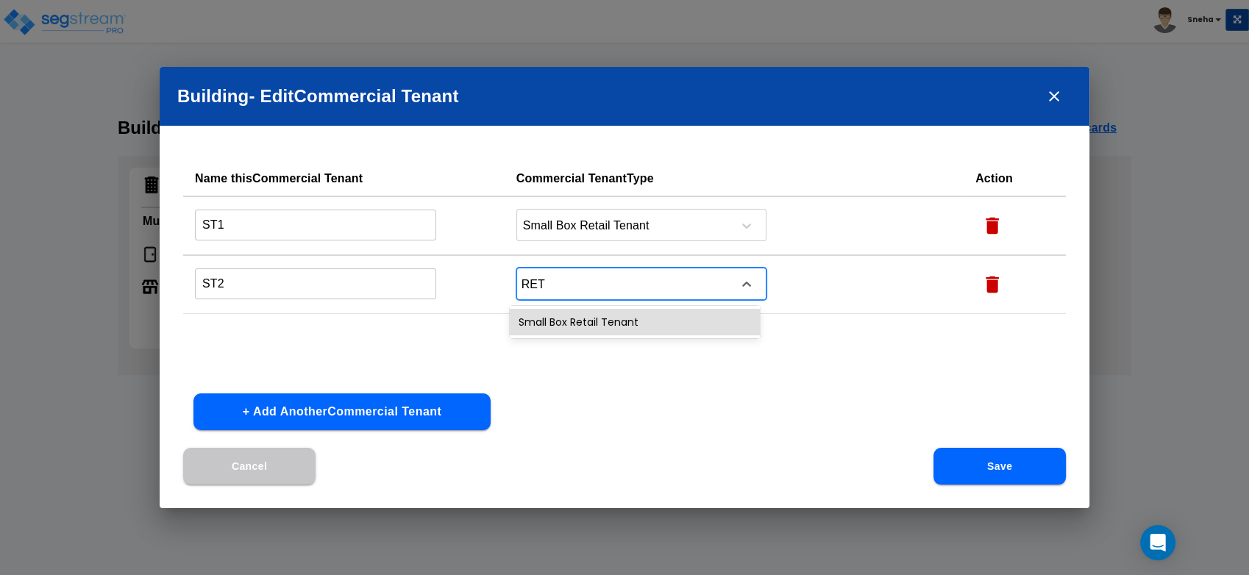
click at [592, 316] on div "Small Box Retail Tenant" at bounding box center [635, 322] width 250 height 26
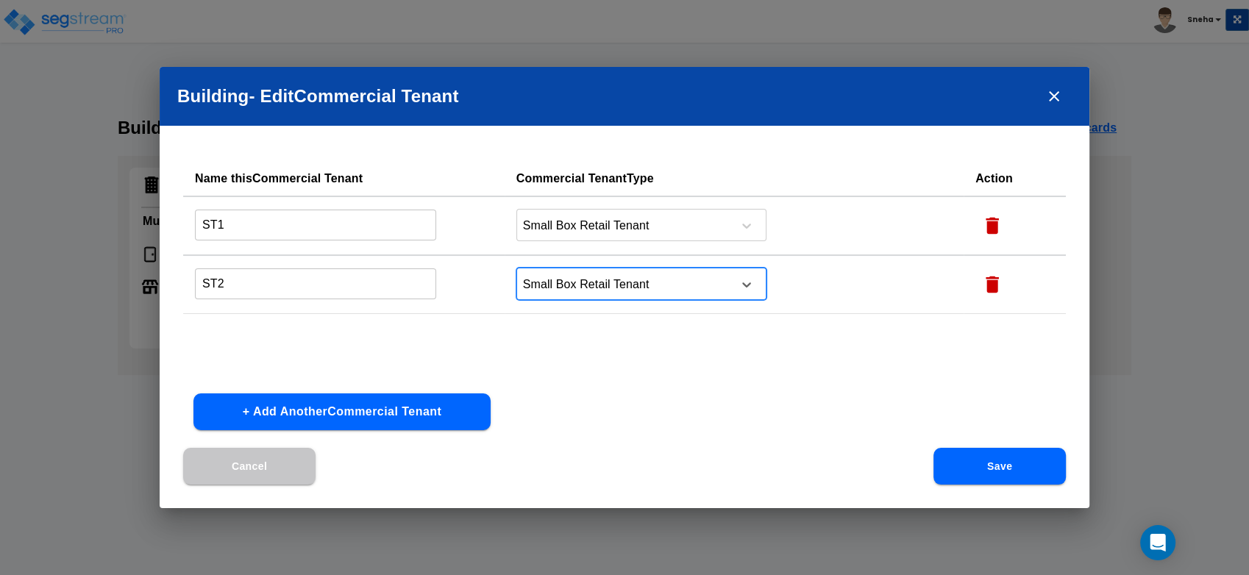
click at [587, 400] on div "Name this Commercial Tenant Commercial Tenant Type Action ST1 ​ Small Box Retai…" at bounding box center [625, 304] width 930 height 287
click at [1024, 465] on button "Save" at bounding box center [1000, 466] width 132 height 37
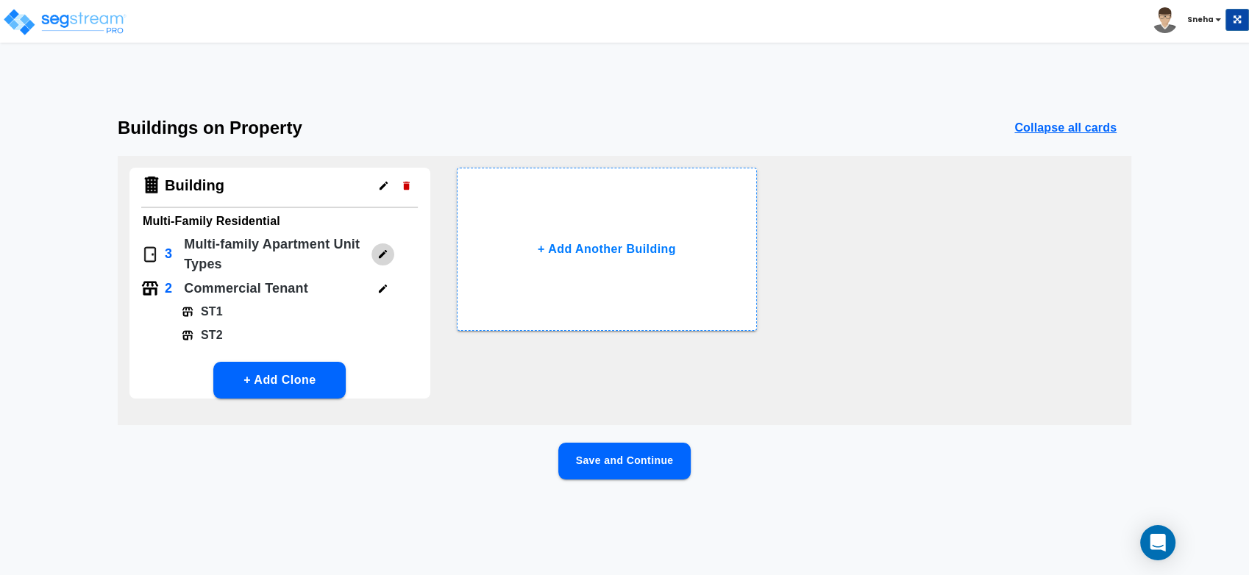
click at [377, 249] on icon "button" at bounding box center [382, 254] width 11 height 11
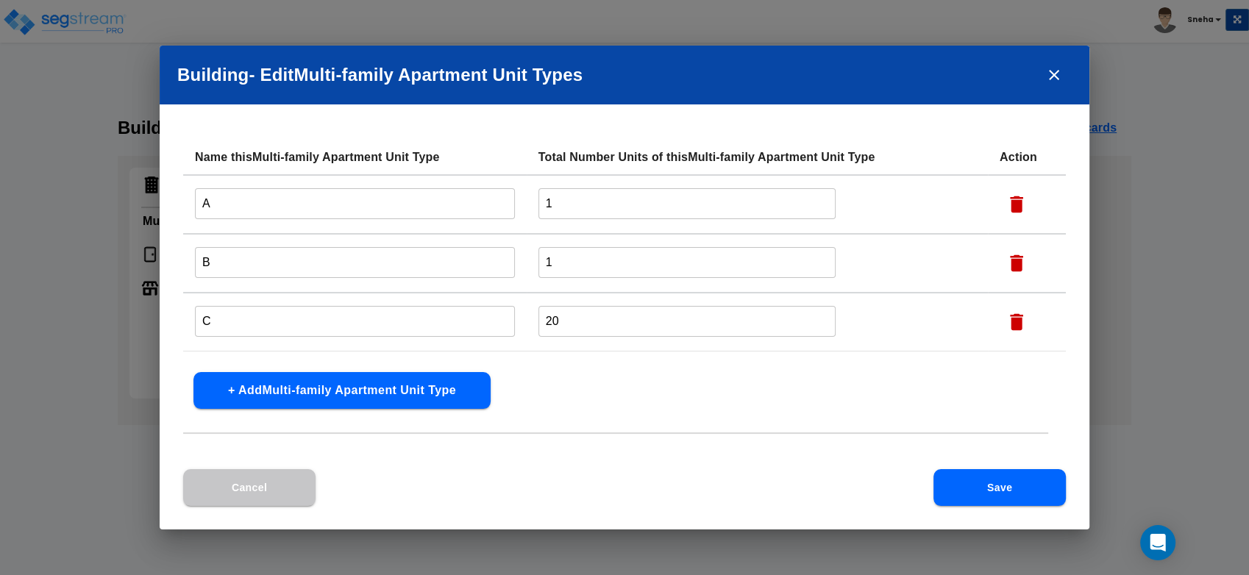
click at [202, 198] on input "A" at bounding box center [355, 204] width 320 height 32
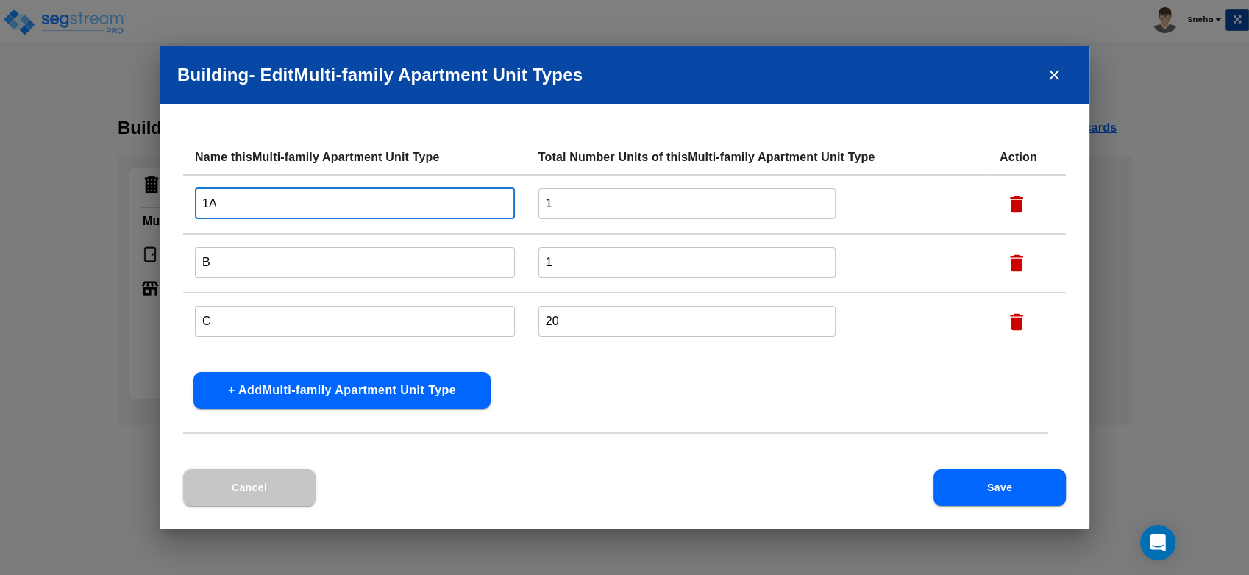
type input "1A"
click at [199, 254] on input "B" at bounding box center [355, 262] width 320 height 32
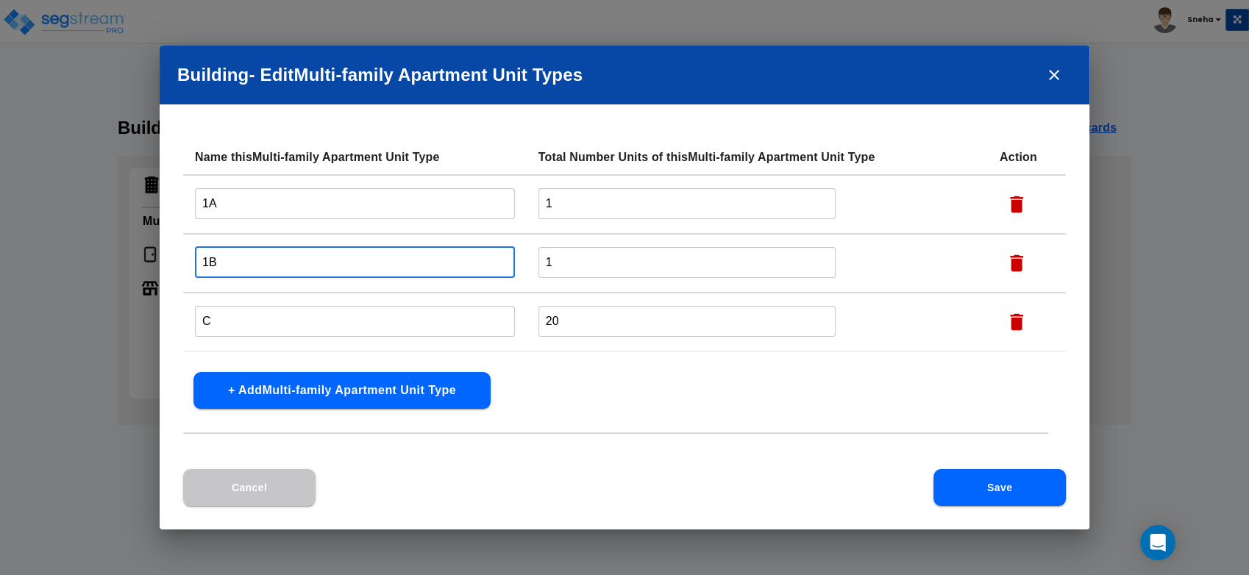
type input "1B"
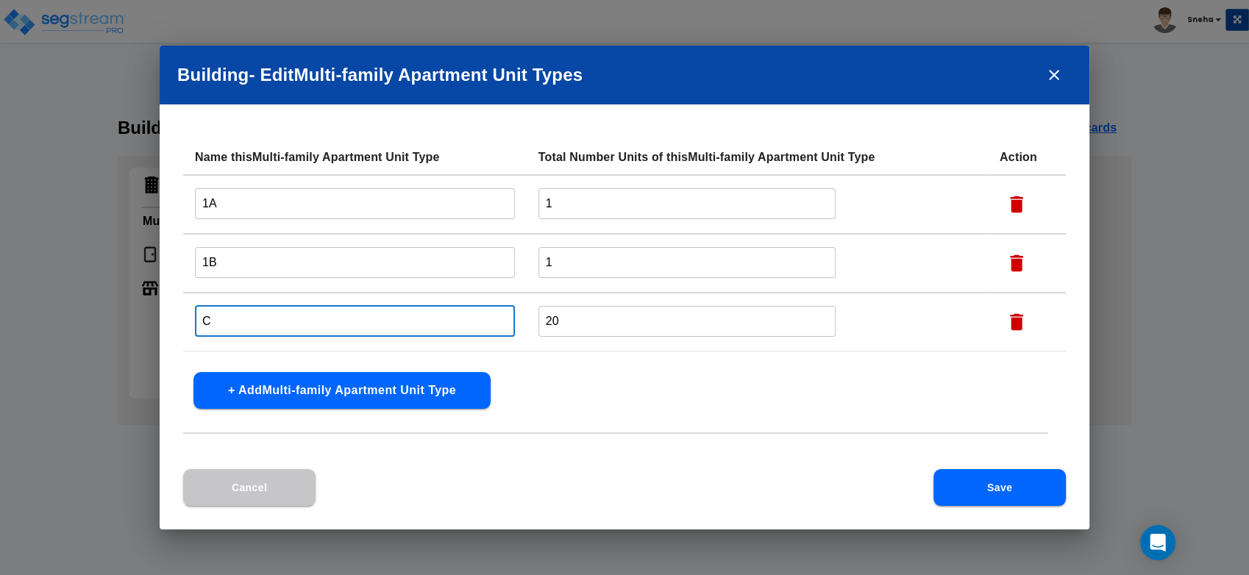
drag, startPoint x: 232, startPoint y: 321, endPoint x: 197, endPoint y: 320, distance: 35.3
click at [197, 320] on input "C" at bounding box center [355, 321] width 320 height 32
type input "2A"
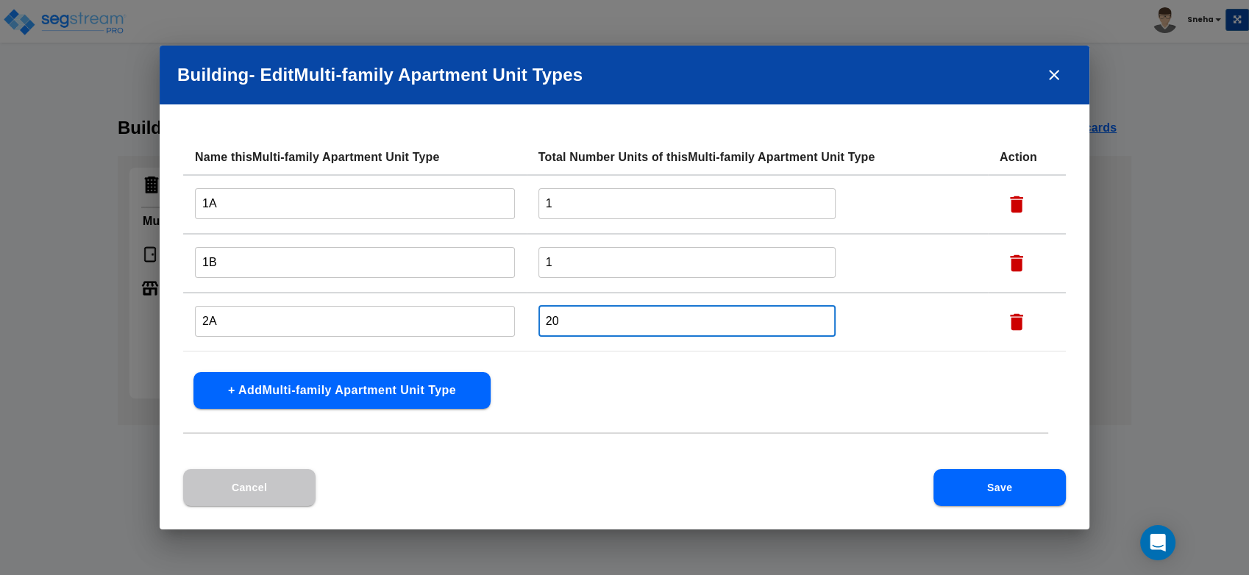
drag, startPoint x: 578, startPoint y: 327, endPoint x: 545, endPoint y: 327, distance: 33.1
click at [545, 327] on input "20" at bounding box center [688, 321] width 298 height 32
type input "1"
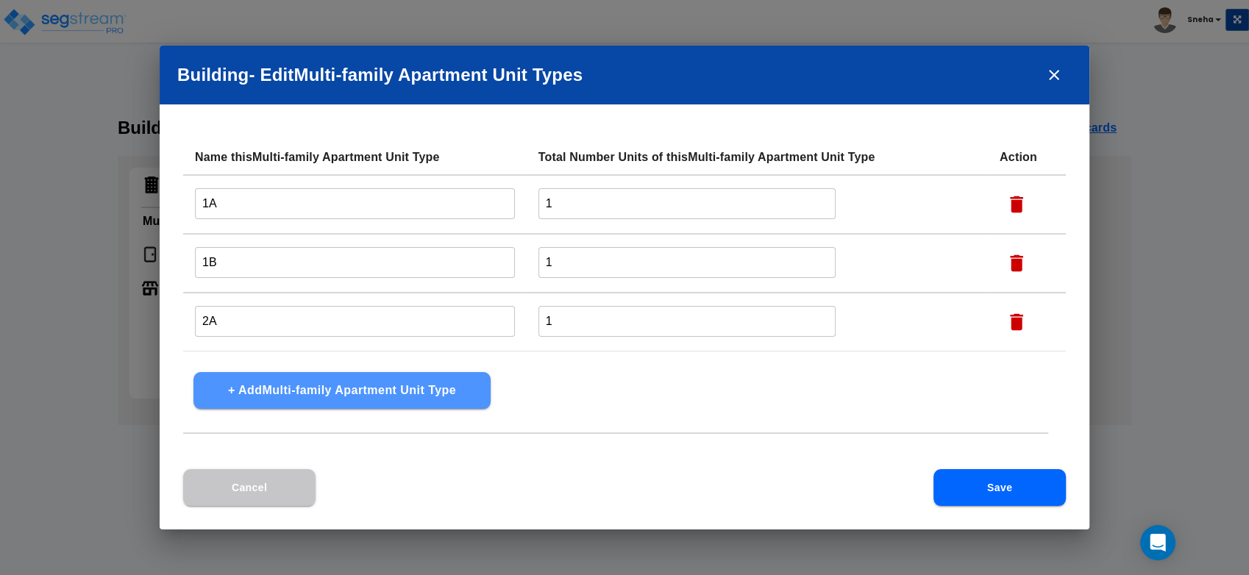
click at [461, 403] on button "+ Add Multi-family Apartment Unit Type" at bounding box center [341, 390] width 297 height 37
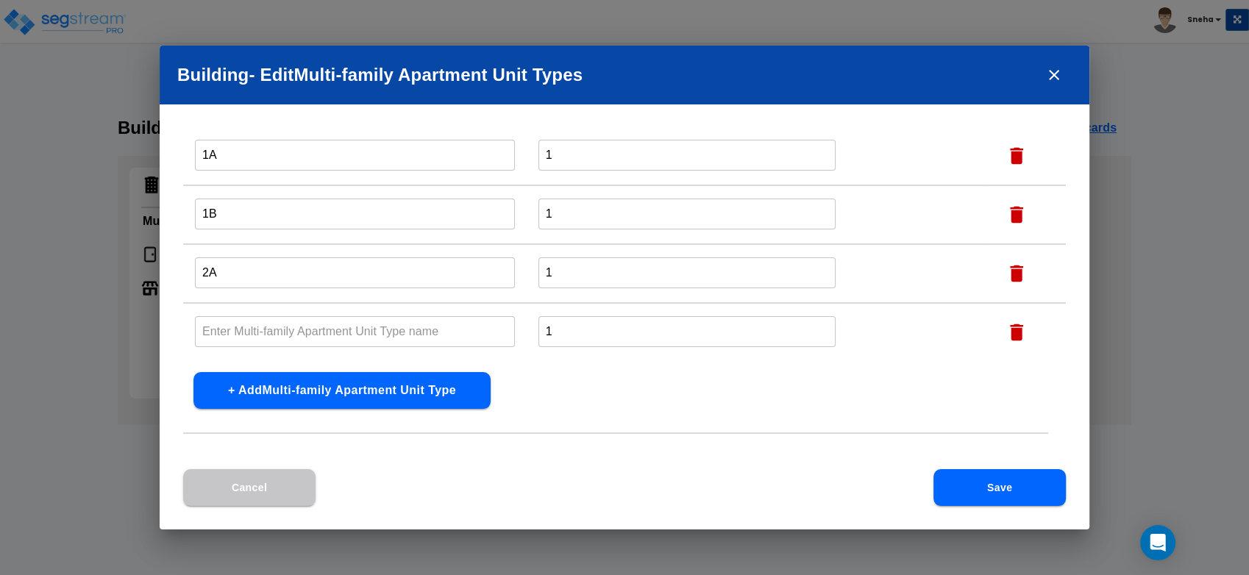
click at [342, 338] on input "text" at bounding box center [355, 332] width 320 height 32
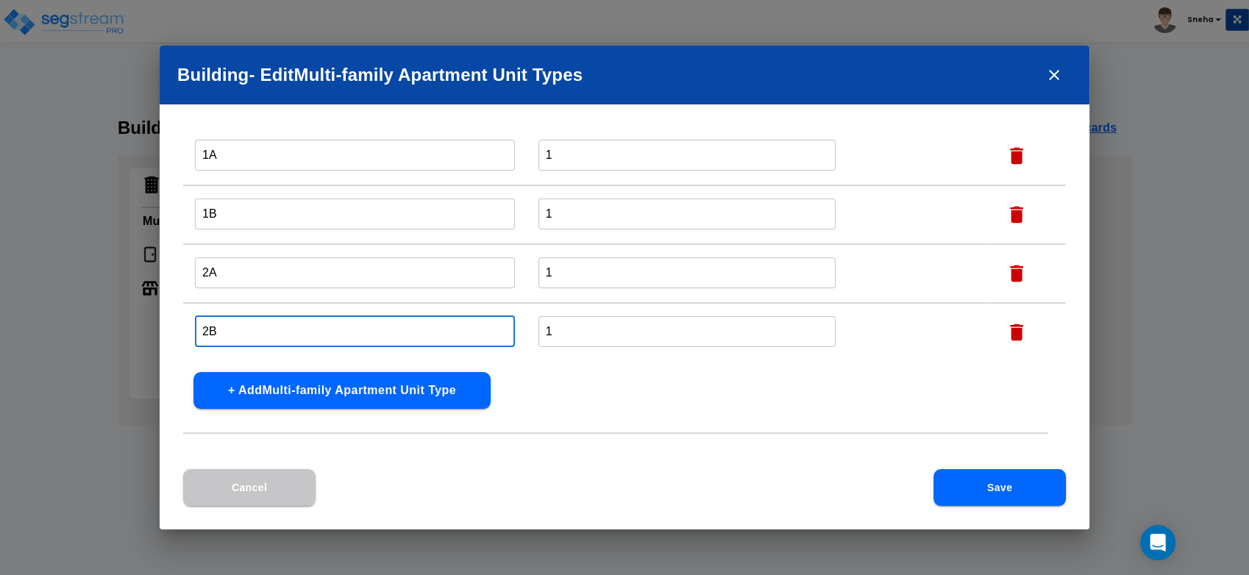
type input "2B"
click at [460, 390] on button "+ Add Multi-family Apartment Unit Type" at bounding box center [341, 390] width 297 height 37
click at [416, 329] on input "text" at bounding box center [355, 332] width 320 height 32
type input "2C"
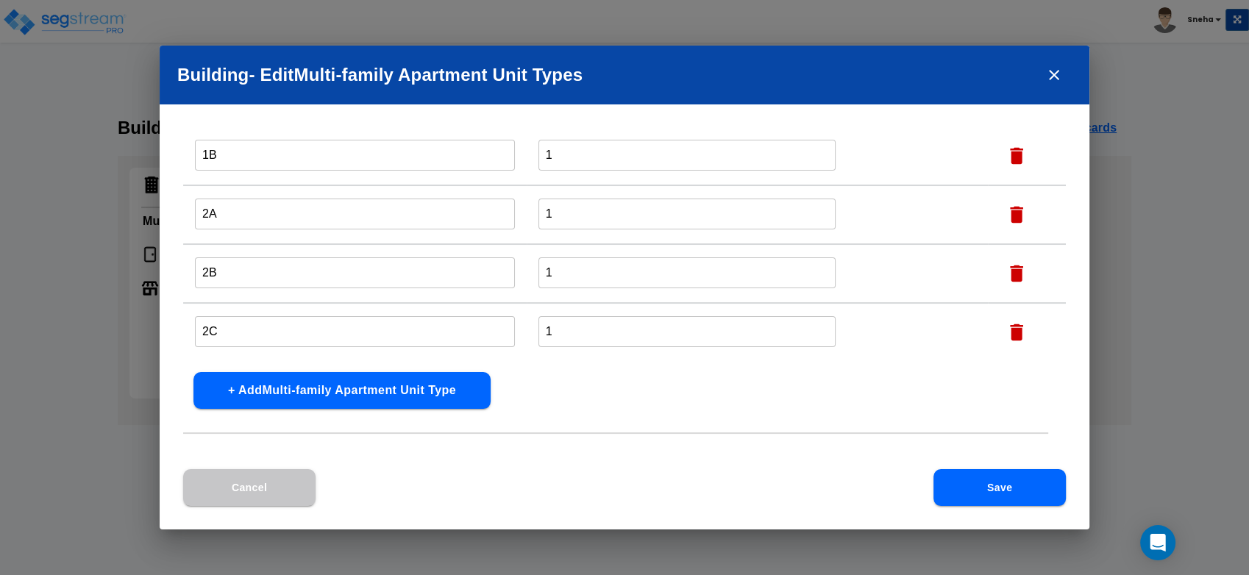
click at [577, 396] on div "Name this Multi-family Apartment Unit Type Total Number Units of this Multi-fam…" at bounding box center [625, 305] width 930 height 330
click at [389, 397] on button "+ Add Multi-family Apartment Unit Type" at bounding box center [341, 390] width 297 height 37
click at [372, 338] on input "text" at bounding box center [355, 332] width 320 height 32
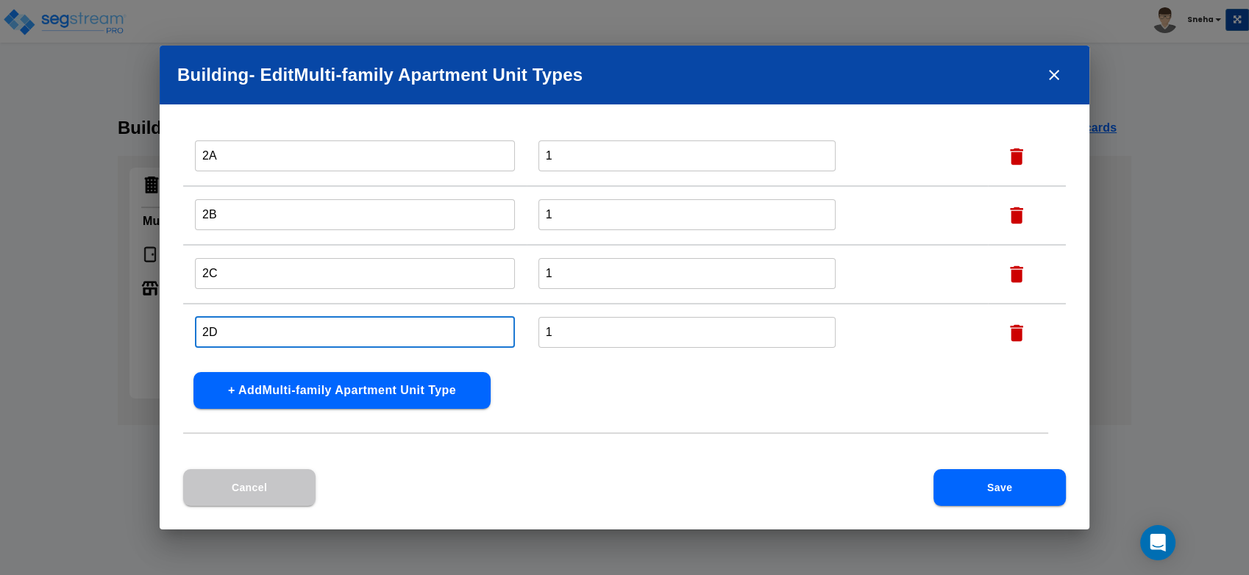
type input "2D"
click at [392, 406] on button "+ Add Multi-family Apartment Unit Type" at bounding box center [341, 390] width 297 height 37
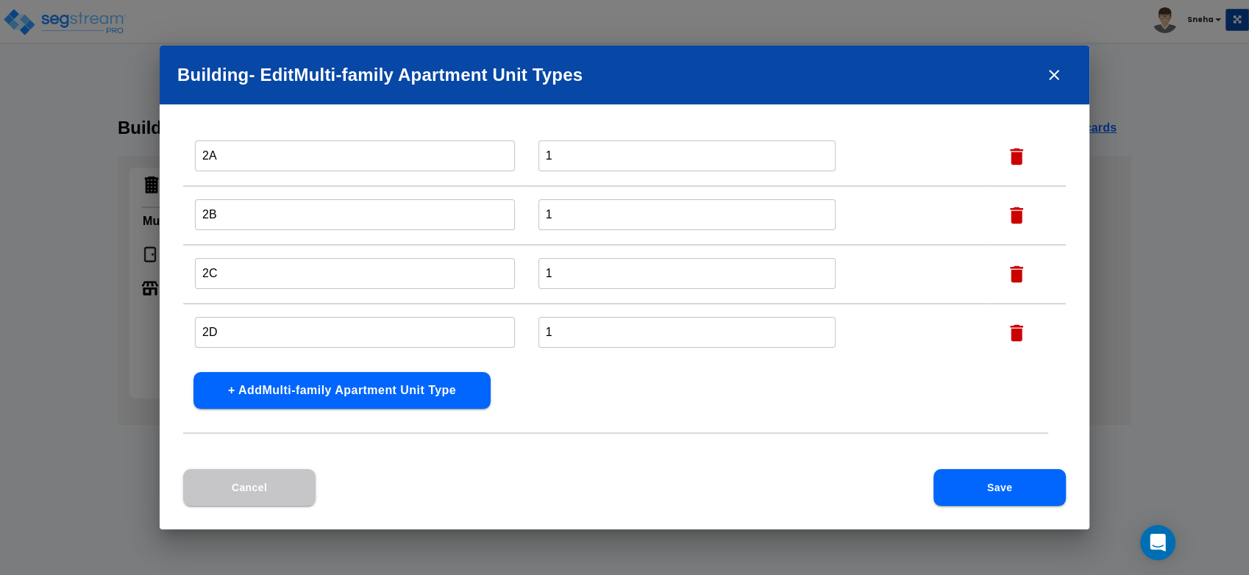
scroll to position [224, 0]
click at [291, 335] on input "text" at bounding box center [355, 332] width 320 height 32
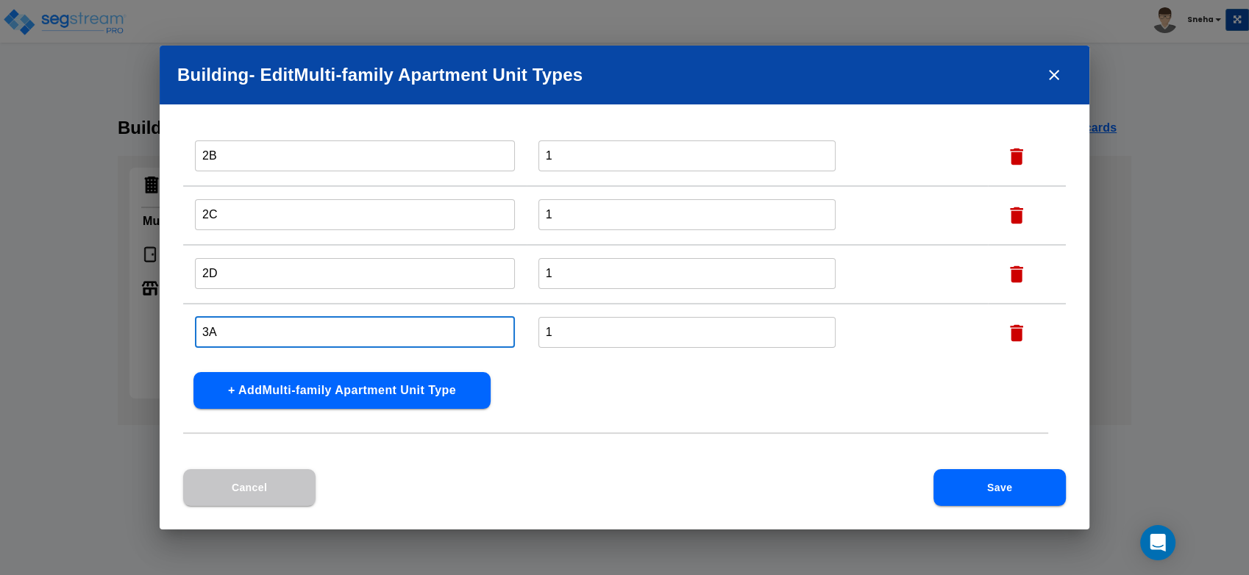
type input "3A"
click at [338, 388] on button "+ Add Multi-family Apartment Unit Type" at bounding box center [341, 390] width 297 height 37
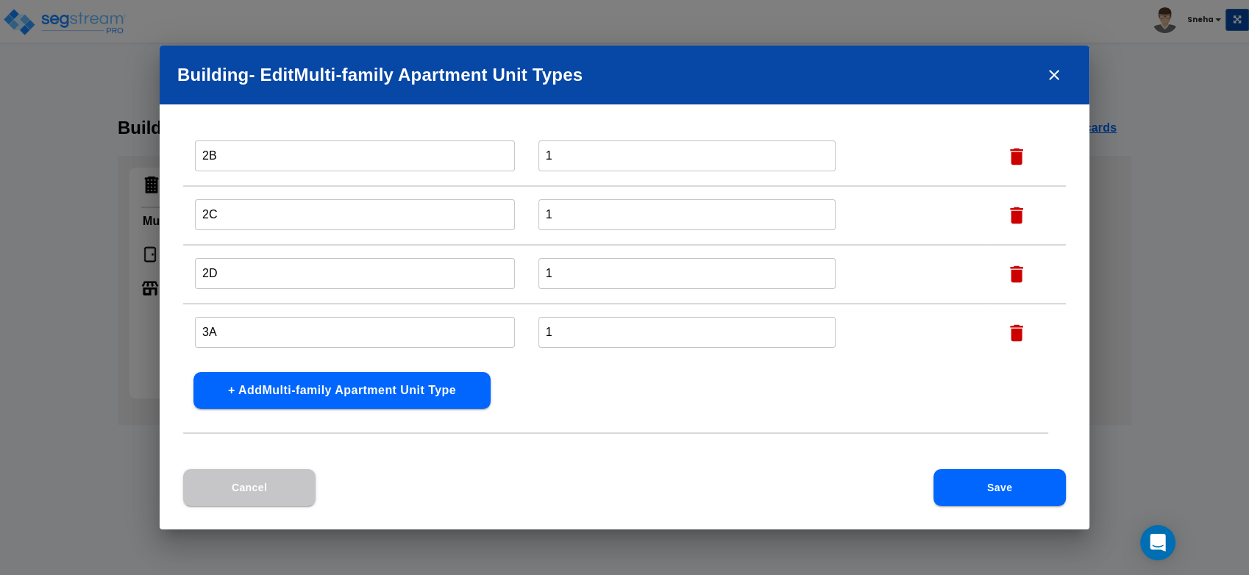
scroll to position [283, 0]
click at [308, 341] on input "text" at bounding box center [355, 332] width 320 height 32
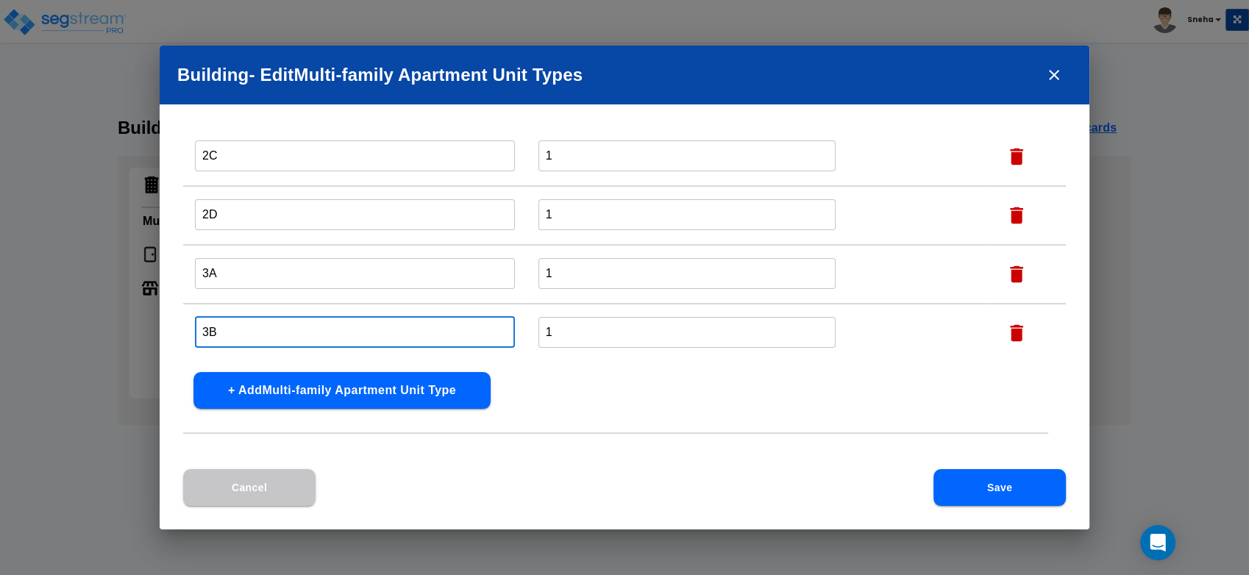
type input "3B"
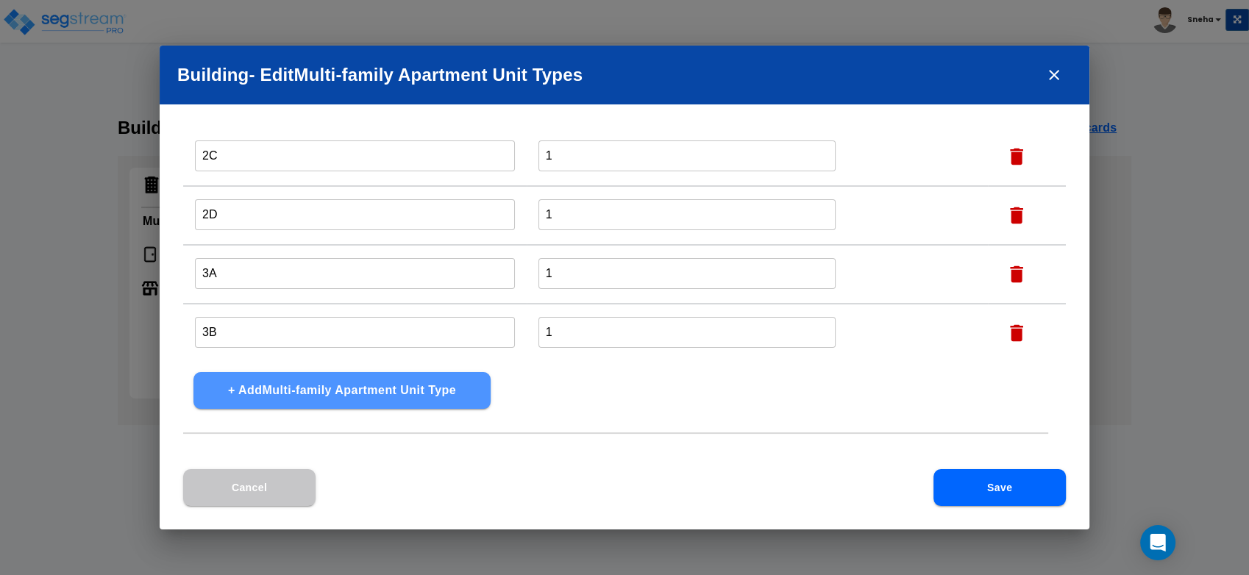
click at [310, 388] on button "+ Add Multi-family Apartment Unit Type" at bounding box center [341, 390] width 297 height 37
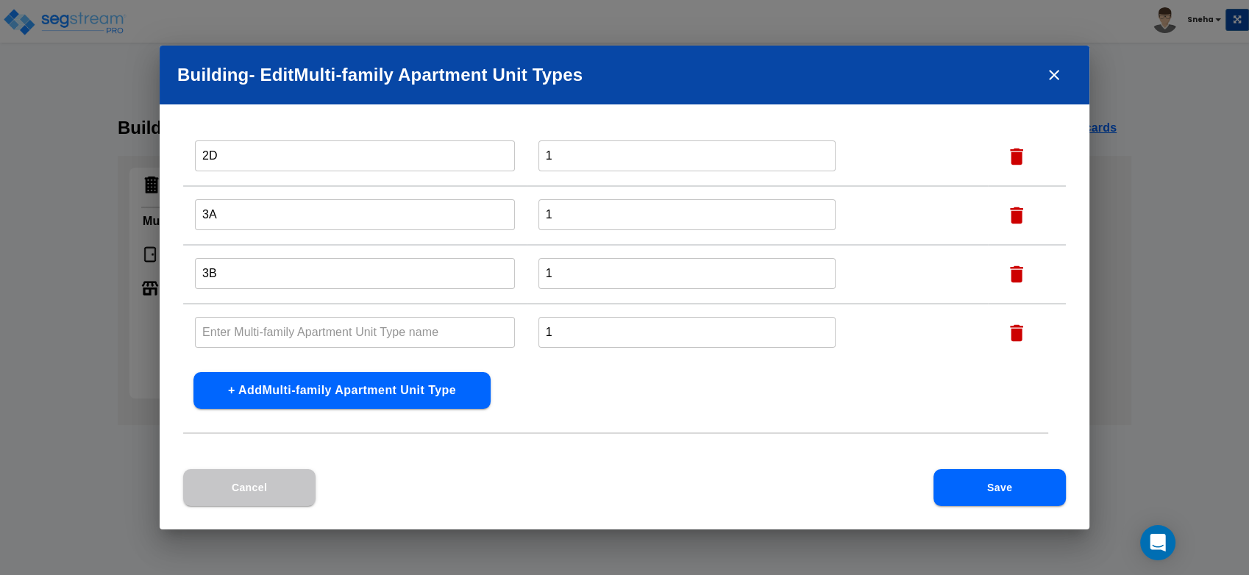
click at [312, 334] on input "text" at bounding box center [355, 332] width 320 height 32
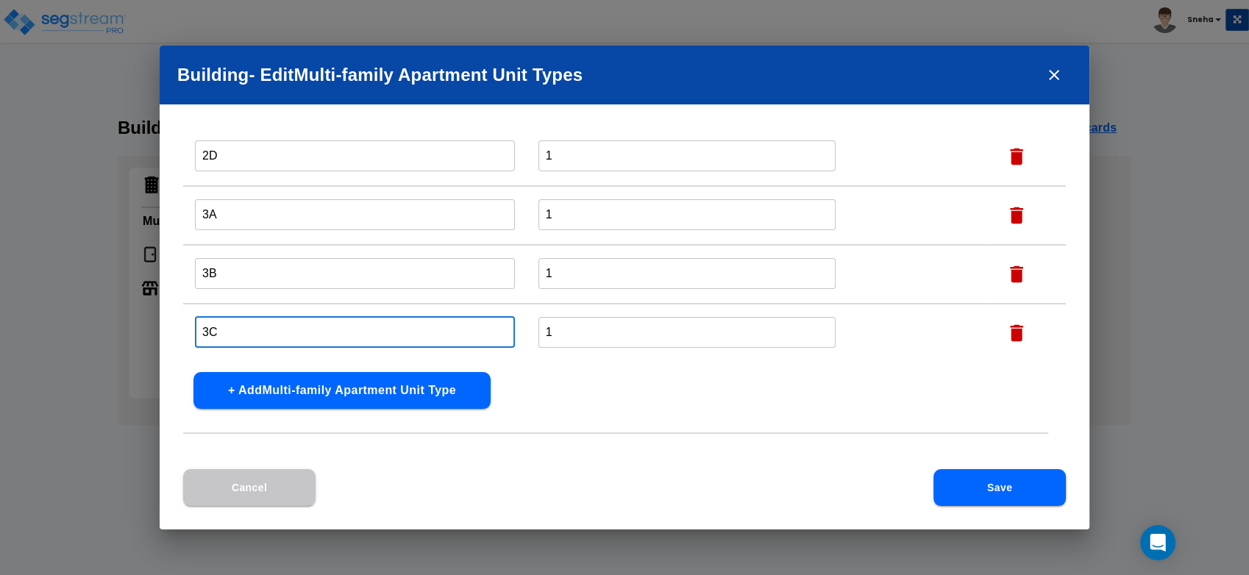
type input "3C"
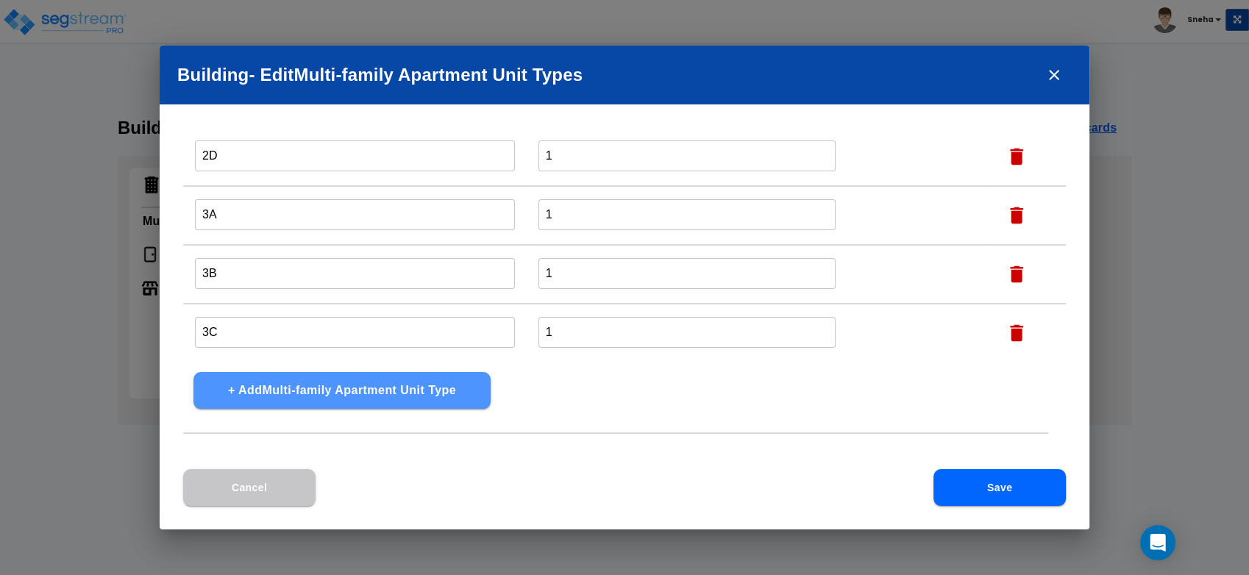
click at [315, 383] on button "+ Add Multi-family Apartment Unit Type" at bounding box center [341, 390] width 297 height 37
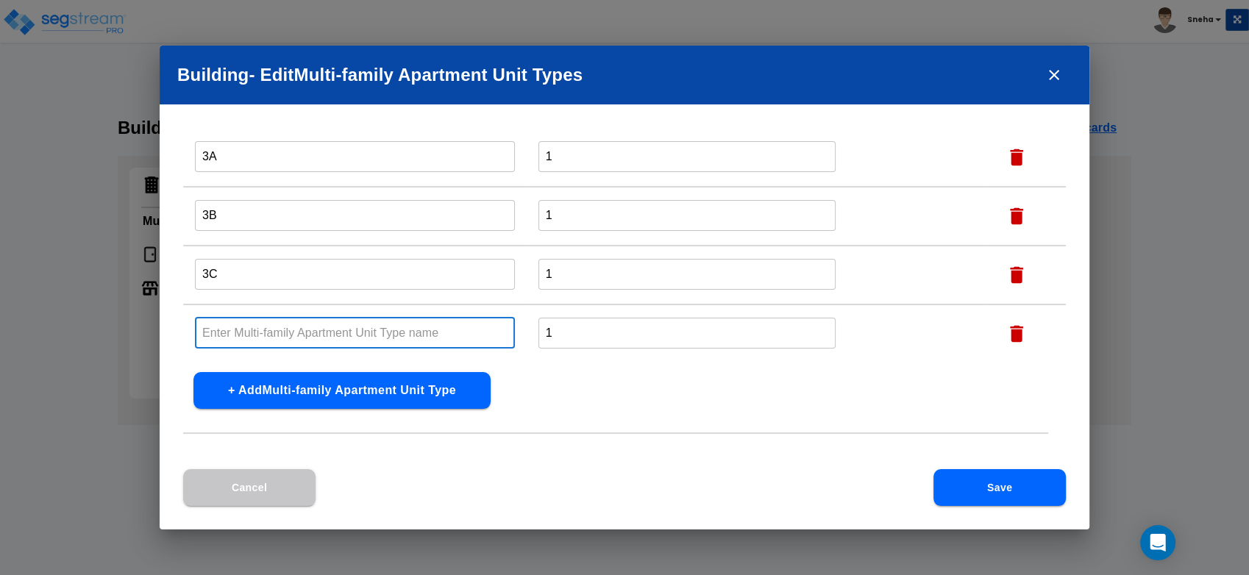
click at [322, 336] on input "text" at bounding box center [355, 333] width 320 height 32
type input "3D"
click at [397, 386] on button "+ Add Multi-family Apartment Unit Type" at bounding box center [341, 390] width 297 height 37
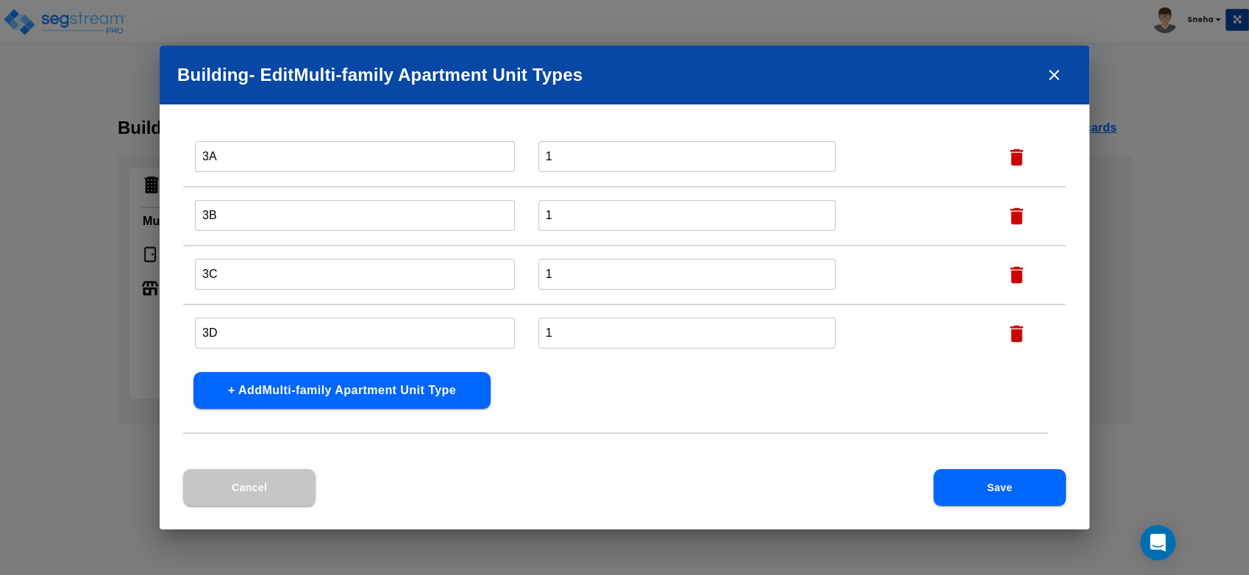
scroll to position [459, 0]
click at [288, 330] on input "text" at bounding box center [355, 333] width 320 height 32
type input "4A"
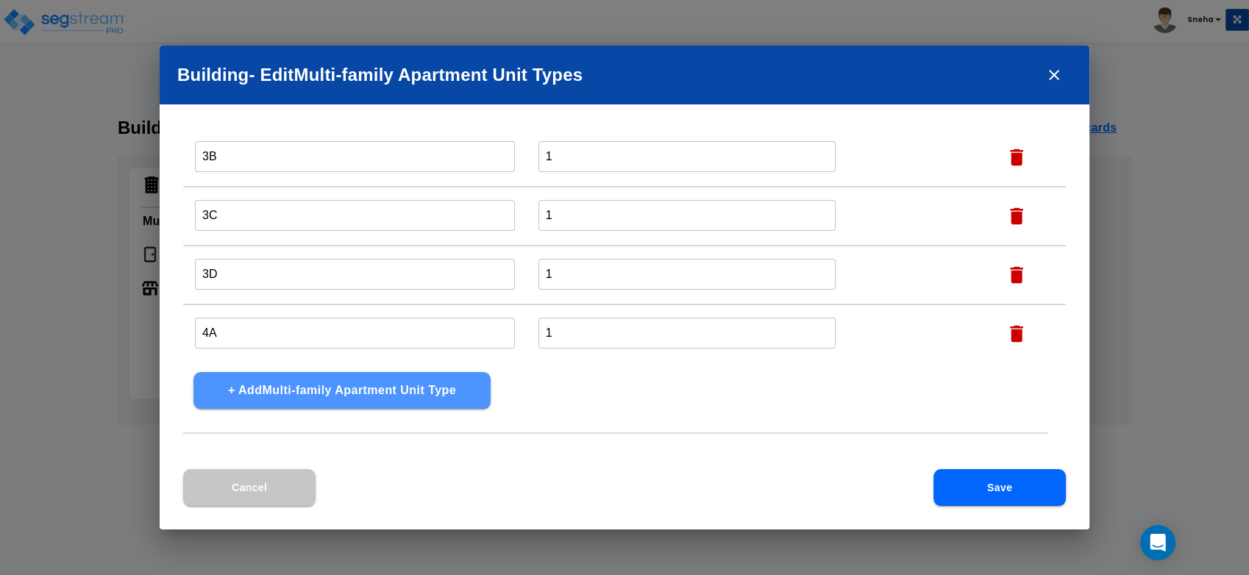
click at [371, 400] on button "+ Add Multi-family Apartment Unit Type" at bounding box center [341, 390] width 297 height 37
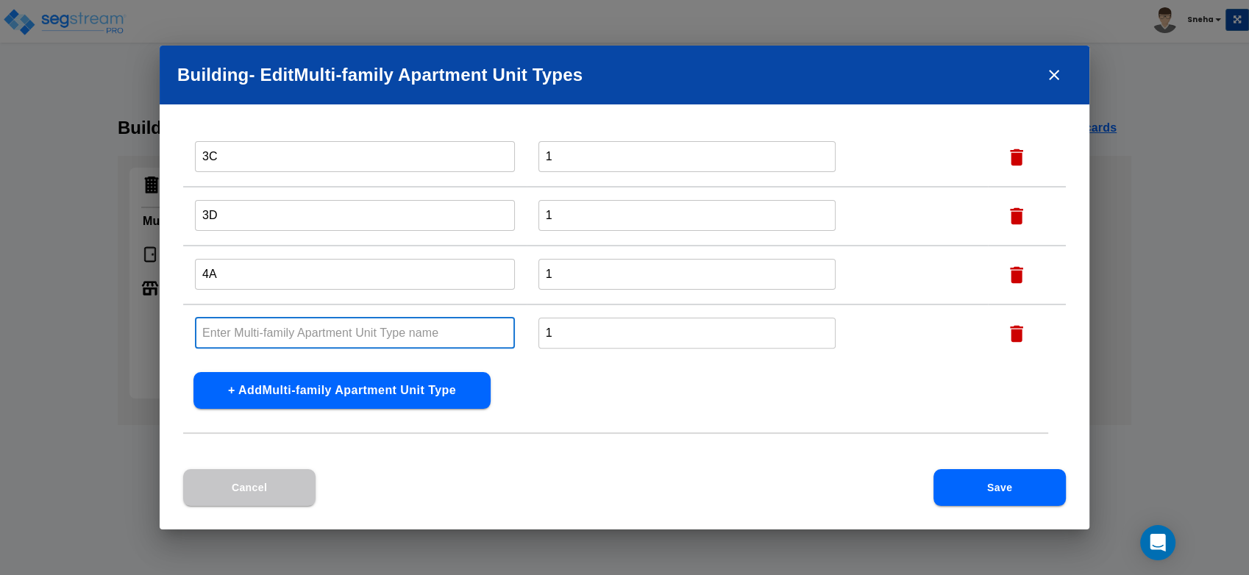
click at [359, 334] on input "text" at bounding box center [355, 333] width 320 height 32
type input "4B"
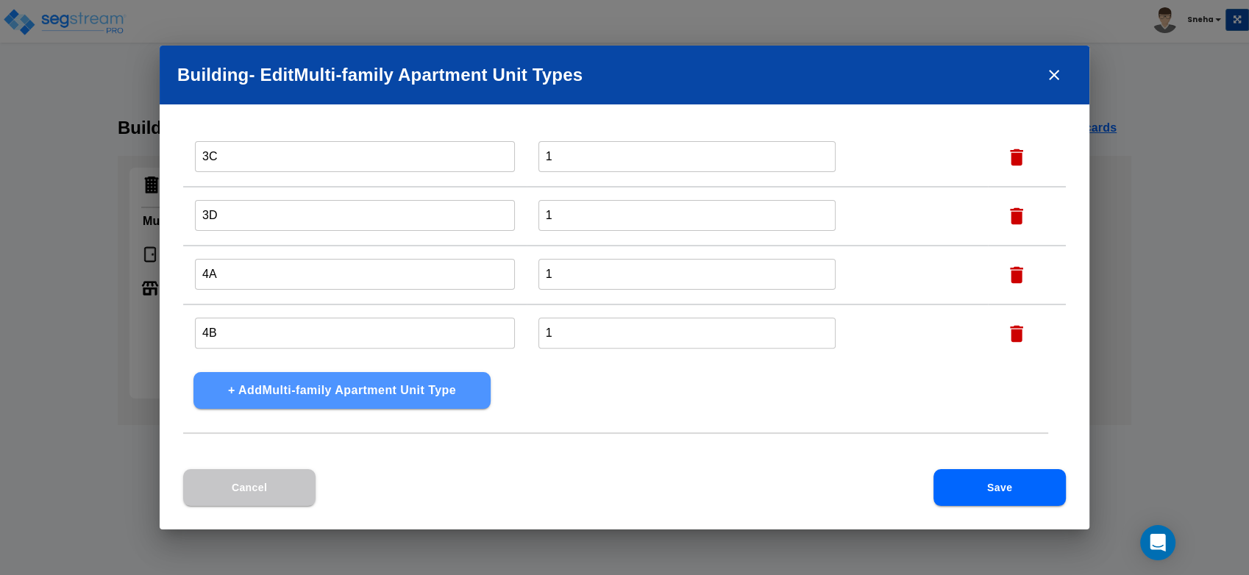
click at [362, 388] on button "+ Add Multi-family Apartment Unit Type" at bounding box center [341, 390] width 297 height 37
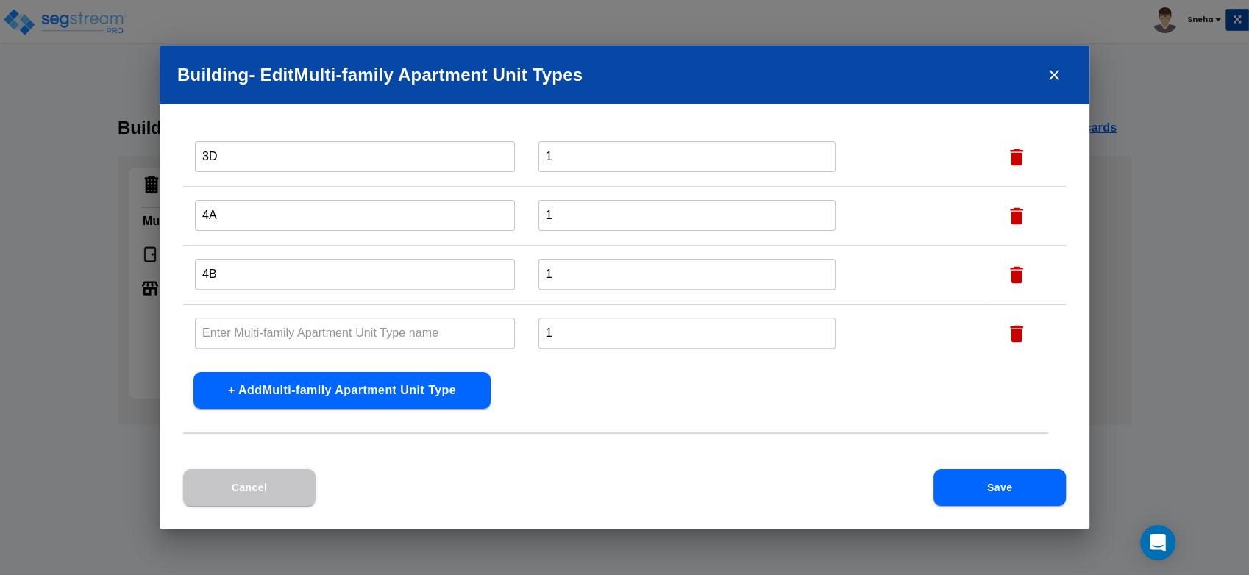
click at [337, 335] on input "text" at bounding box center [355, 333] width 320 height 32
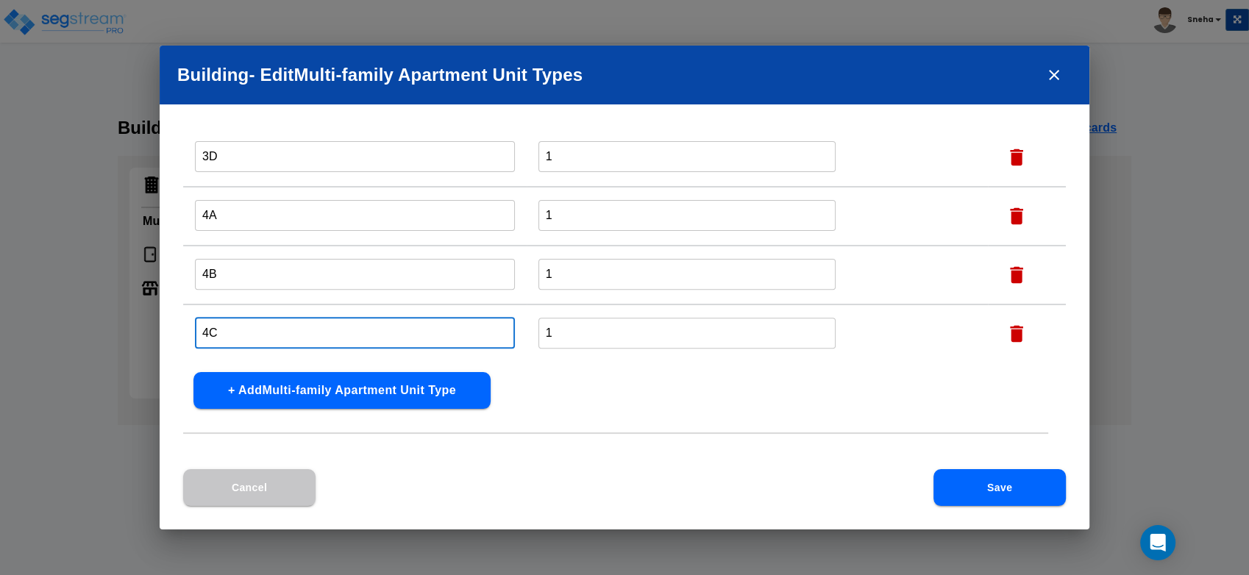
type input "4C"
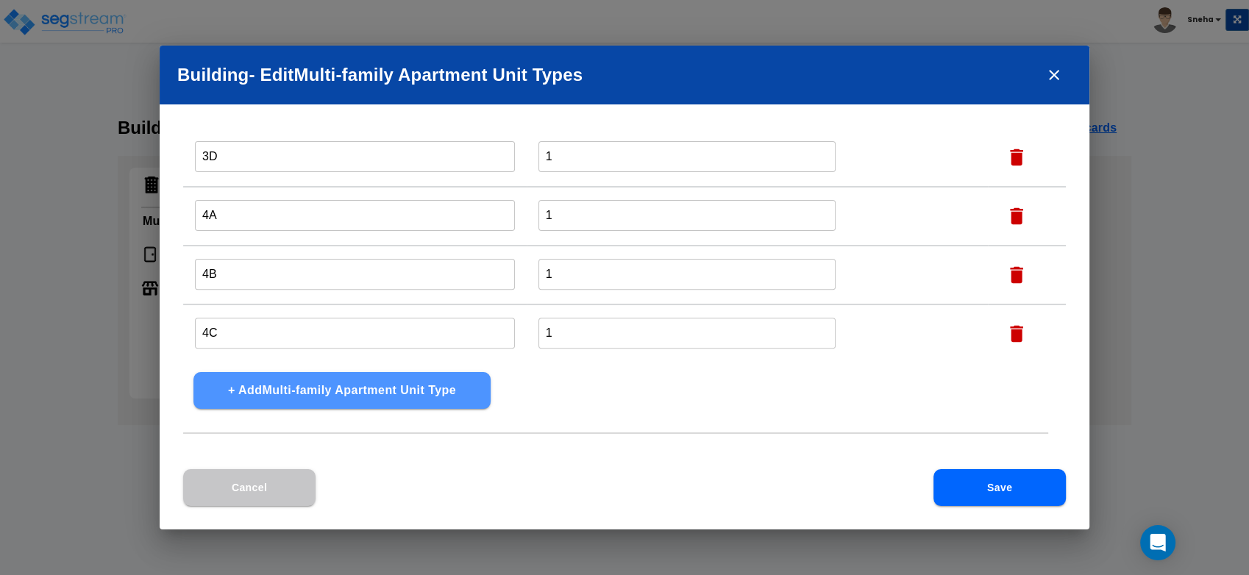
click at [341, 387] on button "+ Add Multi-family Apartment Unit Type" at bounding box center [341, 390] width 297 height 37
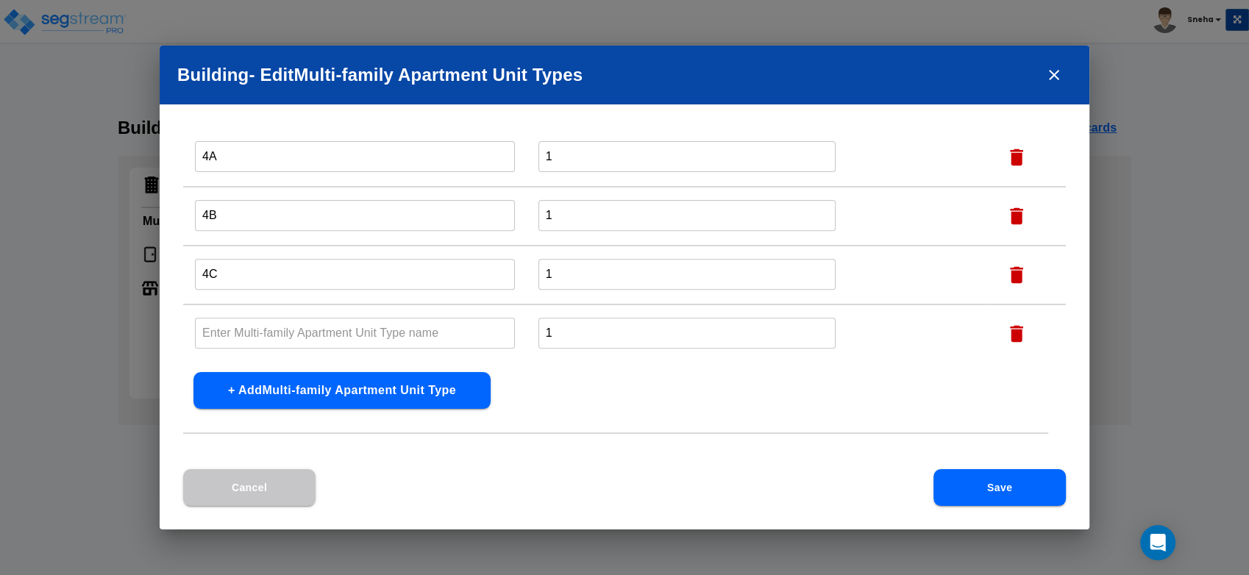
click at [358, 342] on input "text" at bounding box center [355, 333] width 320 height 32
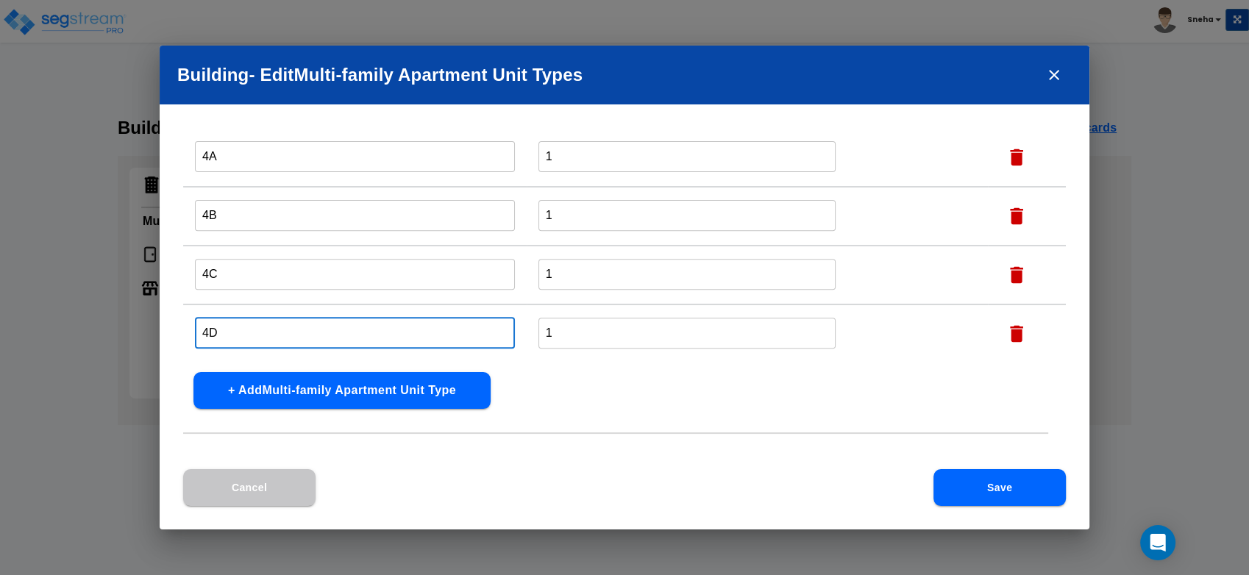
type input "4D"
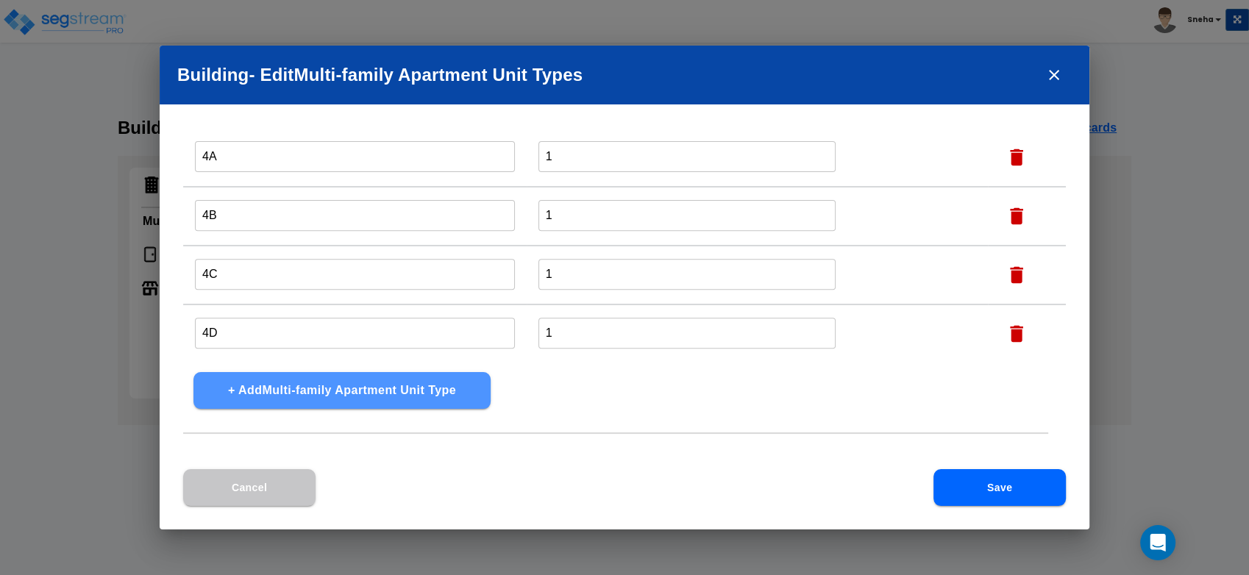
click at [346, 394] on button "+ Add Multi-family Apartment Unit Type" at bounding box center [341, 390] width 297 height 37
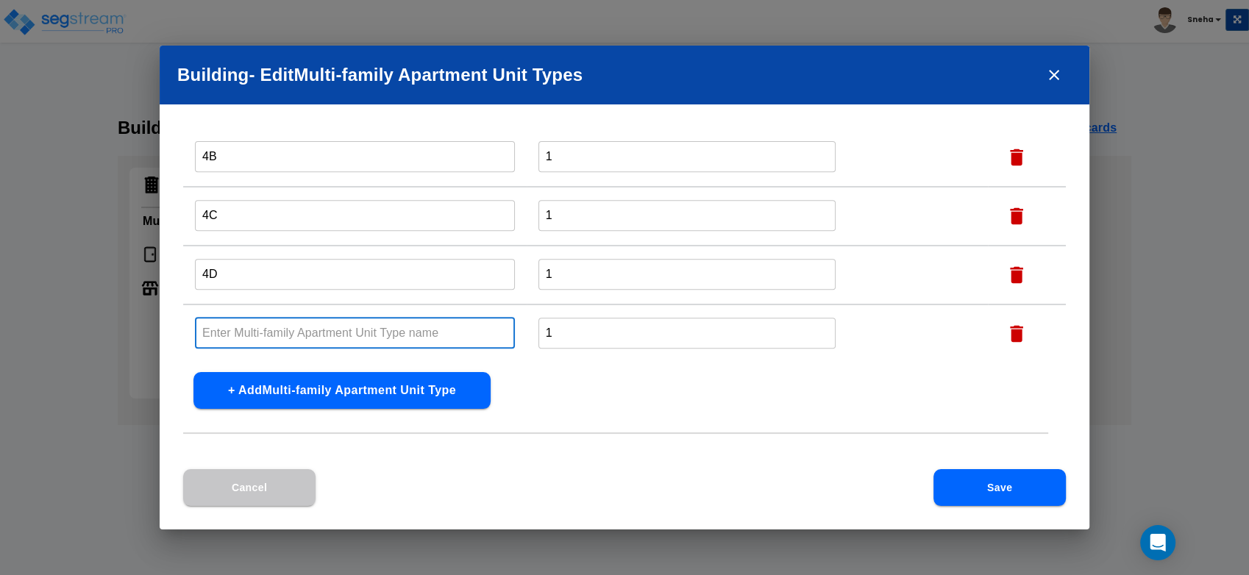
click at [406, 331] on input "text" at bounding box center [355, 333] width 320 height 32
type input "5A"
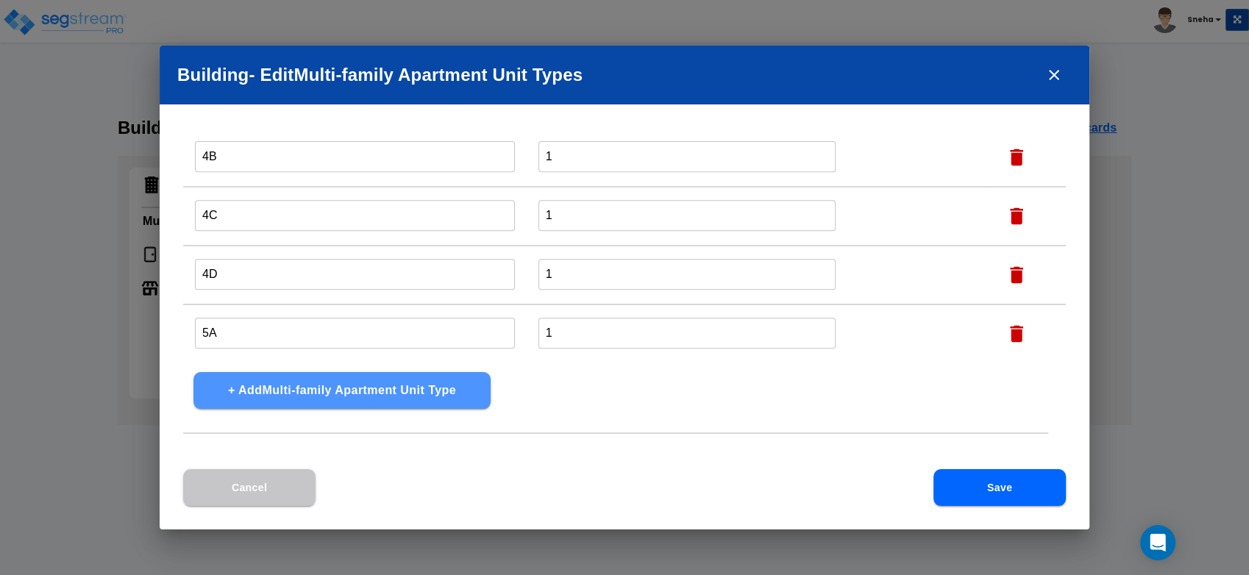
click at [402, 400] on button "+ Add Multi-family Apartment Unit Type" at bounding box center [341, 390] width 297 height 37
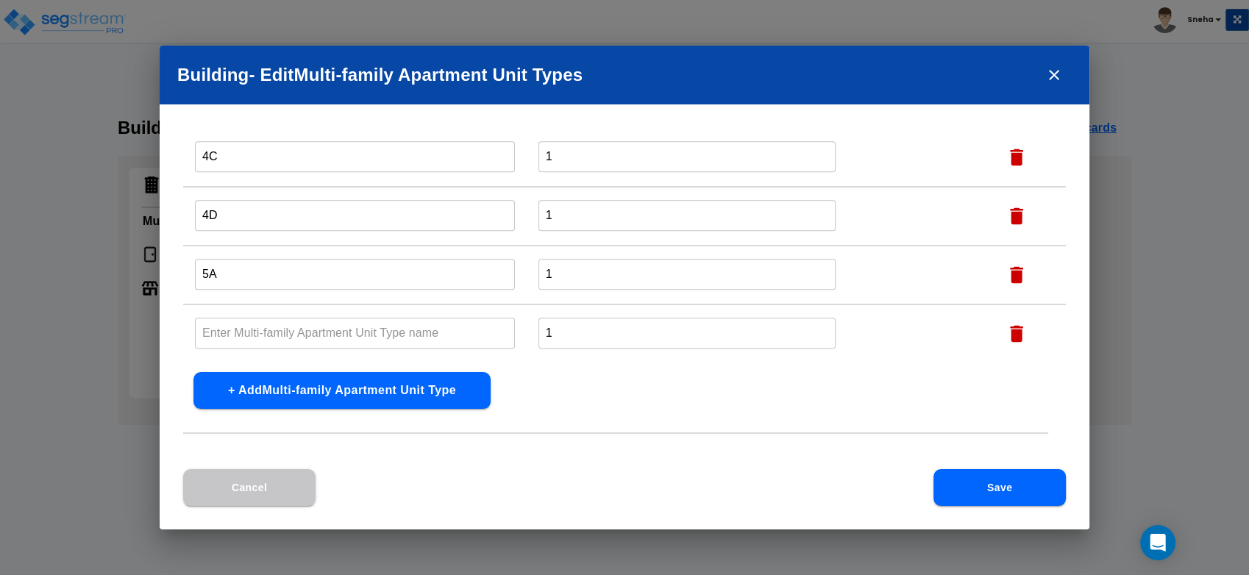
click at [384, 337] on input "text" at bounding box center [355, 333] width 320 height 32
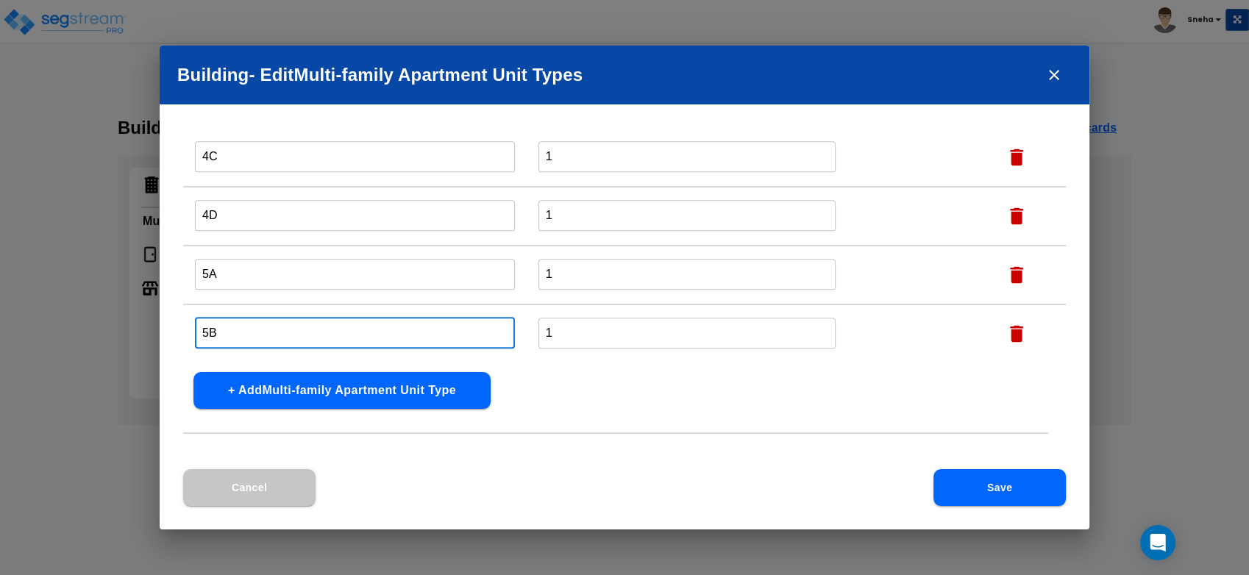
type input "5B"
click at [386, 391] on button "+ Add Multi-family Apartment Unit Type" at bounding box center [341, 390] width 297 height 37
click at [368, 332] on input "text" at bounding box center [355, 333] width 320 height 32
type input "5C"
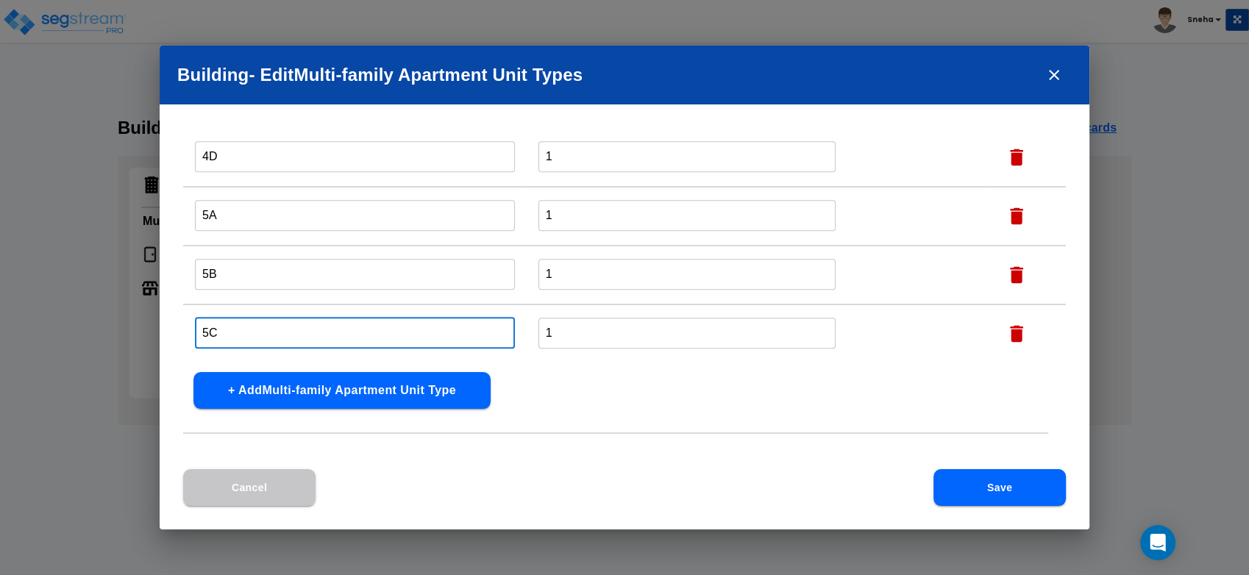
click at [368, 391] on button "+ Add Multi-family Apartment Unit Type" at bounding box center [341, 390] width 297 height 37
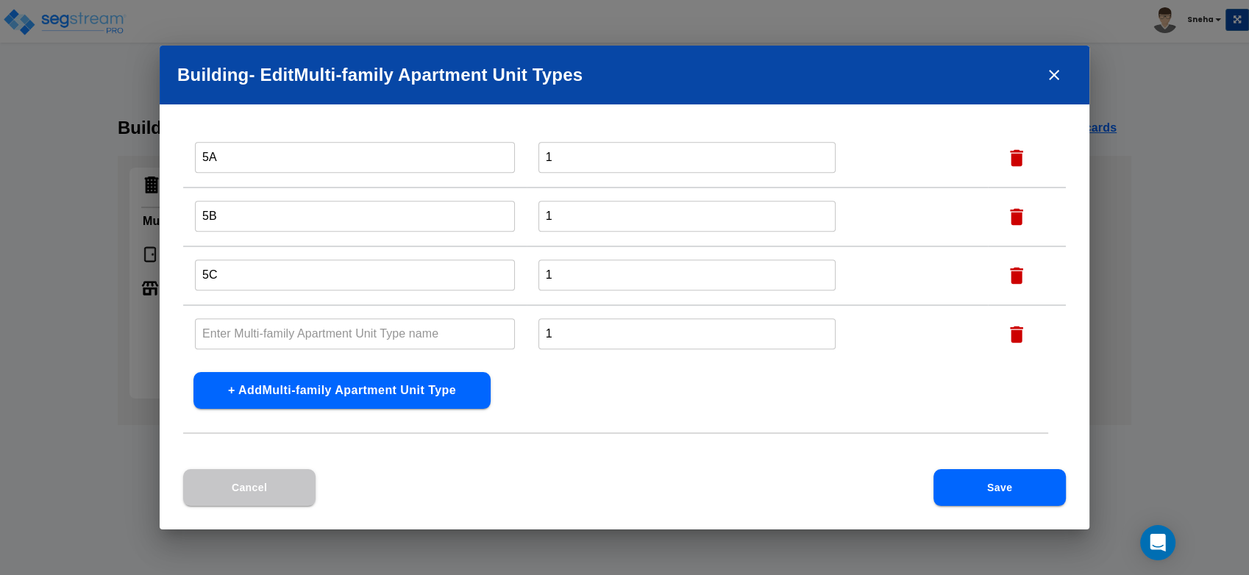
click at [390, 329] on input "text" at bounding box center [355, 334] width 320 height 32
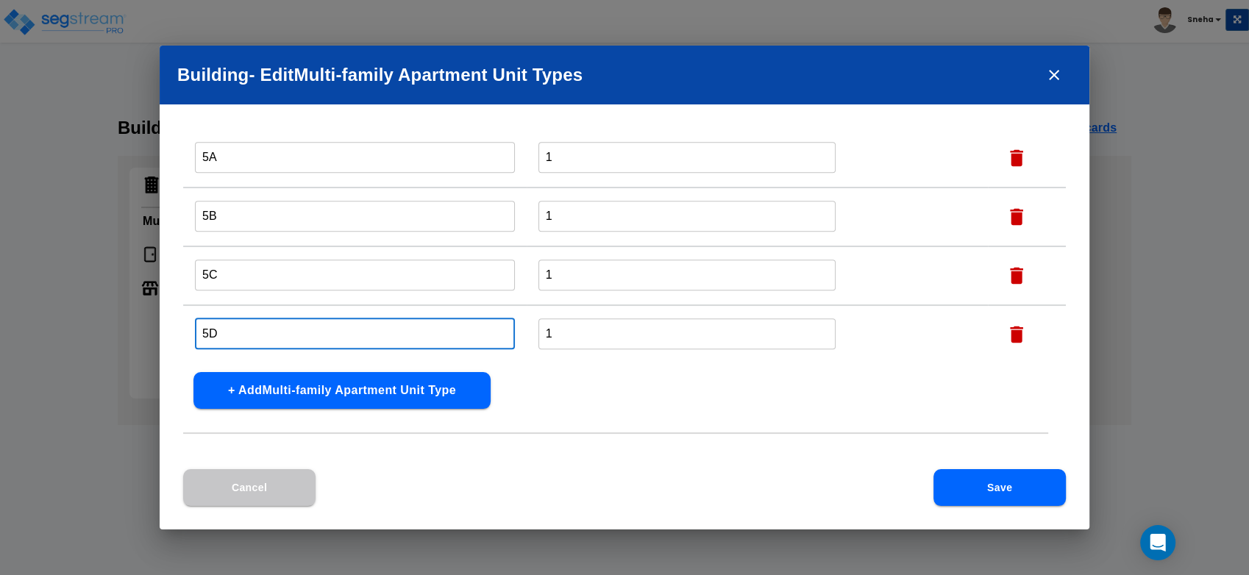
type input "5D"
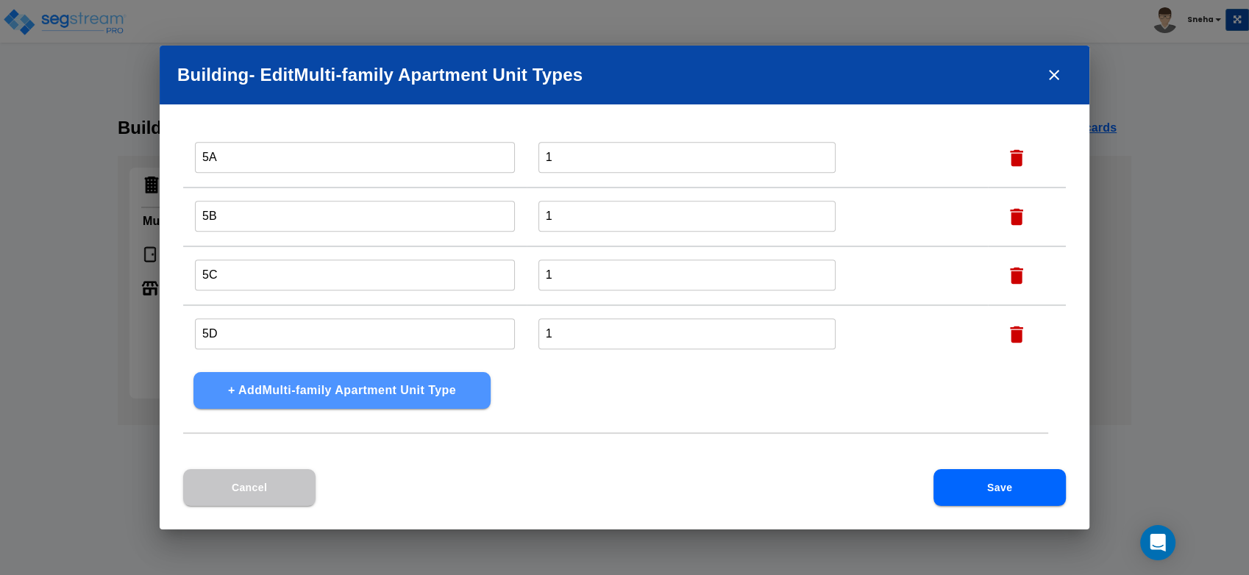
click at [369, 385] on button "+ Add Multi-family Apartment Unit Type" at bounding box center [341, 390] width 297 height 37
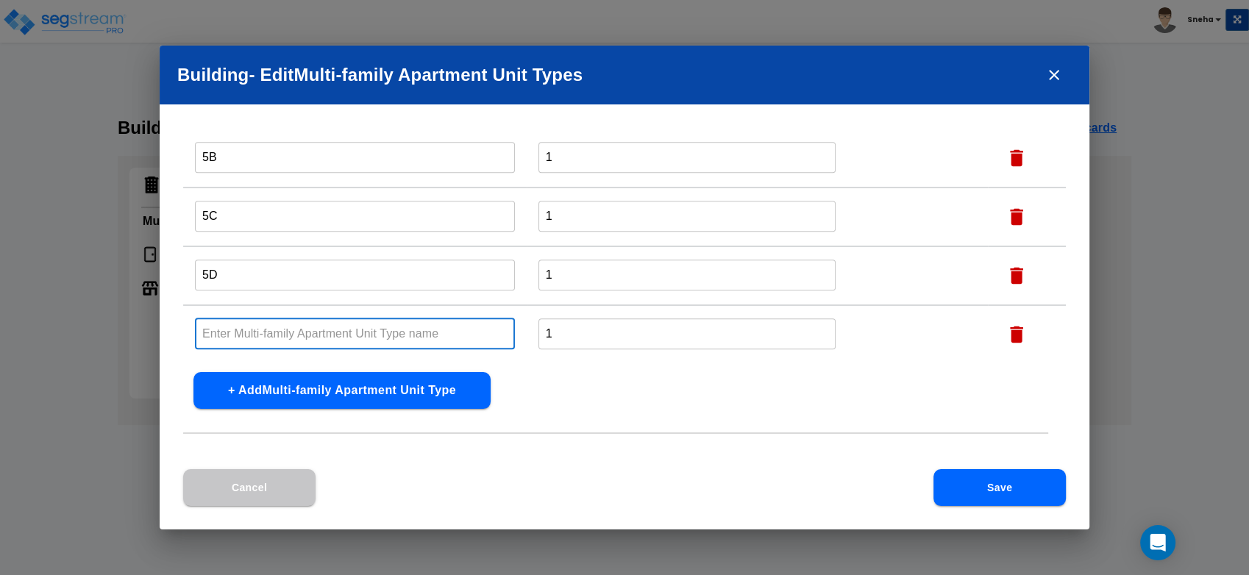
click at [366, 335] on input "text" at bounding box center [355, 334] width 320 height 32
type input "6A"
click at [377, 394] on button "+ Add Multi-family Apartment Unit Type" at bounding box center [341, 390] width 297 height 37
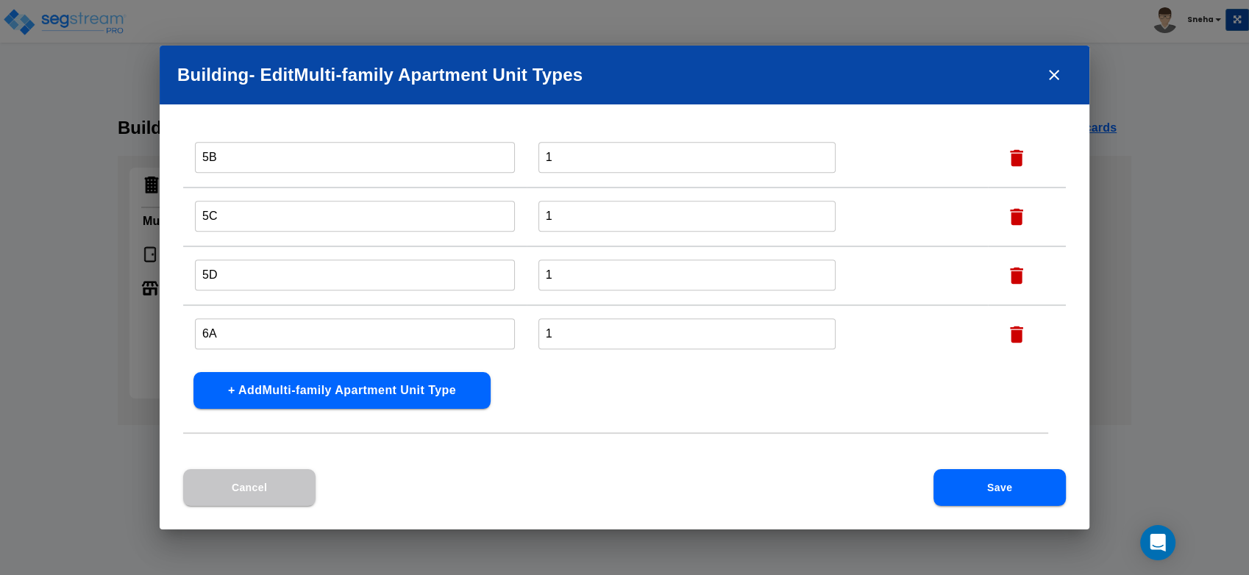
scroll to position [988, 0]
click at [373, 332] on input "text" at bounding box center [355, 334] width 320 height 32
type input "6B"
click at [379, 388] on button "+ Add Multi-family Apartment Unit Type" at bounding box center [341, 390] width 297 height 37
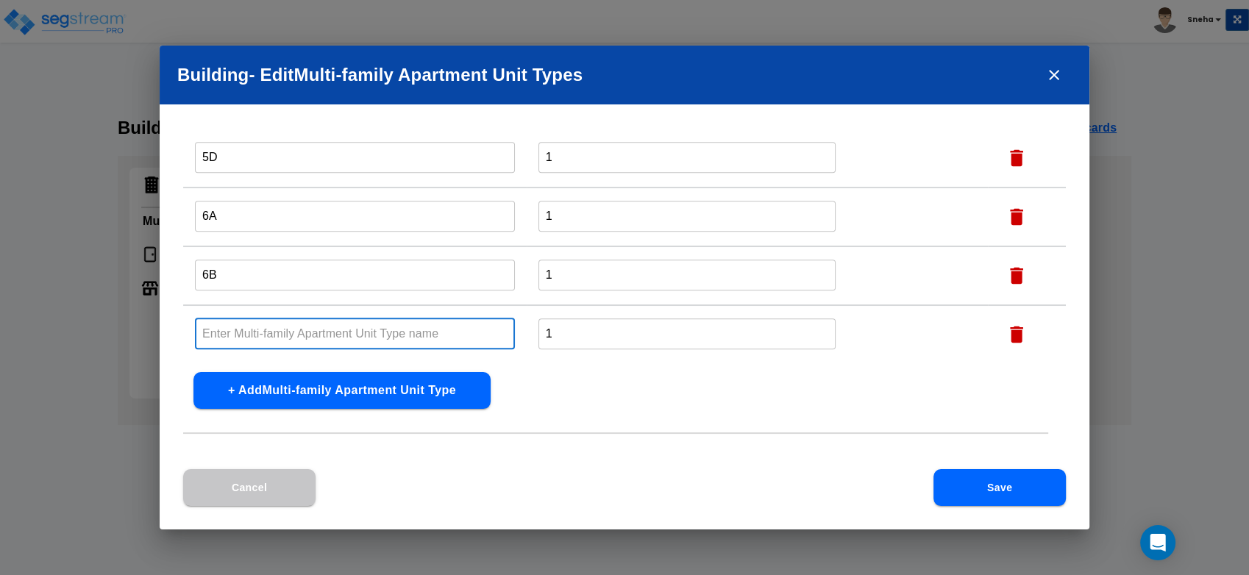
click at [375, 327] on input "text" at bounding box center [355, 334] width 320 height 32
type input "6C"
click at [373, 390] on button "+ Add Multi-family Apartment Unit Type" at bounding box center [341, 390] width 297 height 37
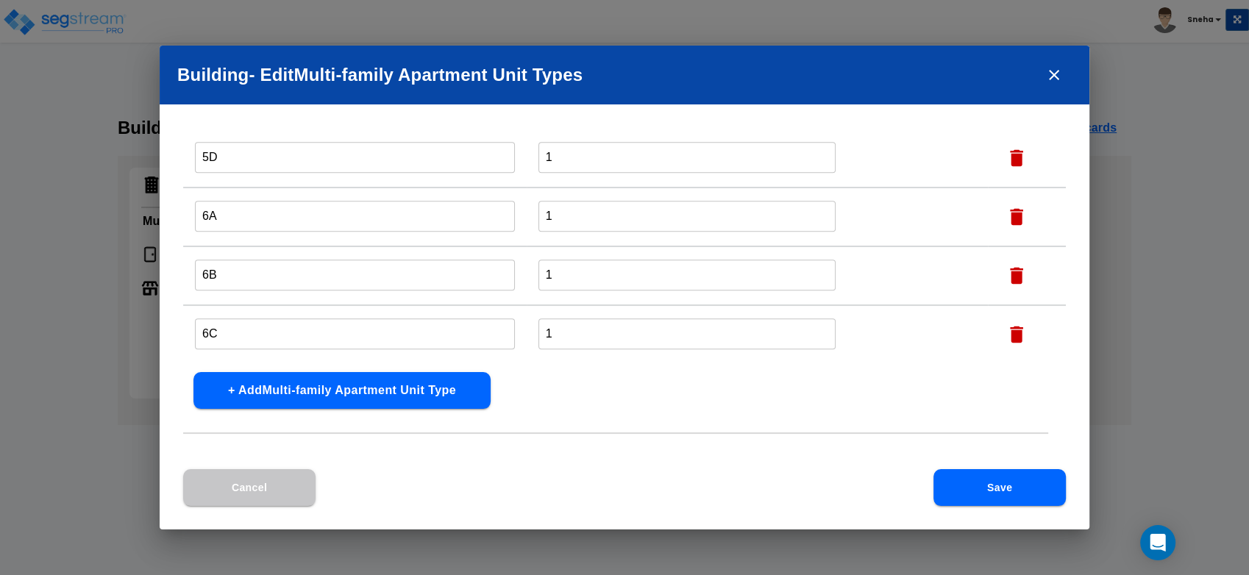
scroll to position [1105, 0]
click at [447, 331] on input "text" at bounding box center [355, 335] width 320 height 32
type input "6D"
click at [1015, 486] on button "Save" at bounding box center [1000, 487] width 132 height 37
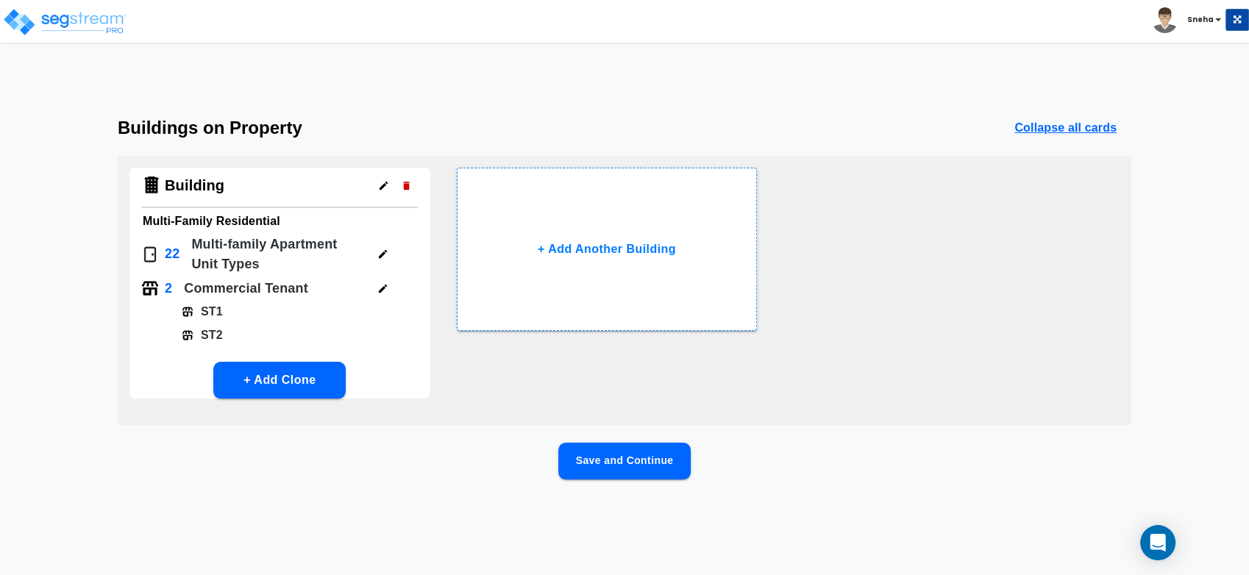
click at [635, 455] on button "Save and Continue" at bounding box center [624, 461] width 132 height 37
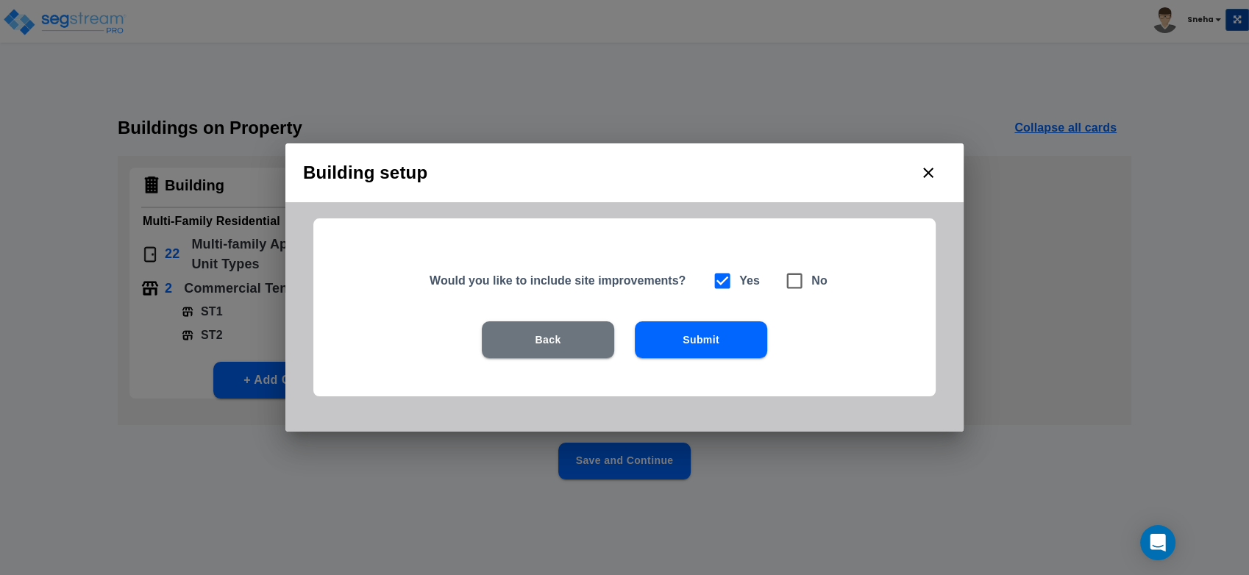
click at [798, 288] on icon at bounding box center [794, 281] width 15 height 15
checkbox input "false"
checkbox input "true"
click at [731, 339] on button "Submit" at bounding box center [701, 340] width 132 height 37
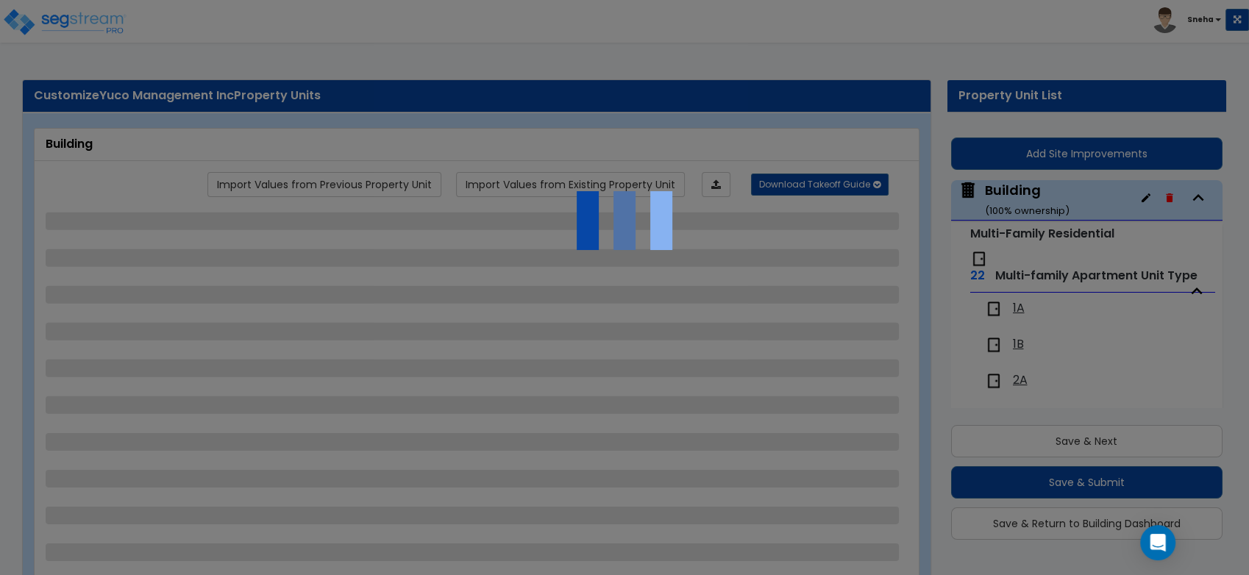
scroll to position [60, 0]
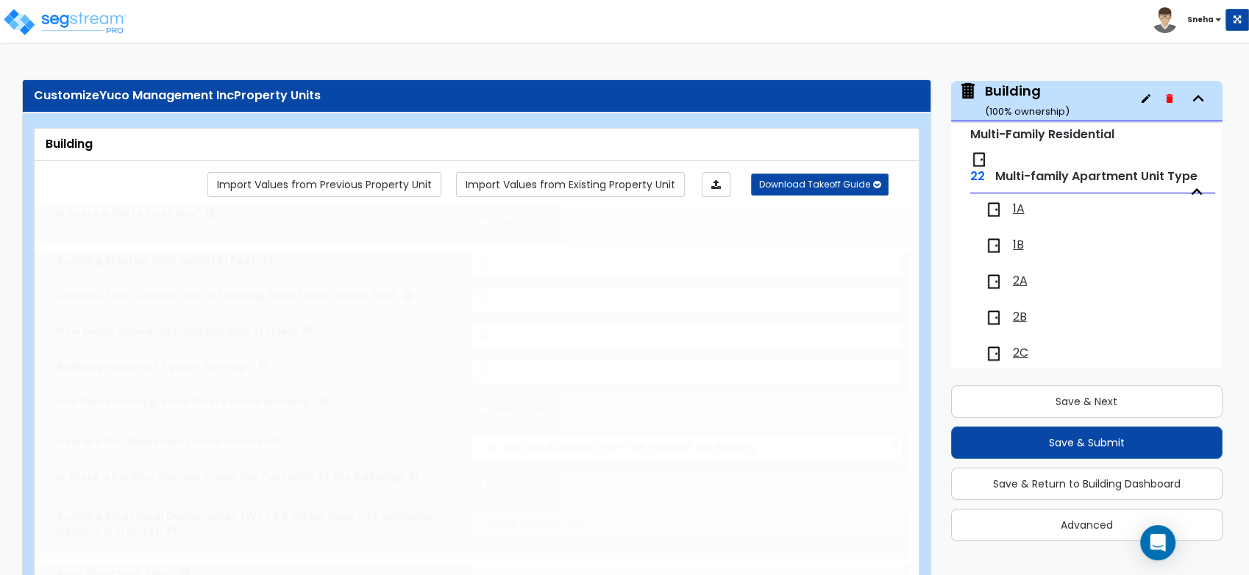
type input "1"
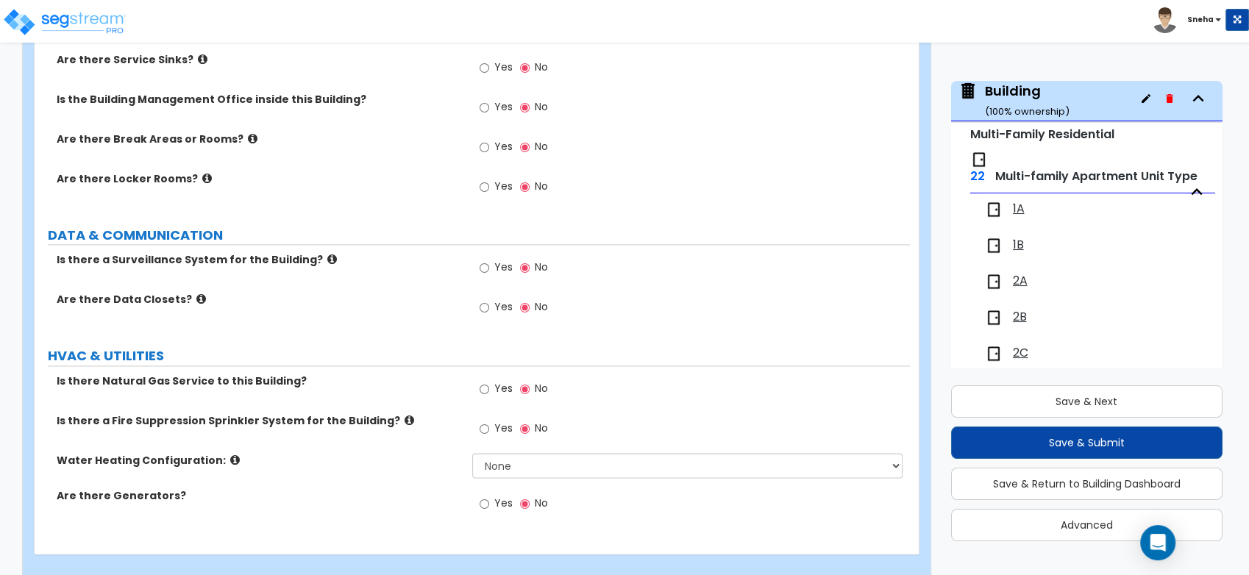
scroll to position [2096, 0]
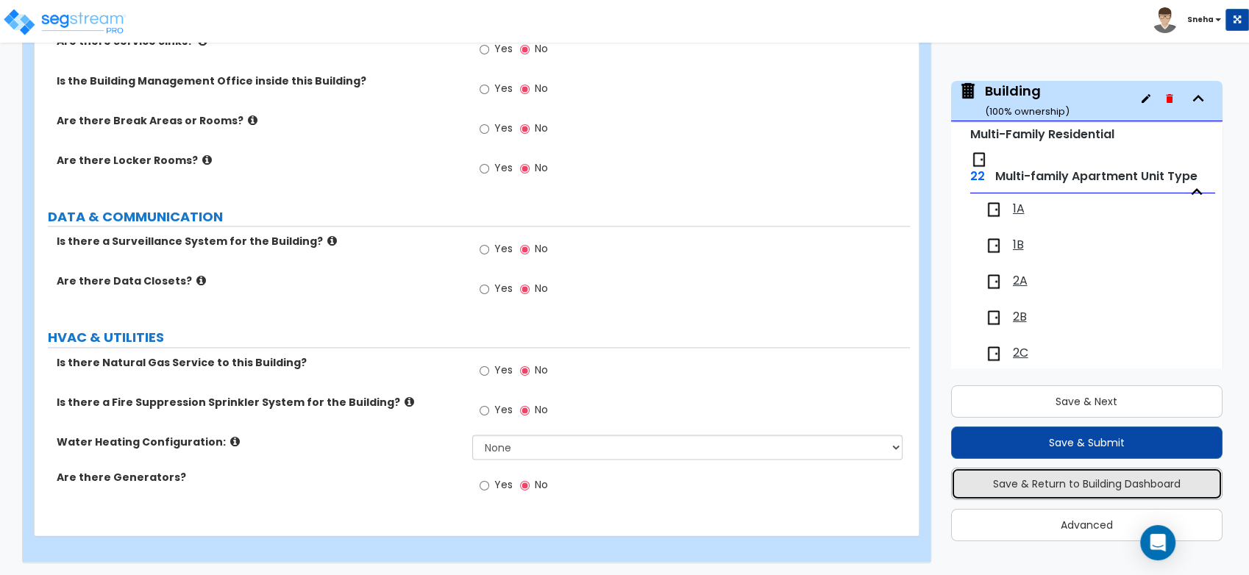
click at [1124, 486] on button "Save & Return to Building Dashboard" at bounding box center [1087, 484] width 272 height 32
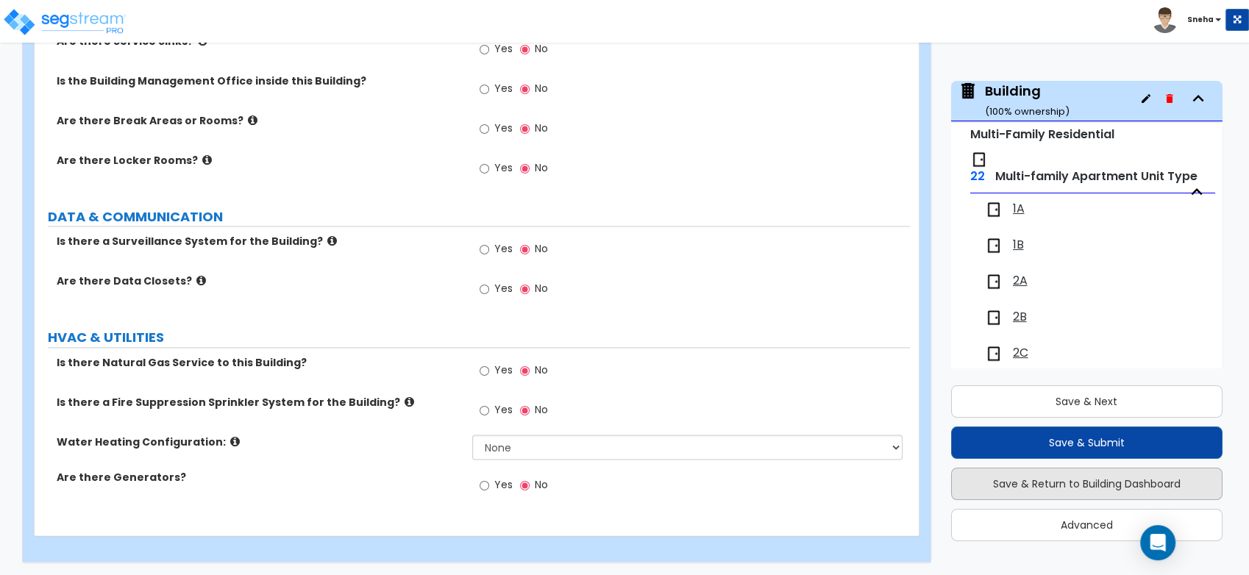
scroll to position [0, 0]
